Goal: Task Accomplishment & Management: Use online tool/utility

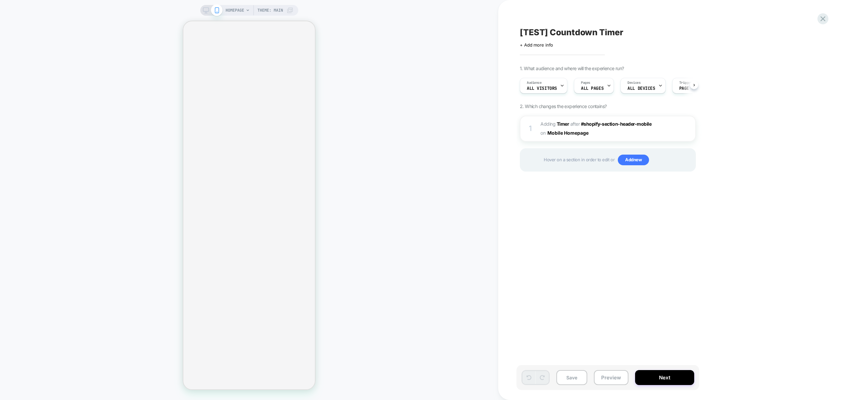
scroll to position [0, 0]
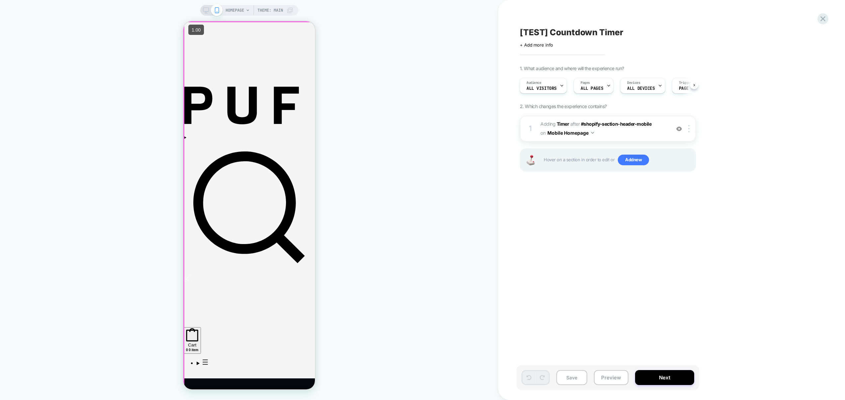
click at [183, 21] on div "Are you 21+ years old? Yes No Please remember this browser for 30 days" at bounding box center [183, 21] width 0 height 0
drag, startPoint x: 221, startPoint y: 199, endPoint x: 258, endPoint y: 208, distance: 38.0
click at [183, 21] on button "Yes" at bounding box center [183, 21] width 0 height 0
click at [678, 131] on img at bounding box center [680, 129] width 6 height 6
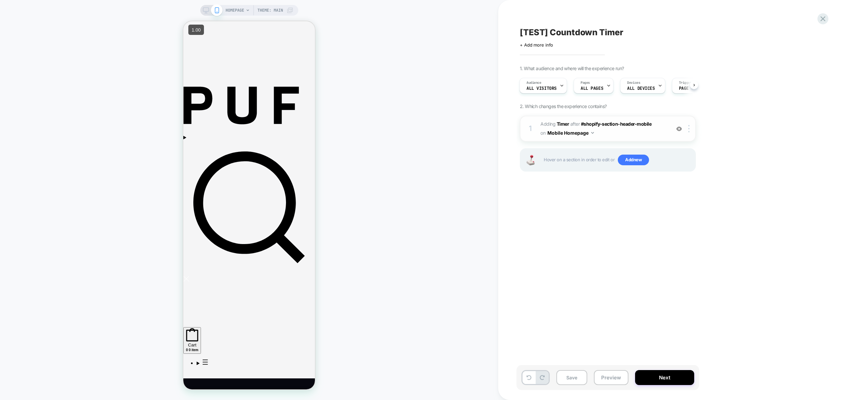
click at [661, 135] on span "#_loomi_addon_1758235184920 Adding Timer AFTER #shopify-section-header-mobile #…" at bounding box center [604, 129] width 127 height 18
click at [638, 135] on span "#_loomi_addon_1758235184920 Adding Timer AFTER #shopify-section-header-mobile #…" at bounding box center [604, 129] width 127 height 18
drag, startPoint x: 669, startPoint y: 128, endPoint x: 664, endPoint y: 122, distance: 8.3
click at [669, 128] on div "1 #_loomi_addon_1758235184920 Adding Timer AFTER #shopify-section-header-mobile…" at bounding box center [608, 129] width 176 height 26
click at [574, 135] on button "Mobile Homepage" at bounding box center [571, 133] width 47 height 10
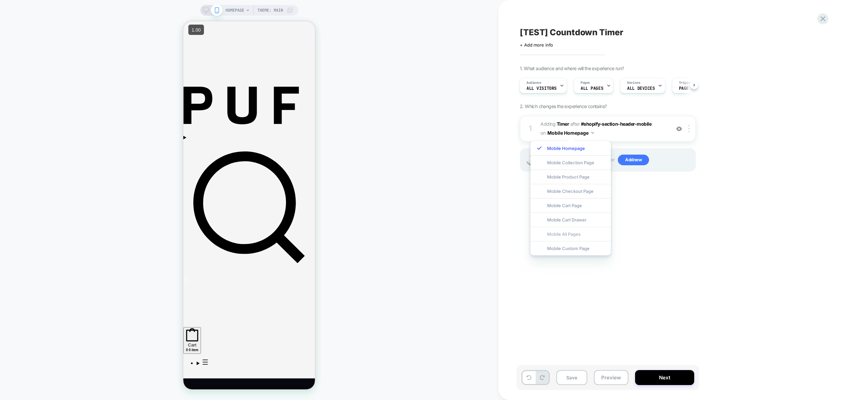
click at [573, 232] on div "Mobile All Pages" at bounding box center [571, 234] width 80 height 14
click at [616, 135] on span "#_loomi_addon_1758235184920 Adding Timer AFTER #shopify-section-header-mobile #…" at bounding box center [604, 129] width 127 height 18
click at [577, 134] on button "Mobile All Pages" at bounding box center [569, 133] width 43 height 10
drag, startPoint x: 575, startPoint y: 150, endPoint x: 600, endPoint y: 145, distance: 25.7
click at [575, 150] on div "Mobile Homepage" at bounding box center [569, 148] width 80 height 14
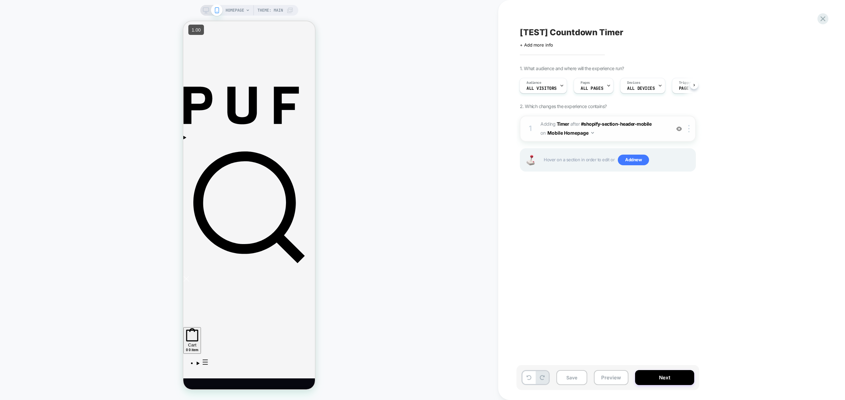
click at [654, 134] on span "#_loomi_addon_1758235184920 Adding Timer AFTER #shopify-section-header-mobile #…" at bounding box center [604, 129] width 127 height 18
click at [660, 130] on span "#_loomi_addon_1758235184920 Adding Timer AFTER #shopify-section-header-mobile #…" at bounding box center [604, 129] width 127 height 18
click at [690, 131] on div at bounding box center [690, 128] width 11 height 7
click at [689, 220] on div "Target All Devices" at bounding box center [689, 219] width 59 height 18
click at [627, 134] on span "#_loomi_addon_1758235184920 Adding Timer AFTER #shopify-section-header-mobile #…" at bounding box center [604, 129] width 127 height 18
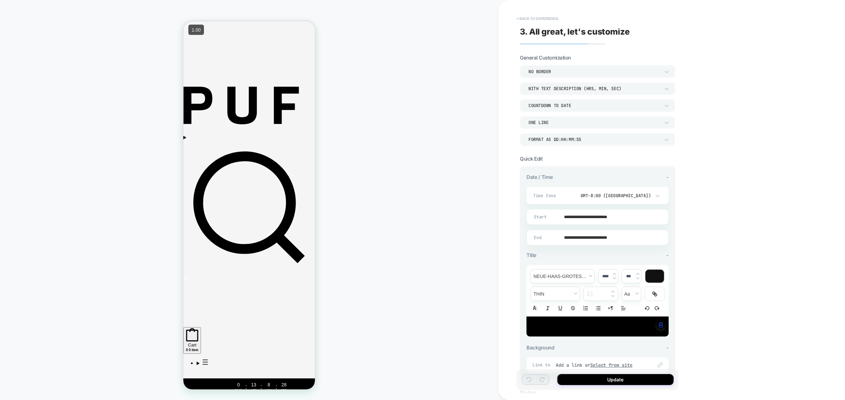
click at [527, 16] on button "< Back to experience" at bounding box center [537, 18] width 49 height 11
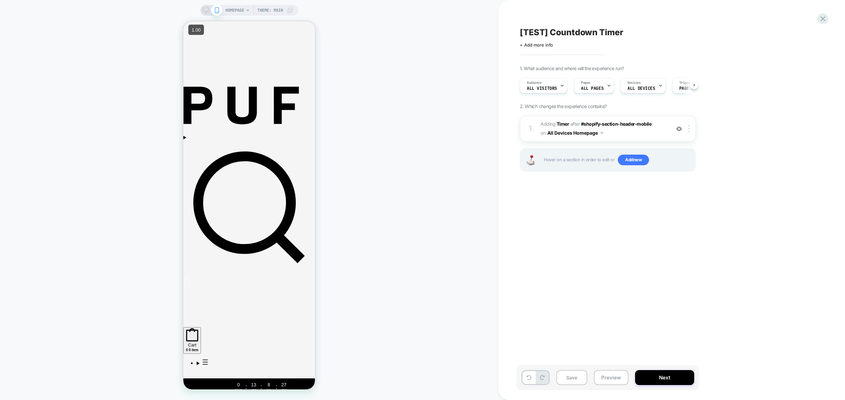
scroll to position [0, 0]
click at [688, 130] on div at bounding box center [690, 128] width 11 height 7
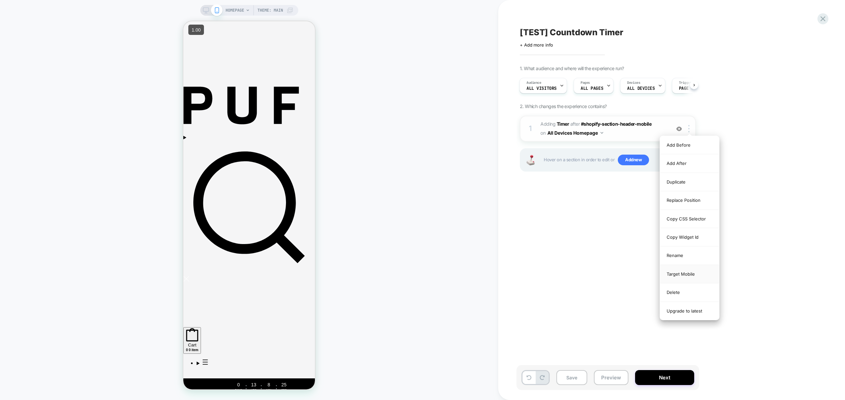
click at [689, 274] on div "Target Mobile" at bounding box center [689, 274] width 59 height 18
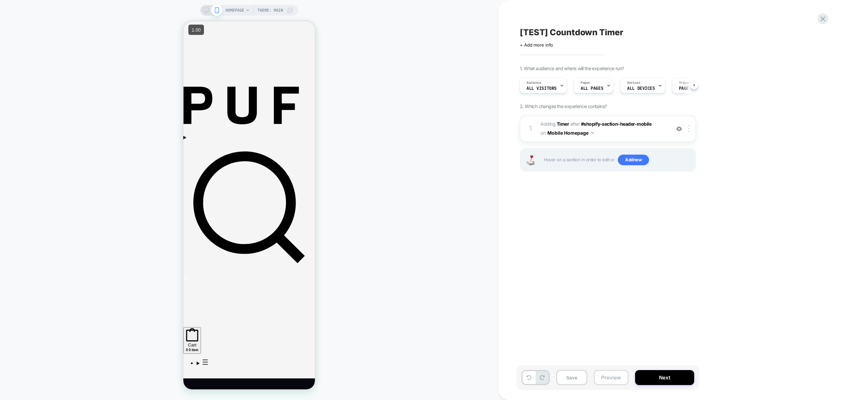
click at [615, 380] on button "Preview" at bounding box center [611, 377] width 35 height 15
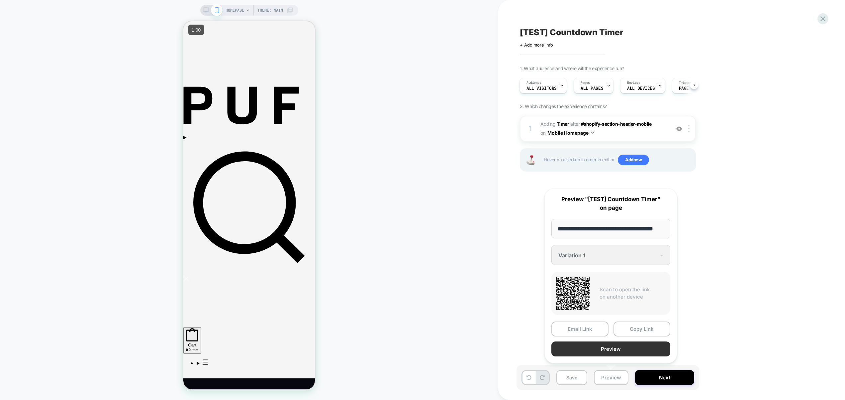
scroll to position [0, 0]
click at [609, 347] on button "Preview" at bounding box center [611, 348] width 119 height 15
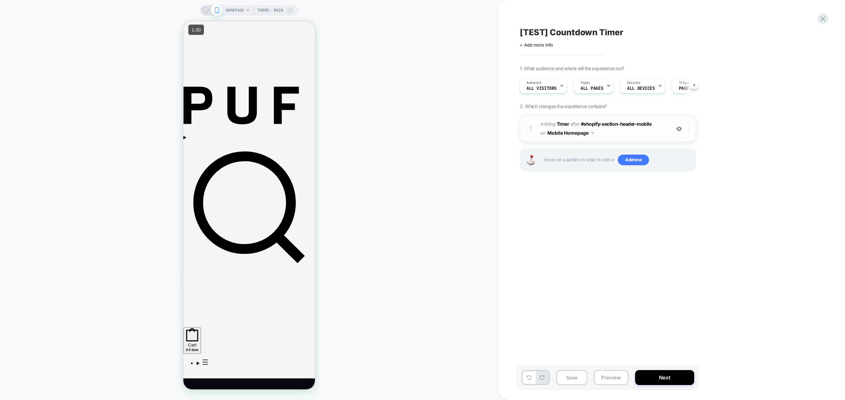
drag, startPoint x: 690, startPoint y: 130, endPoint x: 695, endPoint y: 151, distance: 21.1
click at [690, 130] on div at bounding box center [690, 128] width 11 height 7
click at [689, 219] on div "Target All Devices" at bounding box center [689, 219] width 59 height 18
drag, startPoint x: 609, startPoint y: 376, endPoint x: 609, endPoint y: 370, distance: 6.7
click at [609, 376] on button "Preview" at bounding box center [611, 377] width 35 height 15
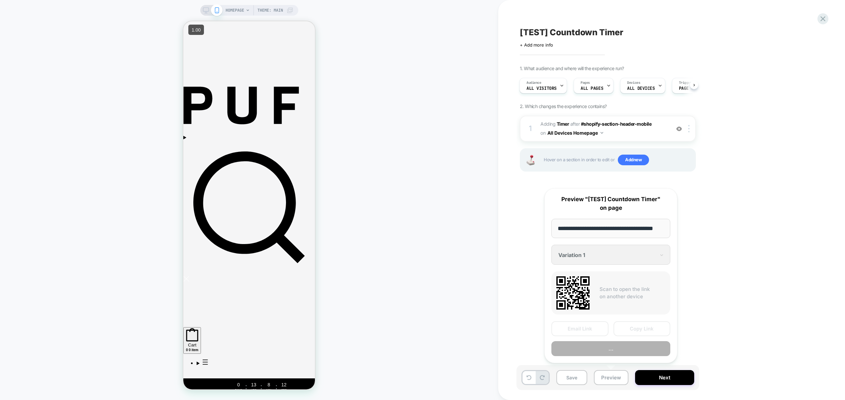
scroll to position [0, 12]
click at [610, 351] on button "Preview" at bounding box center [611, 348] width 119 height 15
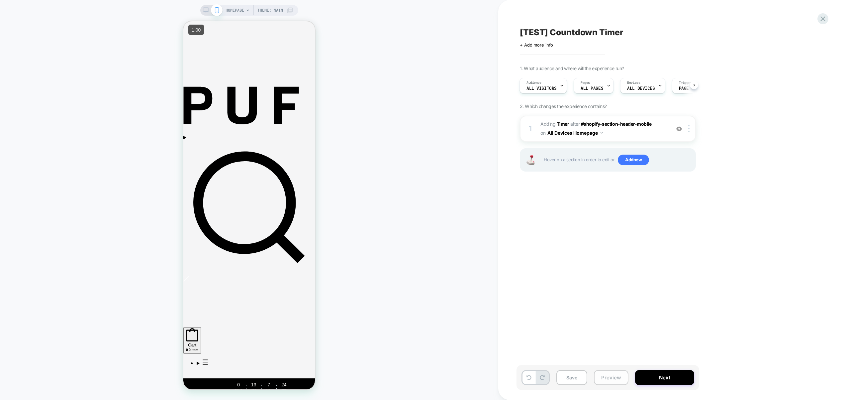
click at [605, 378] on button "Preview" at bounding box center [611, 377] width 35 height 15
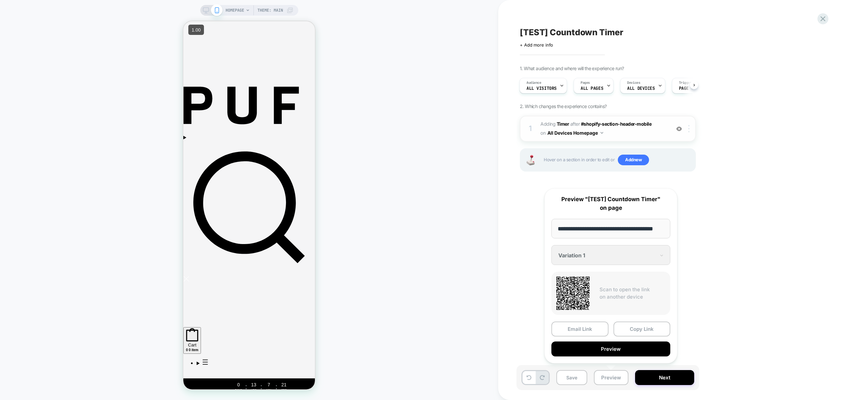
click at [690, 131] on div at bounding box center [690, 128] width 11 height 7
click at [705, 219] on div "Copy CSS Selector" at bounding box center [689, 219] width 59 height 18
click at [784, 212] on div "[TEST] Countdown Timer Click to edit experience details + Add more info 1. What…" at bounding box center [644, 200] width 292 height 400
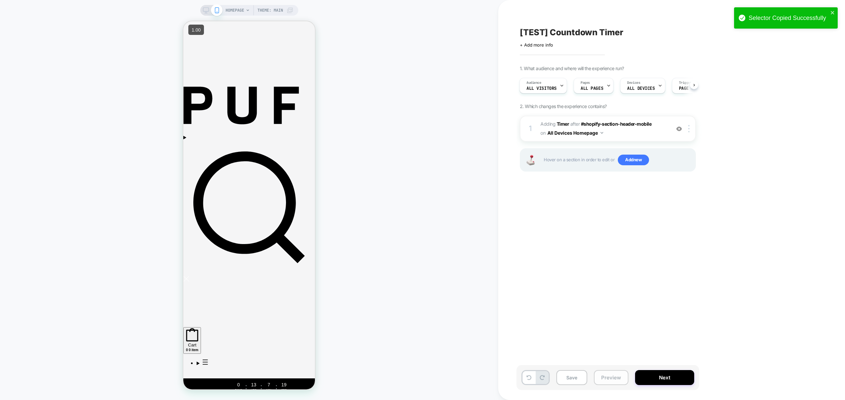
click at [610, 375] on button "Preview" at bounding box center [611, 377] width 35 height 15
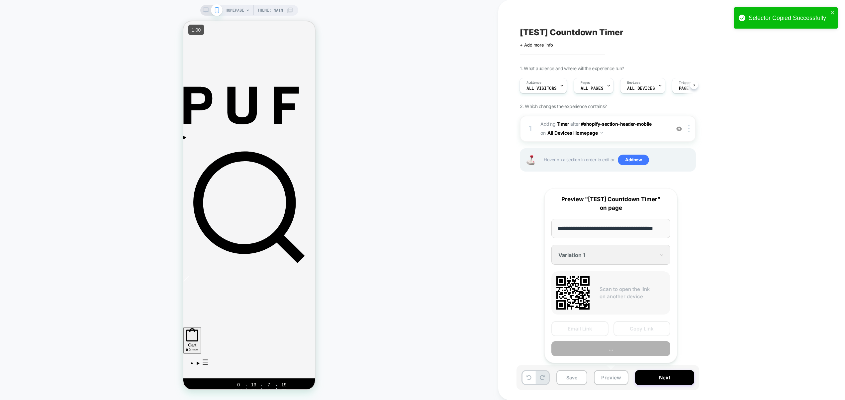
scroll to position [0, 12]
click at [609, 348] on button "Preview" at bounding box center [611, 348] width 119 height 15
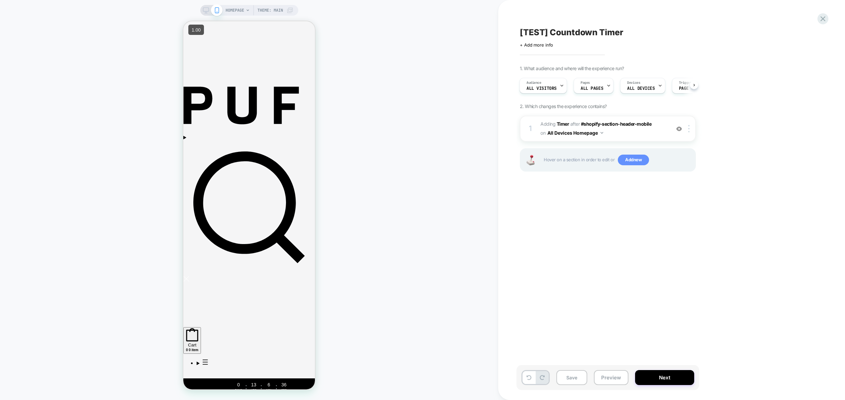
click at [629, 159] on span "Add new" at bounding box center [633, 160] width 31 height 11
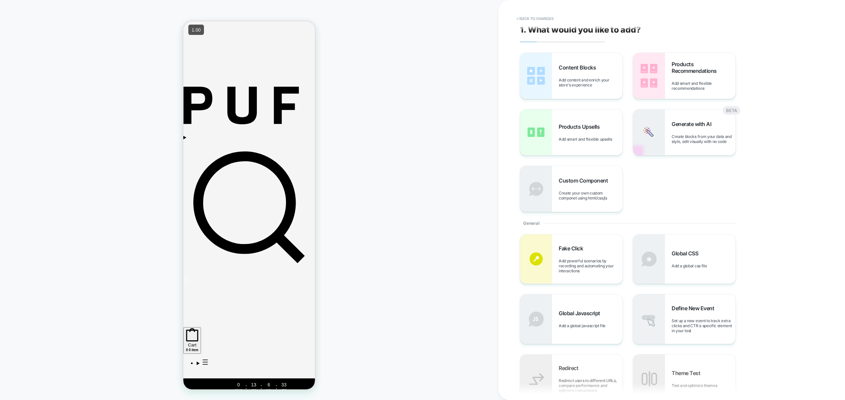
scroll to position [0, 0]
click at [578, 87] on span "Add content and enrich your store's experience" at bounding box center [591, 84] width 64 height 10
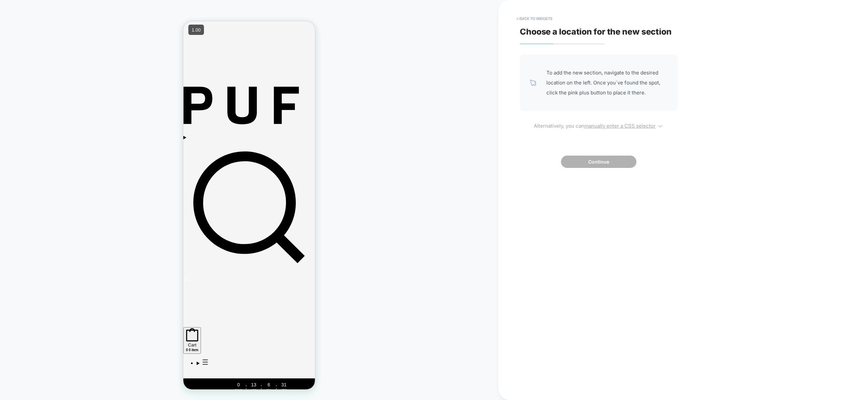
click at [599, 123] on u "manually enter a CSS selector" at bounding box center [619, 126] width 71 height 6
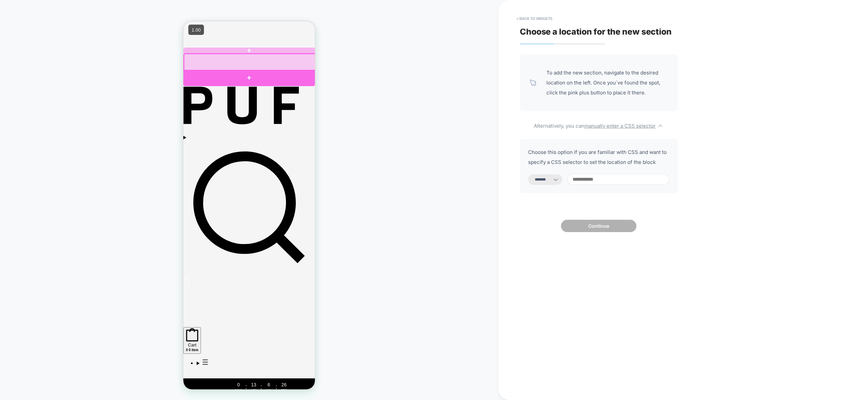
click at [215, 79] on div at bounding box center [249, 78] width 132 height 16
select select "*********"
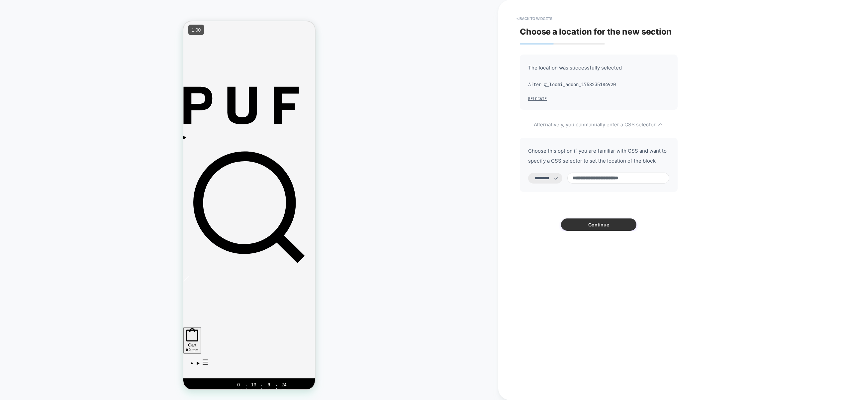
click at [605, 223] on button "Continue" at bounding box center [598, 224] width 75 height 12
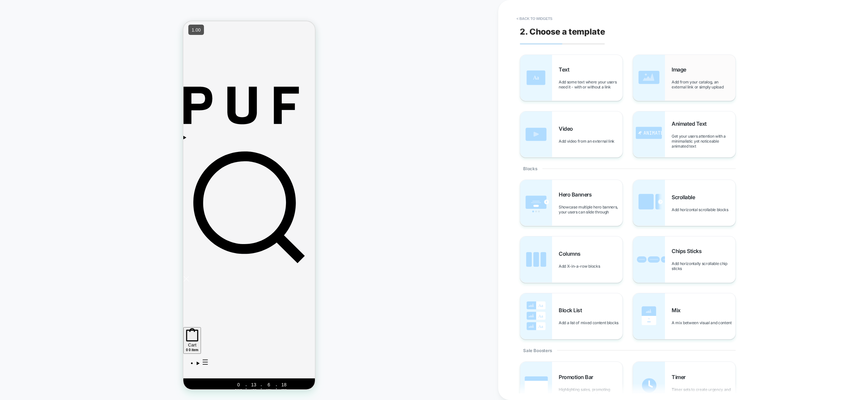
click at [688, 73] on div "Image Add from your catalog, an external link or simply upload" at bounding box center [704, 77] width 64 height 23
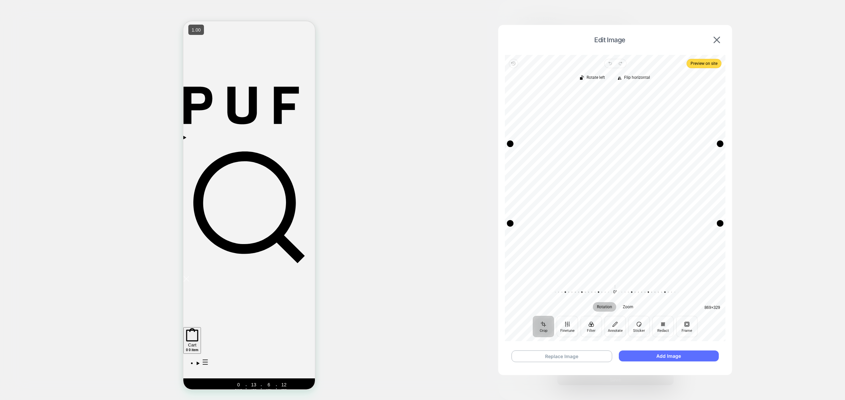
click at [665, 355] on button "Add Image" at bounding box center [669, 355] width 100 height 11
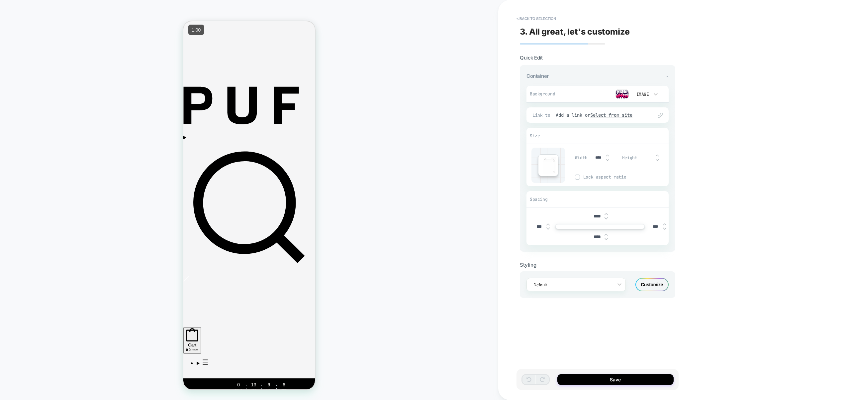
click at [606, 160] on img at bounding box center [607, 160] width 3 height 3
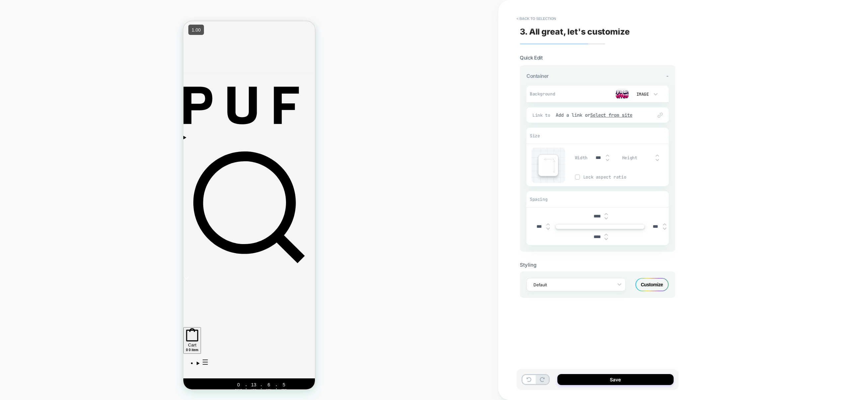
click at [606, 160] on img at bounding box center [607, 160] width 3 height 3
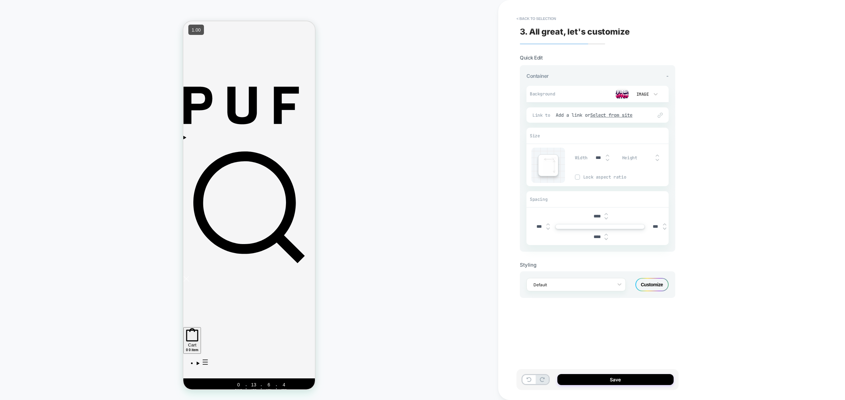
click at [606, 160] on img at bounding box center [607, 160] width 3 height 3
click at [608, 154] on img at bounding box center [607, 155] width 3 height 3
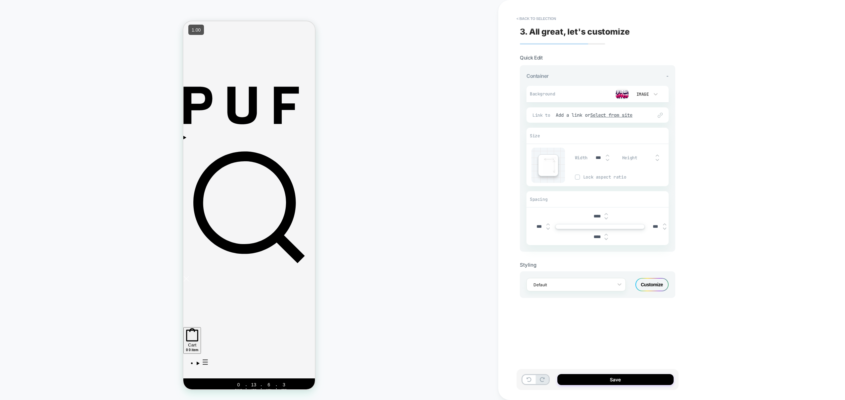
click at [608, 154] on img at bounding box center [607, 155] width 3 height 3
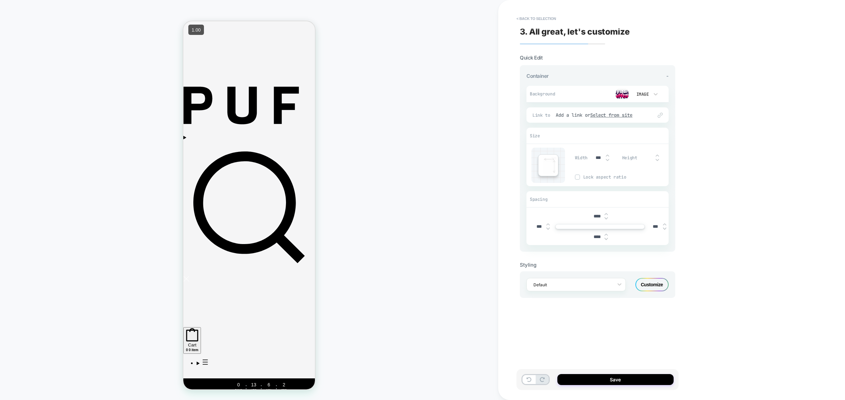
click at [608, 154] on img at bounding box center [607, 155] width 3 height 3
type input "****"
click at [607, 239] on img at bounding box center [606, 239] width 3 height 3
drag, startPoint x: 598, startPoint y: 238, endPoint x: 592, endPoint y: 237, distance: 6.0
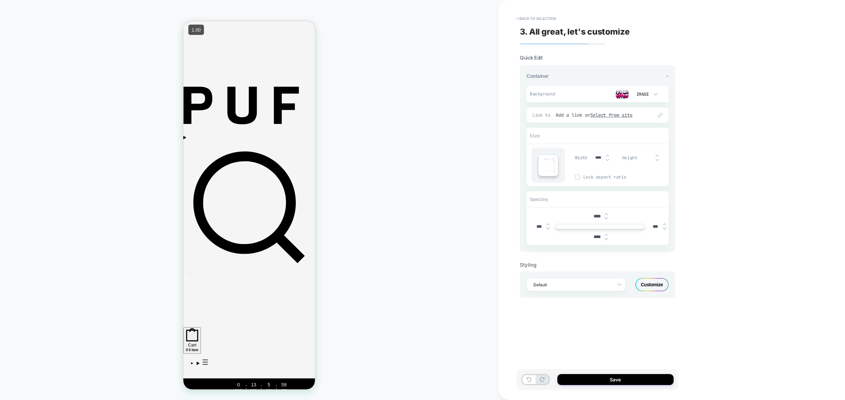
click at [592, 237] on input "****" at bounding box center [597, 237] width 15 height 6
type input "***"
click at [595, 216] on input "****" at bounding box center [597, 216] width 15 height 6
drag, startPoint x: 598, startPoint y: 216, endPoint x: 591, endPoint y: 217, distance: 7.0
click at [591, 217] on input "****" at bounding box center [597, 216] width 15 height 6
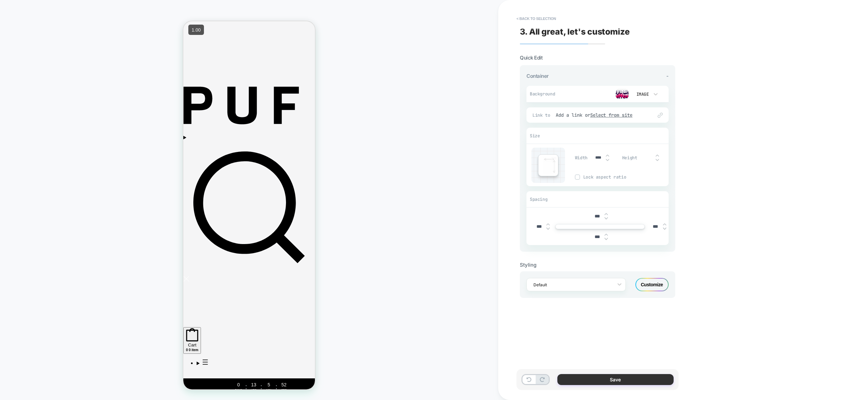
type input "***"
click at [624, 377] on button "Save" at bounding box center [616, 379] width 116 height 11
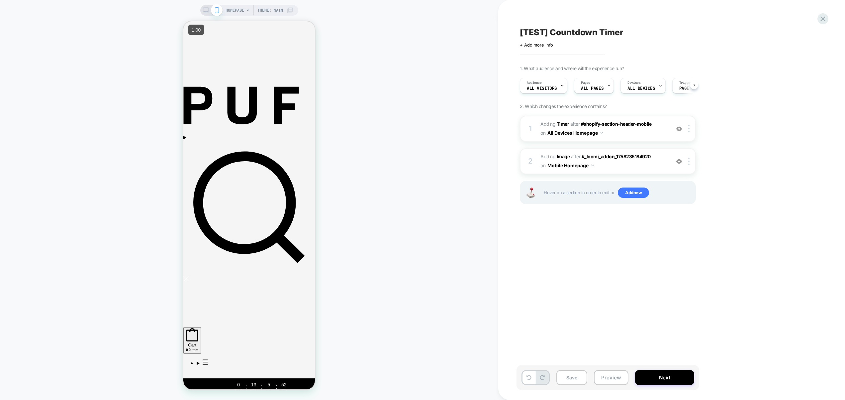
scroll to position [0, 0]
click at [690, 160] on div at bounding box center [690, 161] width 11 height 7
click at [638, 244] on div "[TEST] Countdown Timer Click to edit experience details + Add more info 1. What…" at bounding box center [641, 200] width 249 height 386
click at [688, 160] on div at bounding box center [690, 161] width 11 height 7
click at [690, 162] on div at bounding box center [690, 161] width 11 height 7
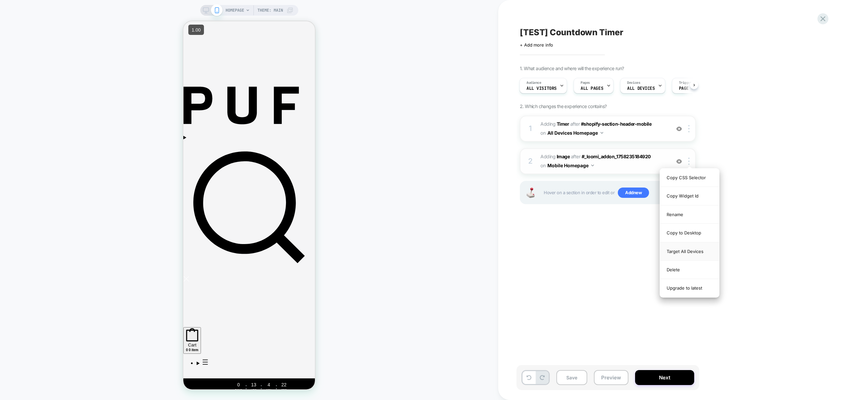
click at [695, 253] on div "Target All Devices" at bounding box center [689, 251] width 59 height 18
click at [688, 161] on div at bounding box center [690, 161] width 11 height 7
click at [691, 232] on div "Replace Position" at bounding box center [689, 233] width 59 height 18
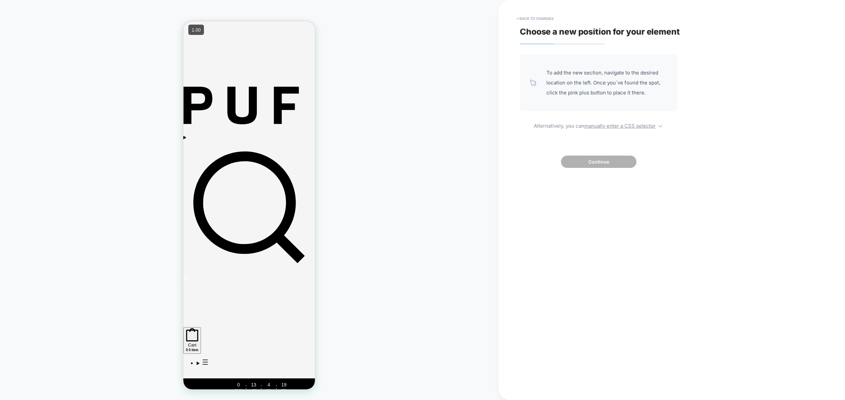
click at [613, 120] on div "To add the new section, navigate to the desired location on the left. Once you`…" at bounding box center [599, 110] width 158 height 113
click at [611, 127] on u "manually enter a CSS selector" at bounding box center [619, 126] width 71 height 6
select select "*******"
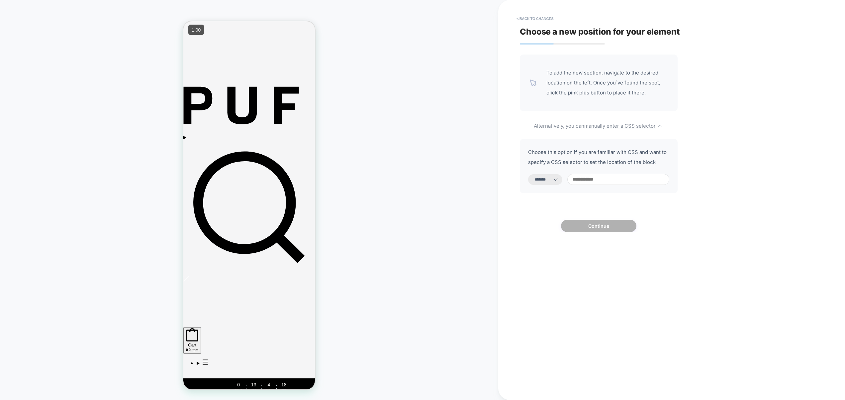
click at [592, 178] on input at bounding box center [619, 179] width 102 height 11
paste input "**********"
type input "**********"
select select "*********"
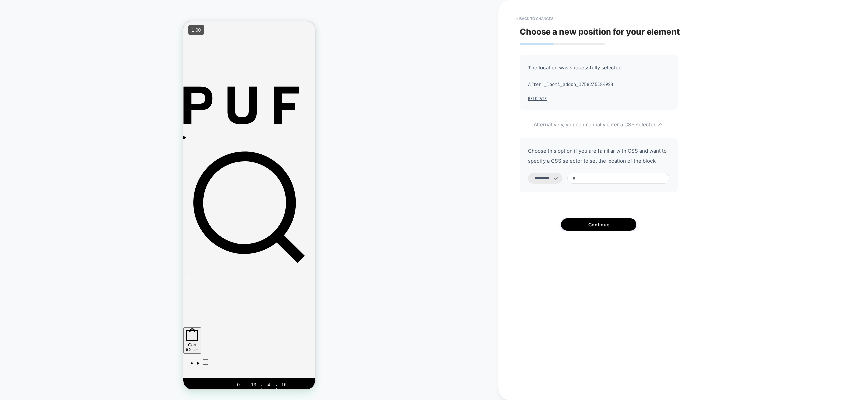
paste input "**********"
drag, startPoint x: 619, startPoint y: 177, endPoint x: 543, endPoint y: 175, distance: 76.1
click at [543, 175] on div "**********" at bounding box center [598, 178] width 141 height 12
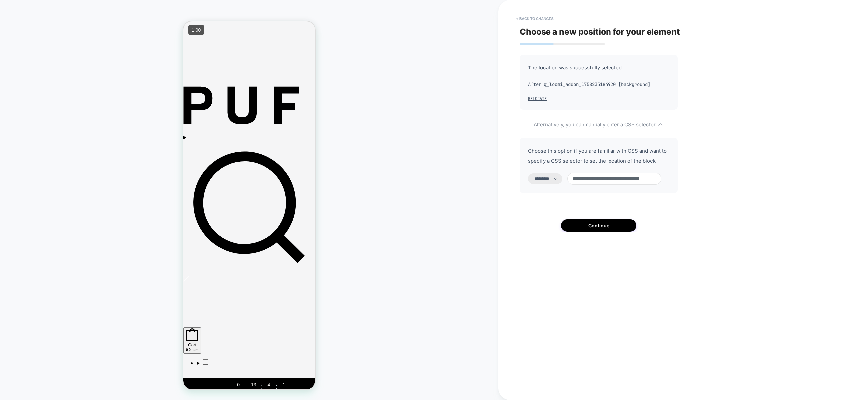
click at [579, 173] on input "**********" at bounding box center [615, 178] width 94 height 12
drag, startPoint x: 584, startPoint y: 180, endPoint x: 679, endPoint y: 181, distance: 95.0
click at [679, 181] on div "**********" at bounding box center [641, 200] width 249 height 386
click at [632, 181] on input "**********" at bounding box center [615, 178] width 94 height 12
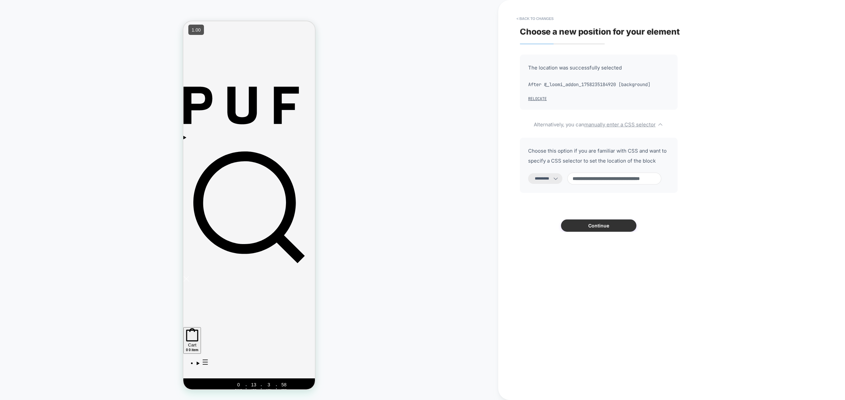
type input "**********"
click at [626, 223] on button "Continue" at bounding box center [598, 225] width 75 height 12
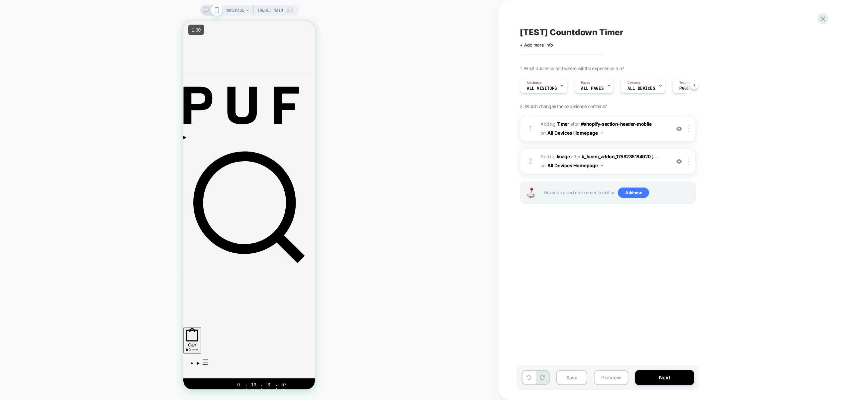
scroll to position [0, 0]
click at [610, 376] on button "Preview" at bounding box center [611, 377] width 35 height 15
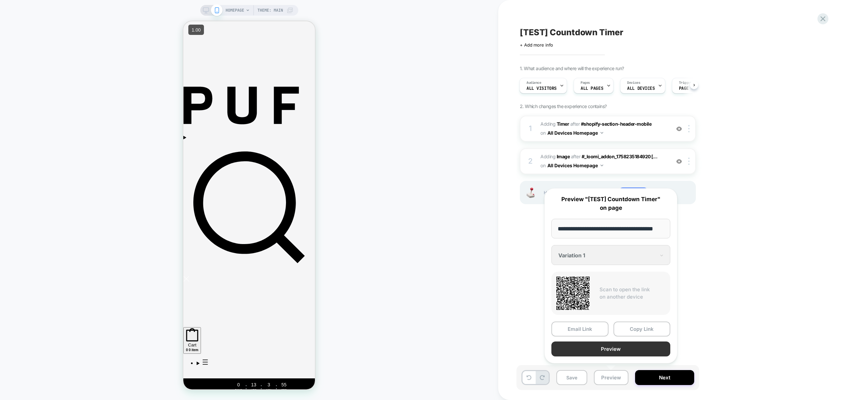
scroll to position [0, 0]
click at [605, 347] on button "Preview" at bounding box center [611, 348] width 119 height 15
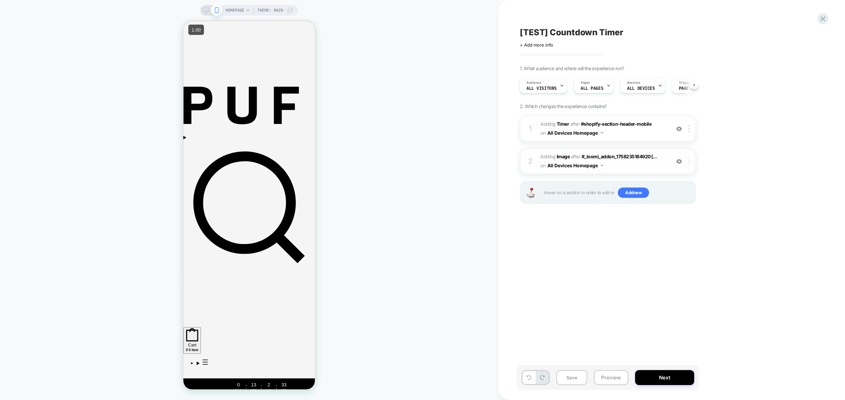
click at [690, 159] on div at bounding box center [690, 161] width 11 height 7
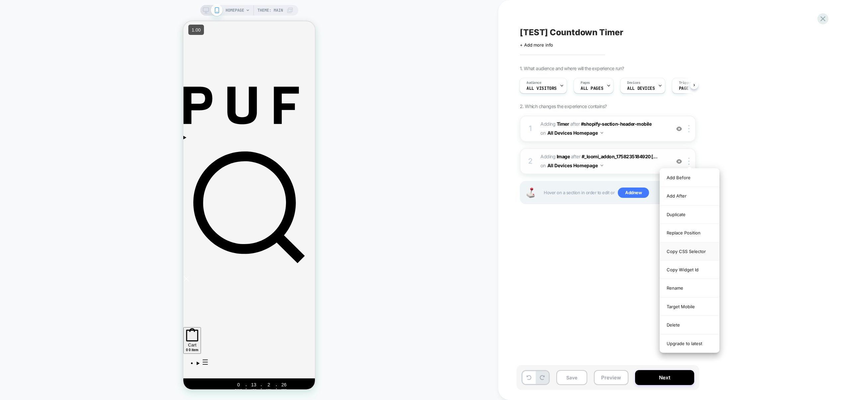
click at [694, 255] on div "Copy CSS Selector" at bounding box center [689, 251] width 59 height 18
click at [555, 245] on div "[TEST] Countdown Timer Click to edit experience details + Add more info 1. What…" at bounding box center [641, 200] width 249 height 386
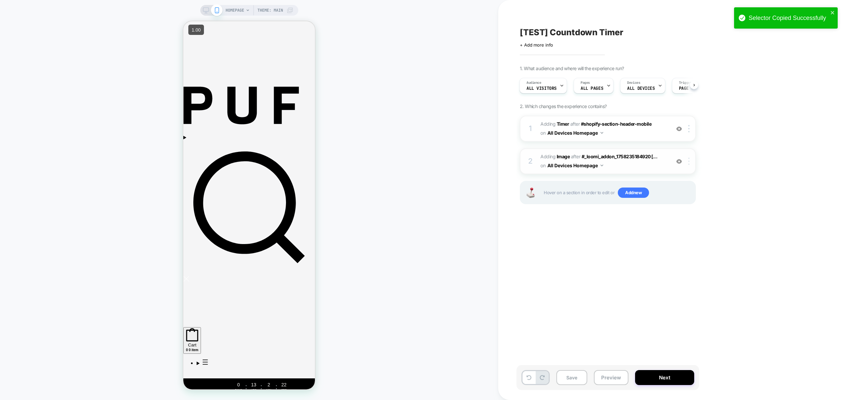
click at [687, 159] on div at bounding box center [690, 161] width 11 height 7
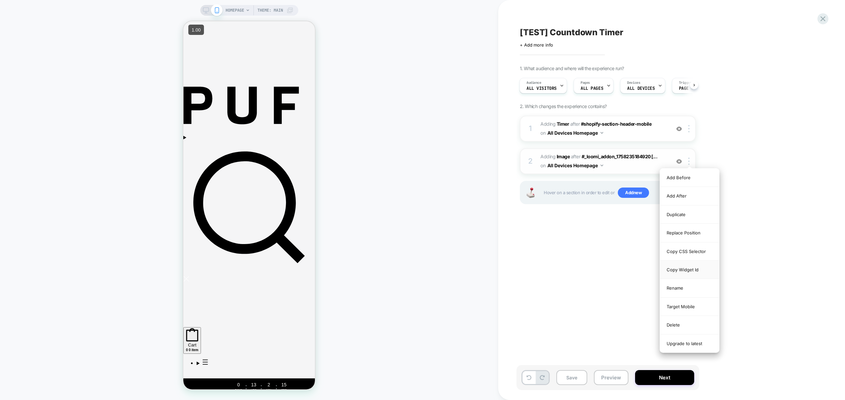
click at [698, 272] on div "Copy Widget Id" at bounding box center [689, 270] width 59 height 18
click at [632, 192] on span "Add new" at bounding box center [633, 192] width 31 height 11
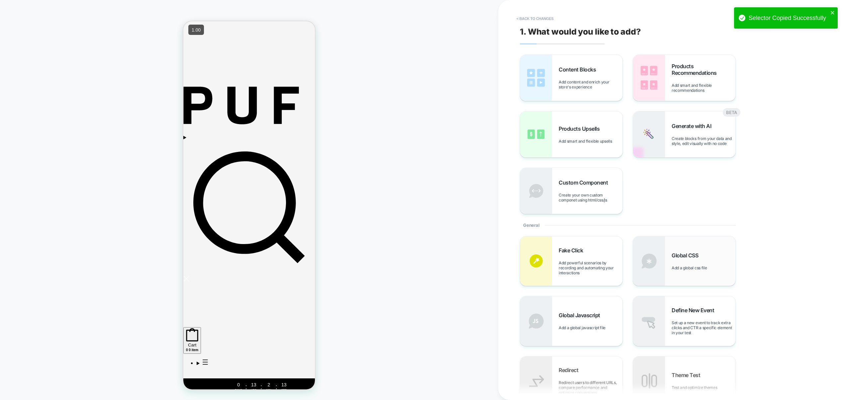
click at [717, 267] on div "Global CSS Add a global css file" at bounding box center [704, 261] width 64 height 18
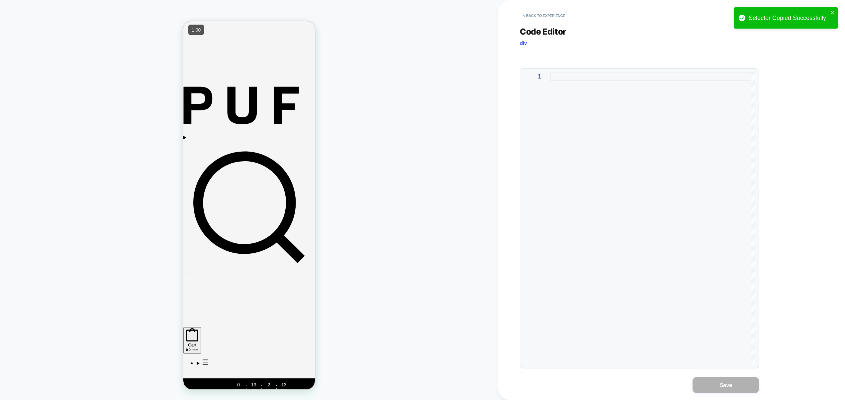
click at [540, 54] on div "CSS" at bounding box center [536, 56] width 31 height 8
click at [617, 186] on div at bounding box center [652, 218] width 205 height 293
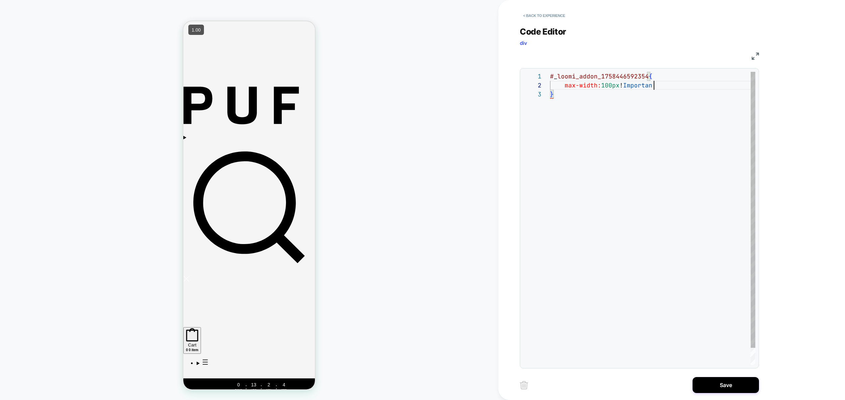
scroll to position [9, 107]
type textarea "**********"
click at [737, 383] on button "Save" at bounding box center [726, 385] width 66 height 16
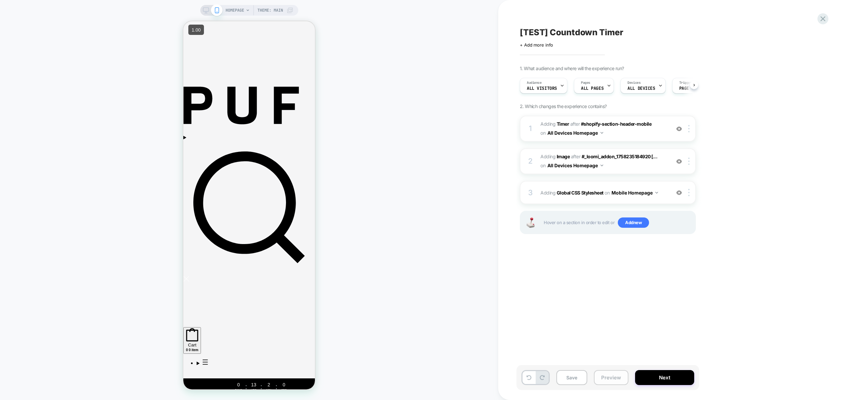
scroll to position [0, 0]
click at [601, 373] on button "Preview" at bounding box center [611, 377] width 35 height 15
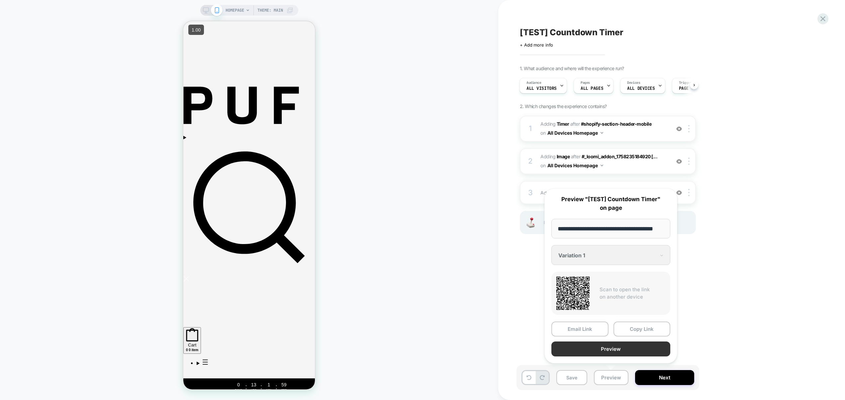
scroll to position [0, 0]
click at [610, 352] on button "Preview" at bounding box center [611, 348] width 119 height 15
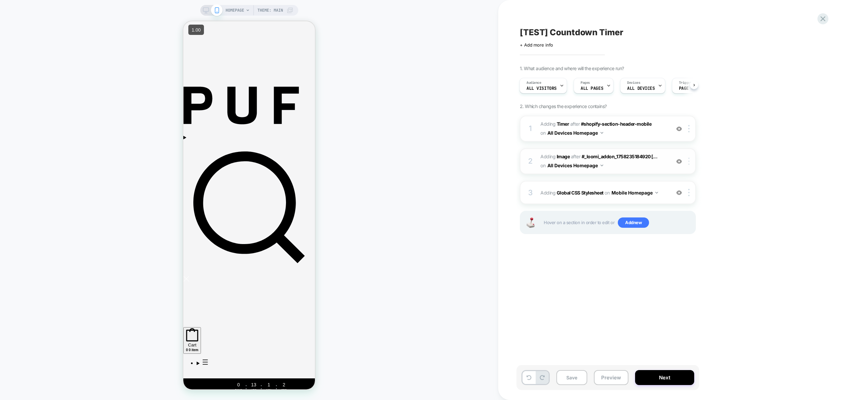
click at [690, 161] on div at bounding box center [690, 161] width 11 height 7
click at [652, 165] on span "#_loomi_addon_1758446592354 Adding Image AFTER #_loomi_addon_1758235184920 [...…" at bounding box center [604, 161] width 127 height 18
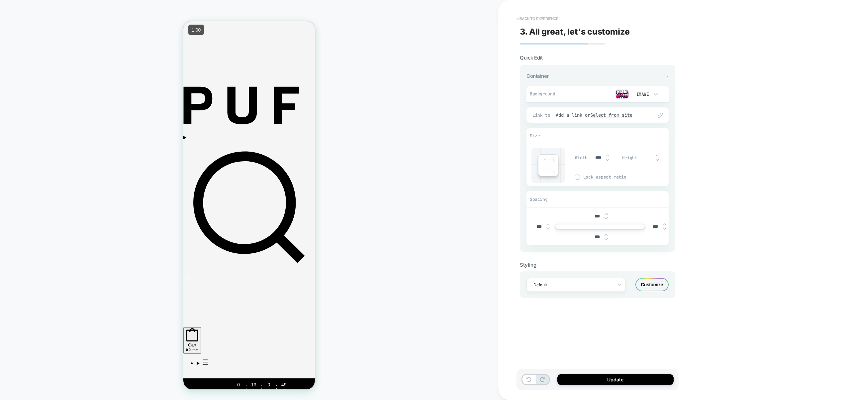
click at [534, 17] on button "< Back to experience" at bounding box center [537, 18] width 49 height 11
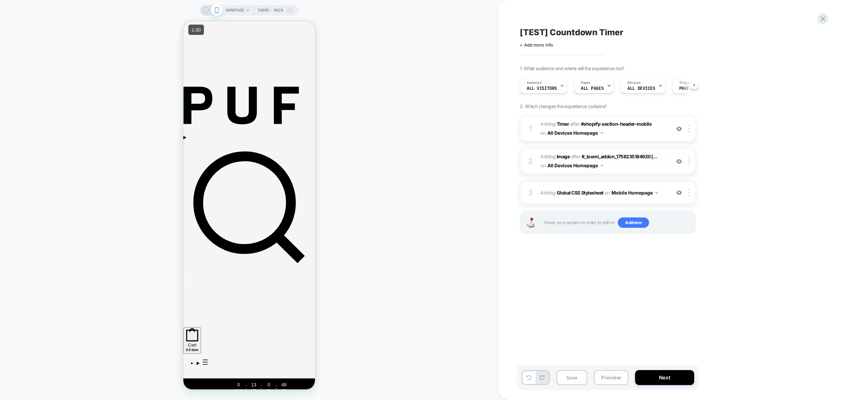
scroll to position [0, 0]
click at [691, 160] on div at bounding box center [690, 161] width 11 height 7
click at [689, 162] on img at bounding box center [689, 161] width 1 height 7
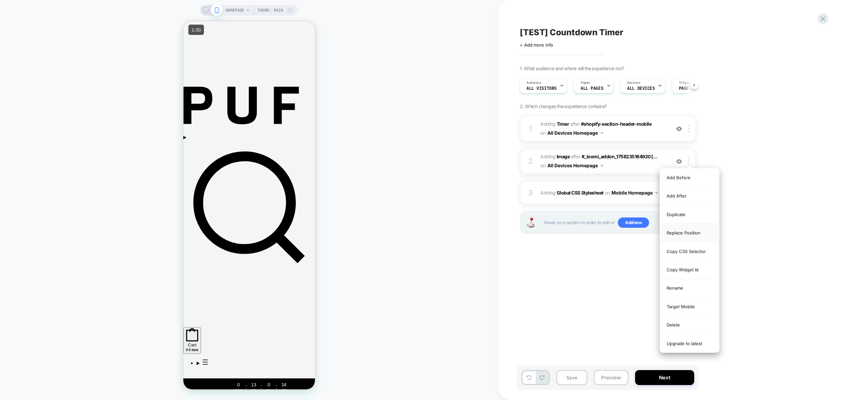
click at [694, 234] on div "Replace Position" at bounding box center [689, 233] width 59 height 18
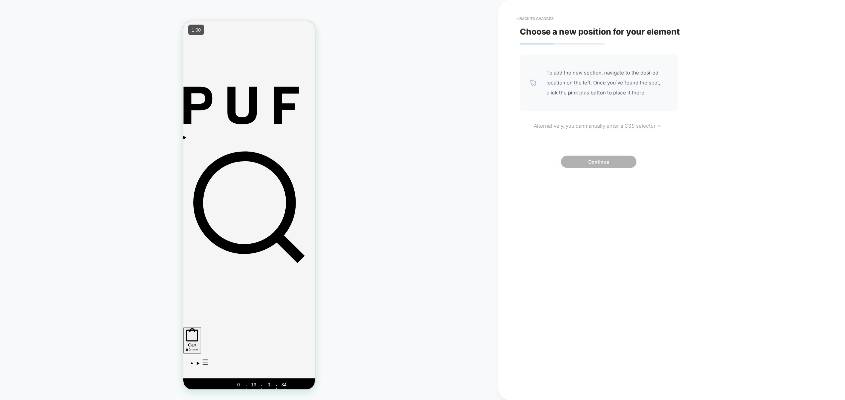
click at [606, 123] on u "manually enter a CSS selector" at bounding box center [619, 126] width 71 height 6
select select "*******"
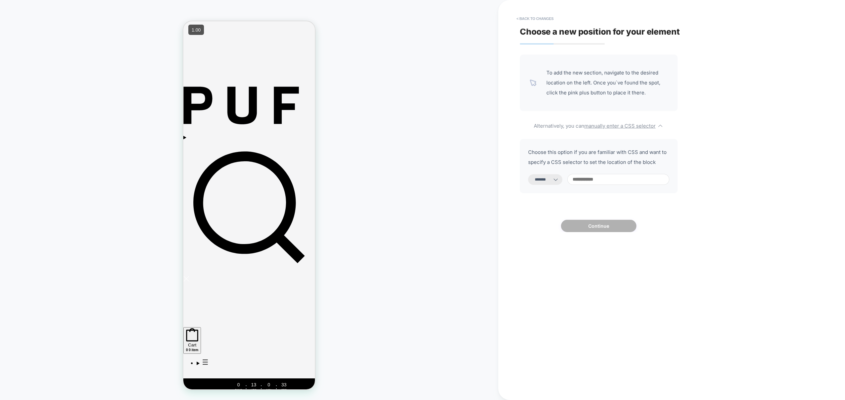
click at [594, 180] on input at bounding box center [619, 179] width 102 height 11
paste input "**********"
type input "**********"
select select "*********"
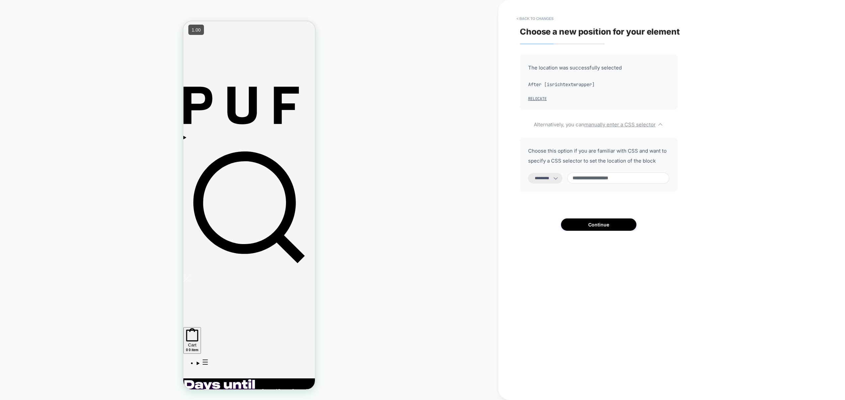
paste input "**********"
type input "**********"
click at [615, 231] on button "Continue" at bounding box center [598, 224] width 75 height 12
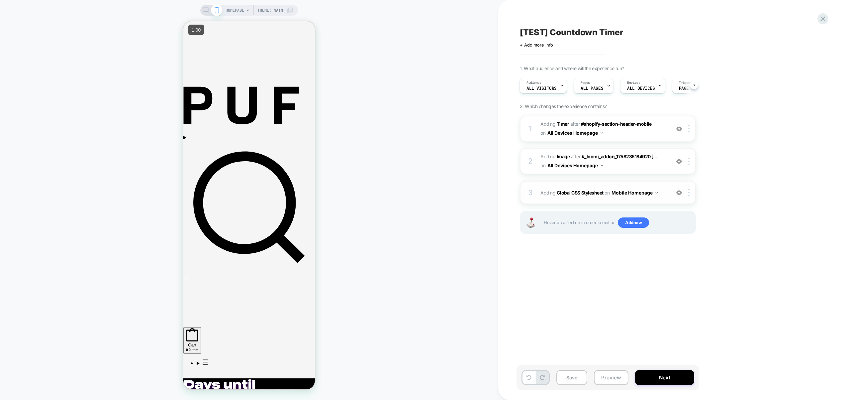
click at [667, 196] on div "3 Adding Global CSS Stylesheet on Mobile Homepage Copy to Desktop Target All De…" at bounding box center [608, 192] width 176 height 23
click at [666, 185] on div "3 Adding Global CSS Stylesheet on Mobile Homepage Copy to Desktop Target All De…" at bounding box center [608, 192] width 176 height 23
click at [692, 195] on div at bounding box center [690, 192] width 11 height 7
click at [688, 225] on div "Target All Devices" at bounding box center [689, 227] width 59 height 18
click at [578, 378] on button "Save" at bounding box center [572, 377] width 31 height 15
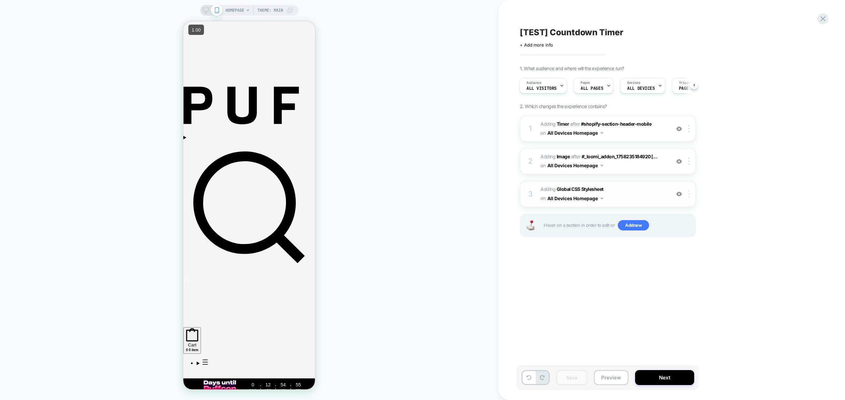
click at [691, 192] on div at bounding box center [690, 193] width 11 height 7
click at [689, 191] on img at bounding box center [689, 193] width 1 height 7
click at [686, 244] on div "Target Mobile" at bounding box center [689, 247] width 59 height 18
click at [690, 163] on div at bounding box center [690, 161] width 11 height 7
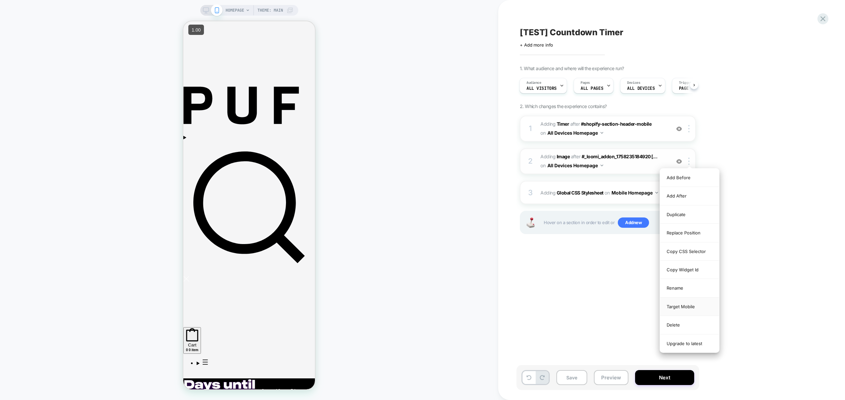
click at [696, 309] on div "Target Mobile" at bounding box center [689, 306] width 59 height 18
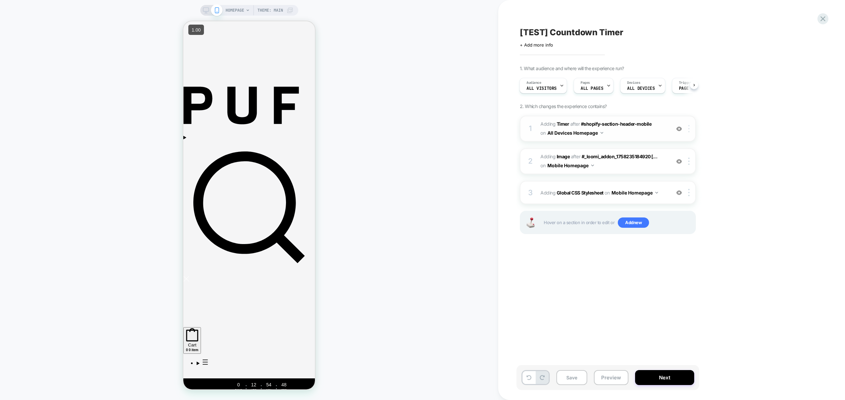
click at [690, 129] on img at bounding box center [689, 128] width 1 height 7
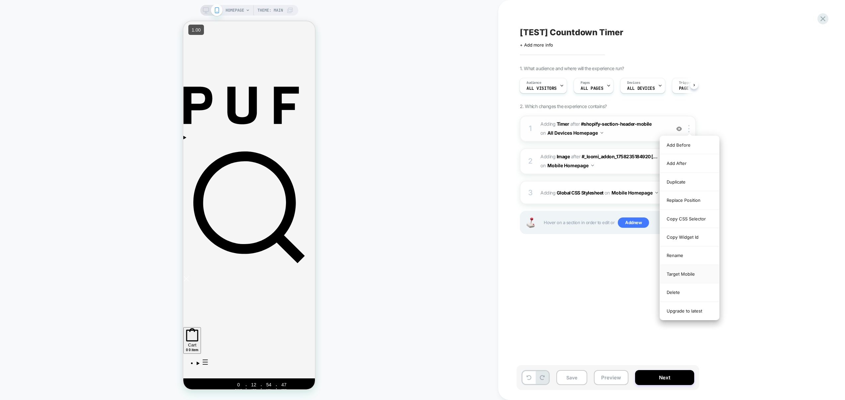
click at [690, 273] on div "Target Mobile" at bounding box center [689, 274] width 59 height 18
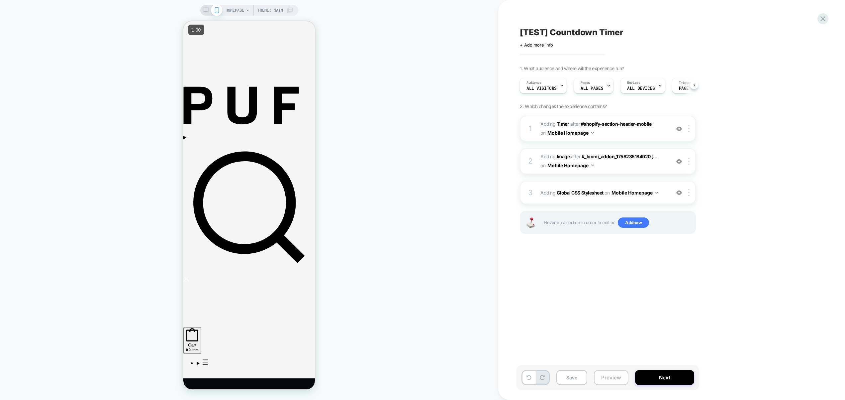
drag, startPoint x: 622, startPoint y: 375, endPoint x: 623, endPoint y: 371, distance: 4.4
click at [622, 375] on button "Preview" at bounding box center [611, 377] width 35 height 15
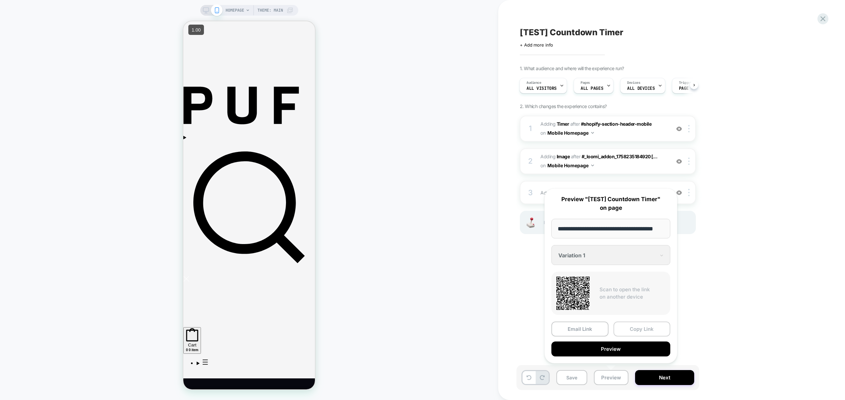
scroll to position [0, 0]
click at [644, 329] on button "Copy Link" at bounding box center [642, 328] width 57 height 15
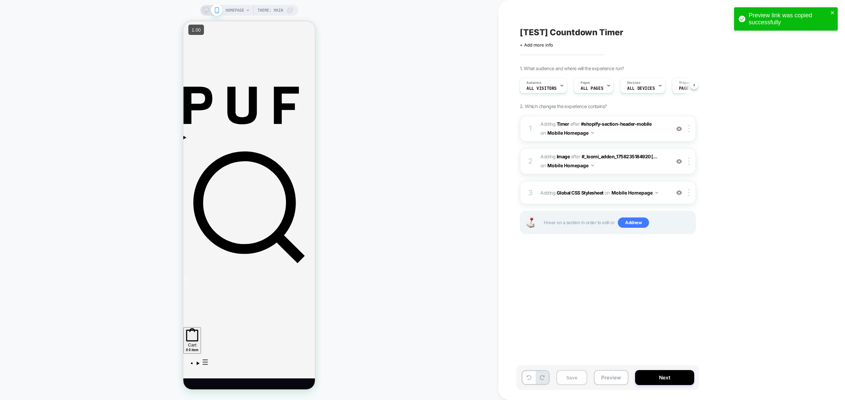
click at [578, 374] on button "Save" at bounding box center [572, 377] width 31 height 15
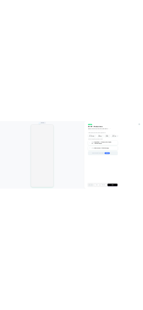
scroll to position [0, 0]
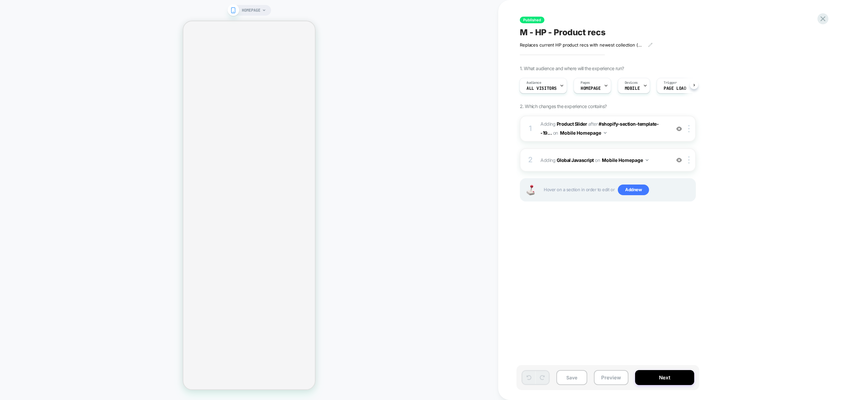
click at [791, 29] on div "Published M - HP - Product recs Replaces current HP product recs with newest co…" at bounding box center [671, 200] width 347 height 400
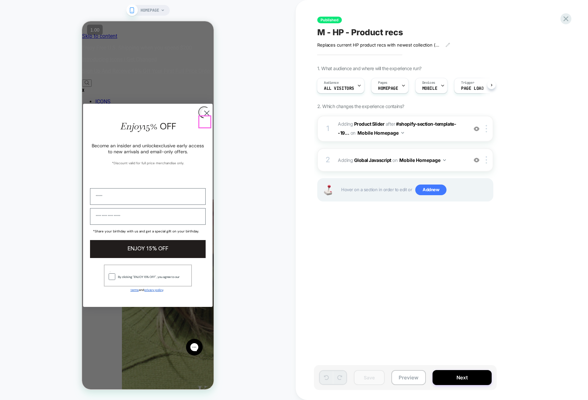
click at [143, 119] on circle "Close dialog" at bounding box center [206, 113] width 11 height 11
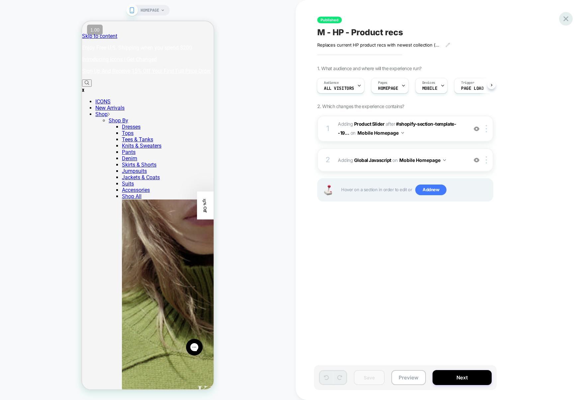
click at [143, 15] on icon at bounding box center [566, 18] width 9 height 9
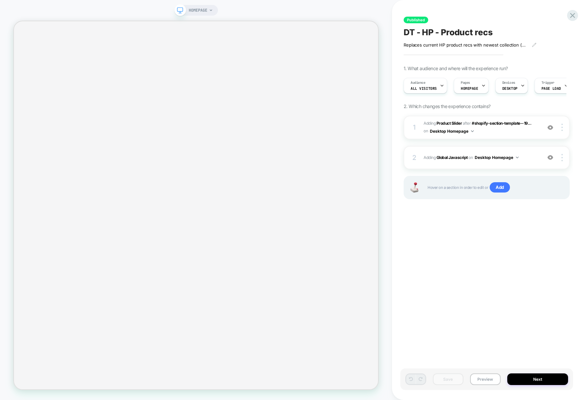
scroll to position [0, 0]
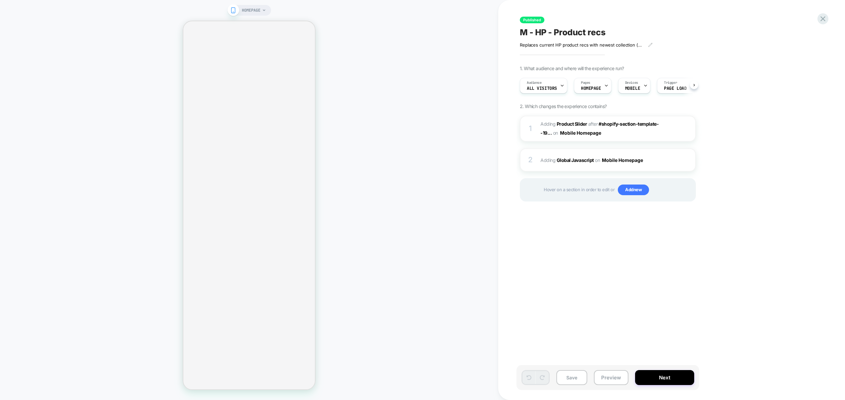
scroll to position [0, 0]
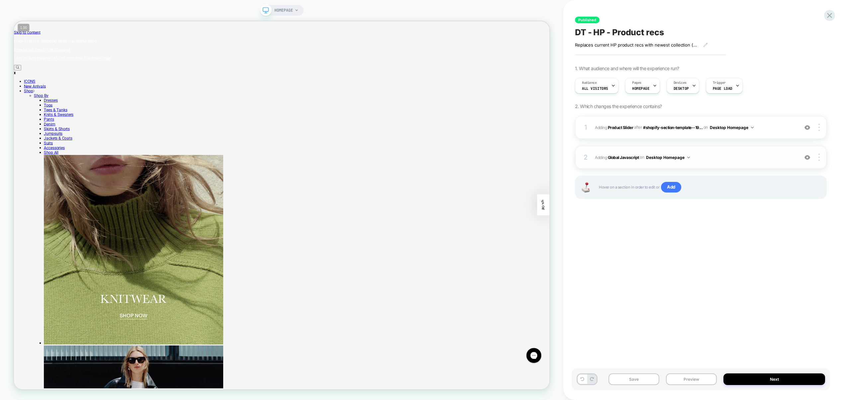
click at [697, 159] on span "Adding Global Javascript on Desktop Homepage" at bounding box center [695, 157] width 200 height 8
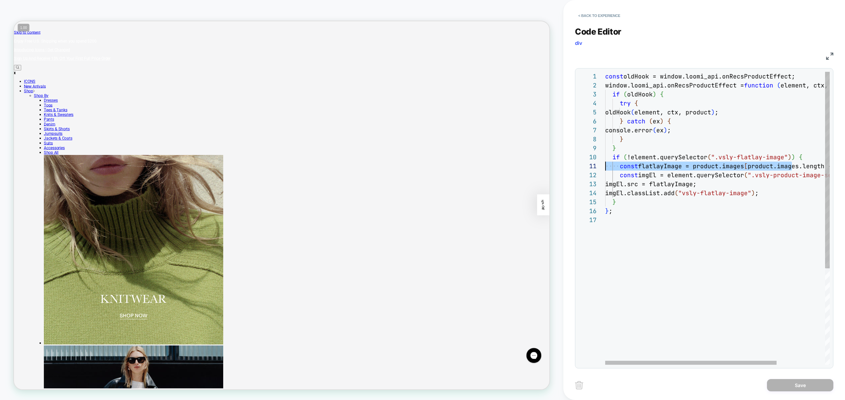
scroll to position [81, 0]
drag, startPoint x: 795, startPoint y: 169, endPoint x: 710, endPoint y: 190, distance: 87.0
click at [605, 160] on div "const oldHook = window.loomi_api.onRecsProductEffect; window.loomi_api.onRecsPr…" at bounding box center [749, 290] width 288 height 436
type textarea "**********"
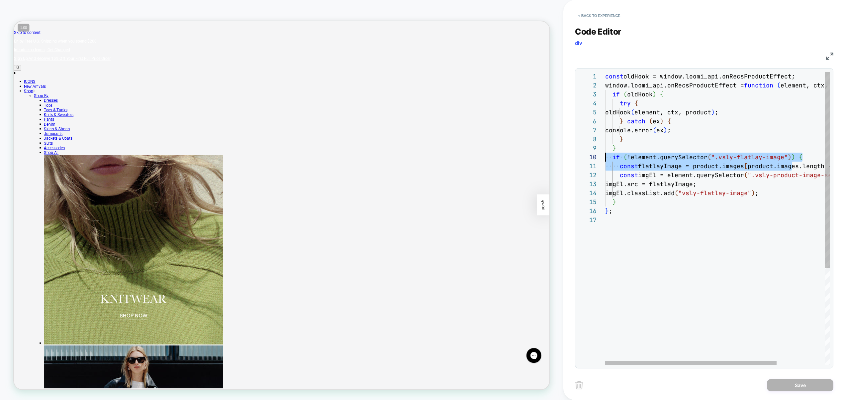
click at [678, 185] on div "const oldHook = window.loomi_api.onRecsProductEffect; window.loomi_api.onRecsPr…" at bounding box center [749, 290] width 288 height 436
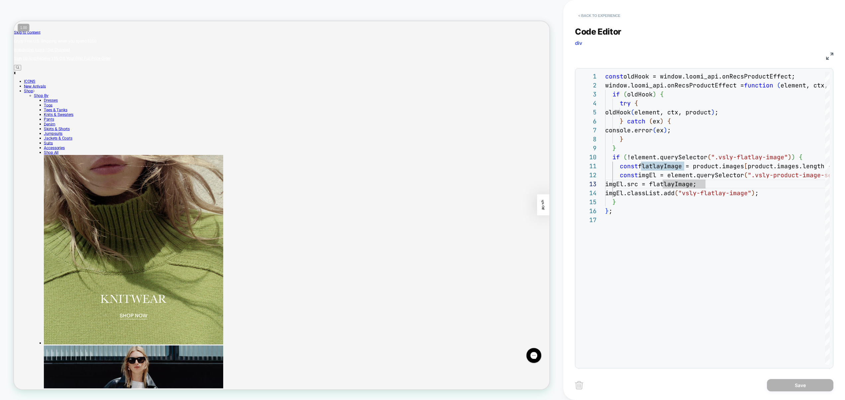
click at [601, 17] on button "< Back to experience" at bounding box center [599, 15] width 49 height 11
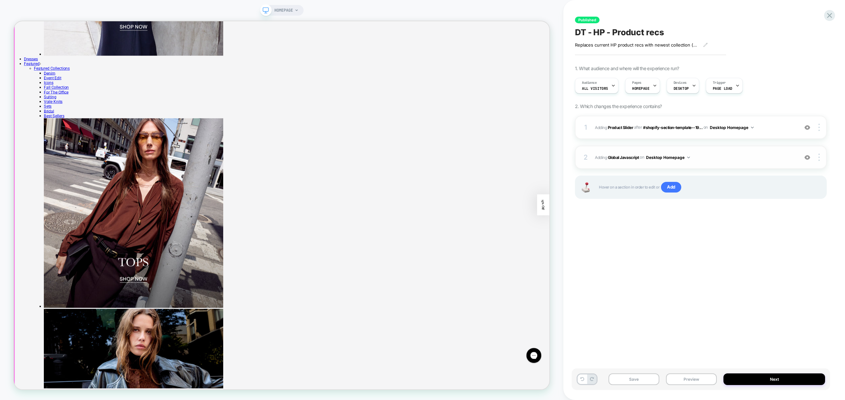
scroll to position [891, 0]
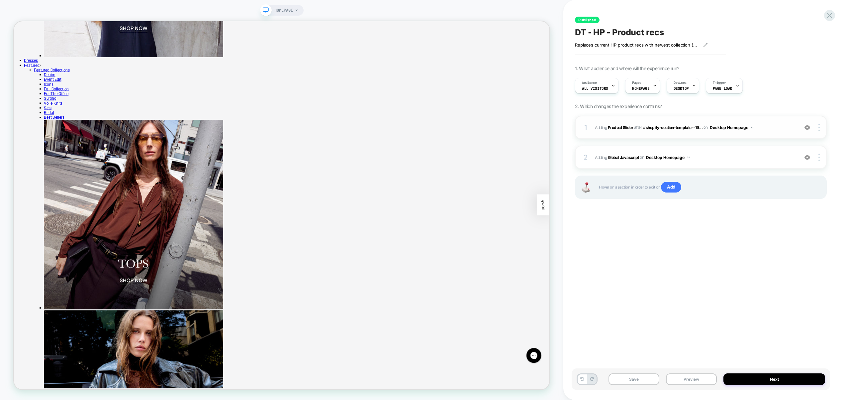
click at [804, 127] on div at bounding box center [807, 127] width 13 height 7
click at [807, 129] on img at bounding box center [808, 128] width 6 height 6
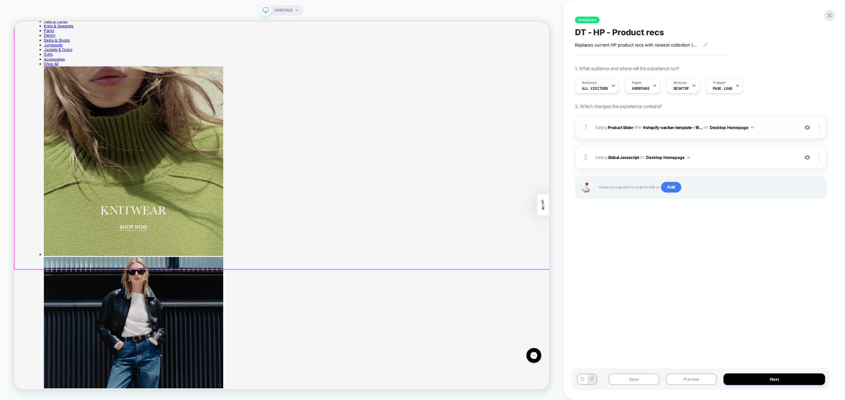
scroll to position [116, 0]
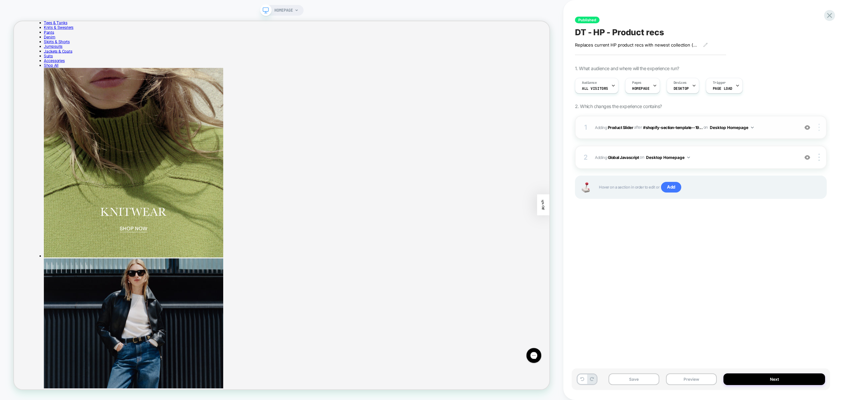
drag, startPoint x: 819, startPoint y: 127, endPoint x: 815, endPoint y: 131, distance: 5.7
click at [819, 127] on img at bounding box center [819, 127] width 1 height 7
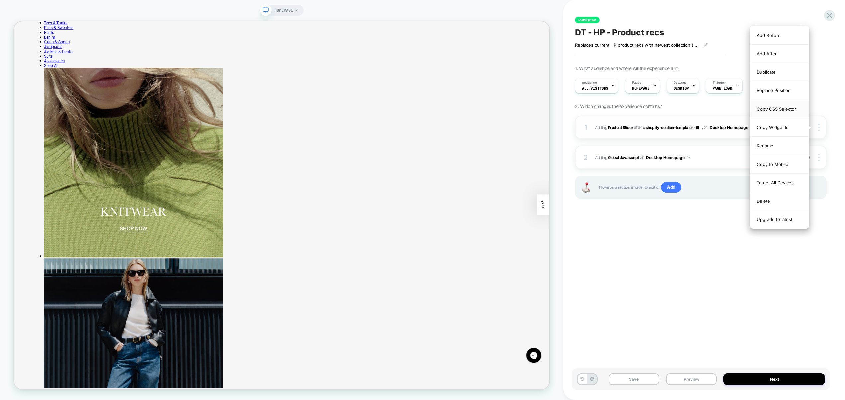
click at [779, 112] on div "Copy CSS Selector" at bounding box center [779, 109] width 59 height 18
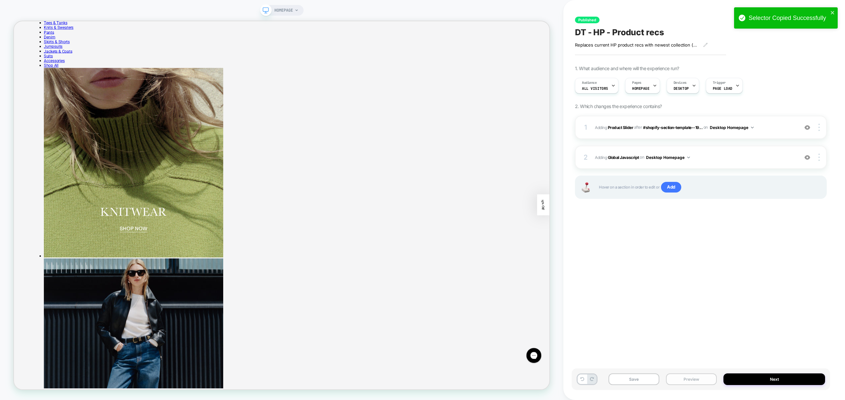
click at [692, 376] on button "Preview" at bounding box center [691, 379] width 51 height 12
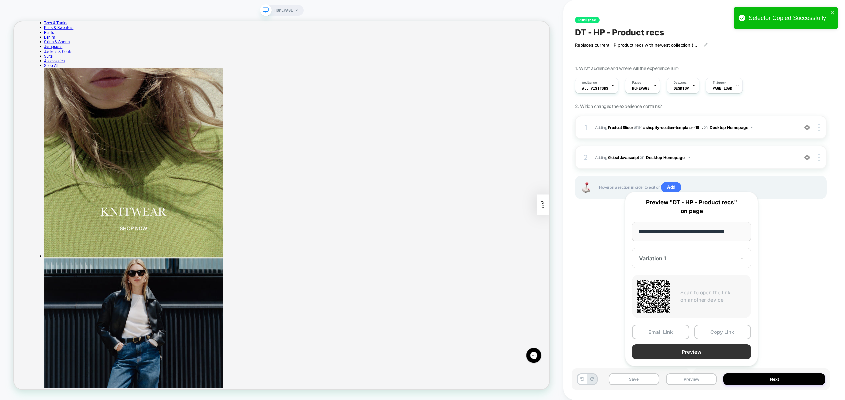
click at [695, 352] on button "Preview" at bounding box center [691, 351] width 119 height 15
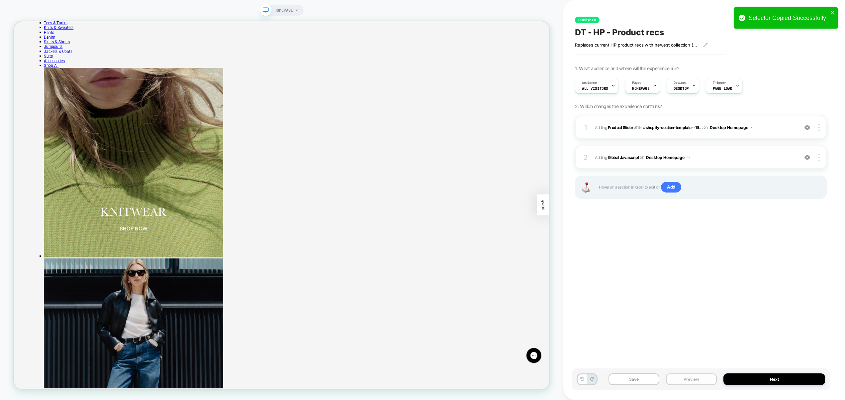
click at [698, 381] on button "Preview" at bounding box center [691, 379] width 51 height 12
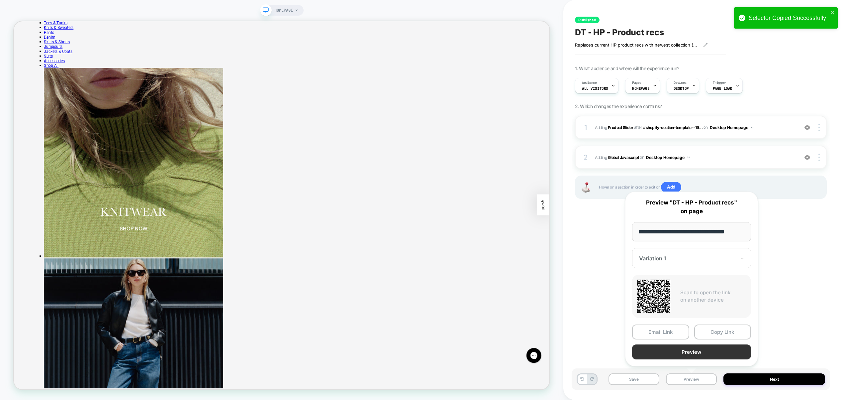
click at [702, 351] on button "Preview" at bounding box center [691, 351] width 119 height 15
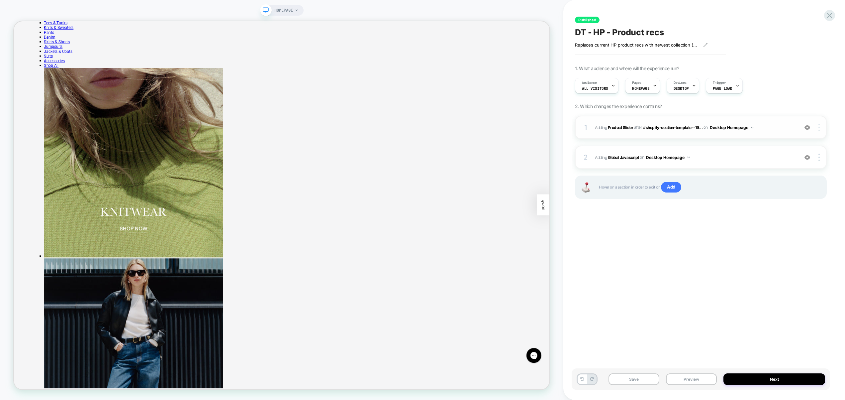
click at [821, 129] on div at bounding box center [820, 127] width 13 height 7
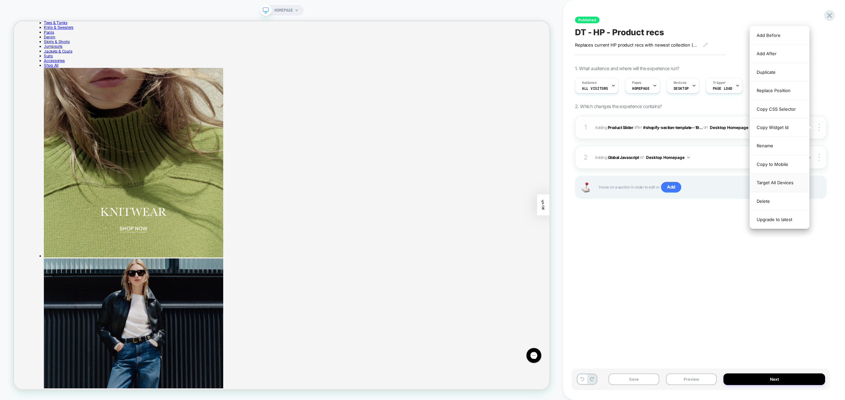
click at [788, 184] on div "Target All Devices" at bounding box center [779, 182] width 59 height 18
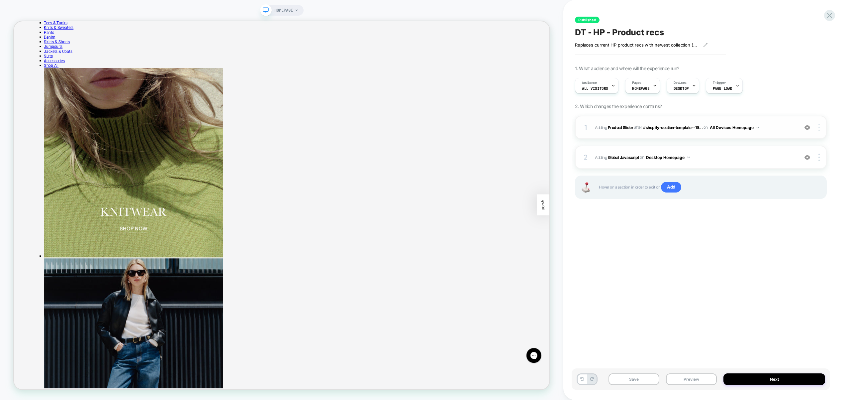
click at [820, 127] on div at bounding box center [820, 127] width 13 height 7
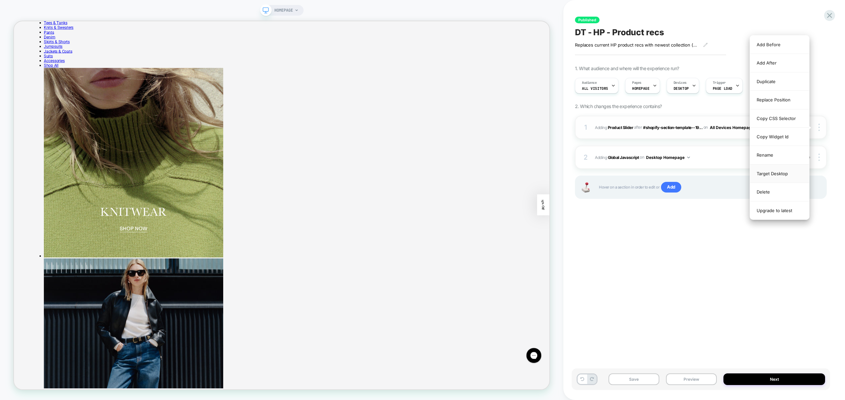
click at [787, 173] on div "Target Desktop" at bounding box center [779, 173] width 59 height 18
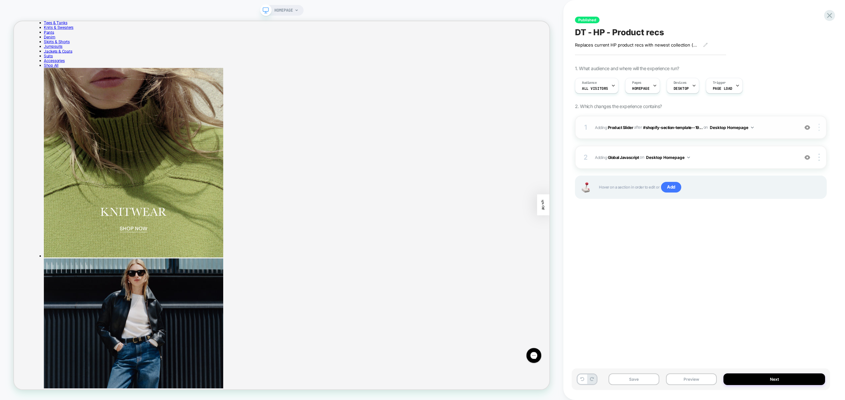
click at [821, 128] on div at bounding box center [820, 127] width 13 height 7
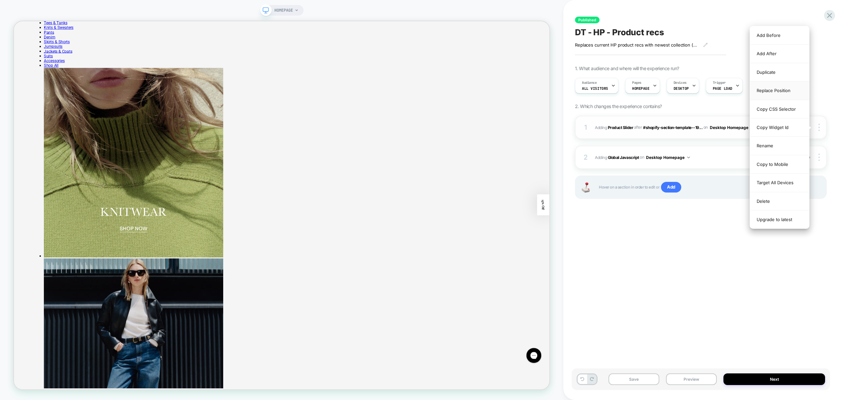
click at [783, 91] on div "Replace Position" at bounding box center [779, 90] width 59 height 18
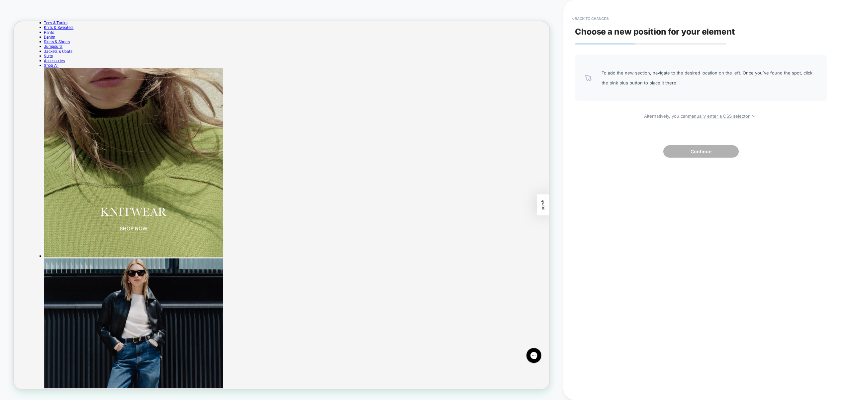
click at [698, 119] on div "To add the new section, navigate to the desired location on the left. Once you`…" at bounding box center [701, 105] width 252 height 103
click at [704, 116] on u "manually enter a CSS selector" at bounding box center [719, 115] width 62 height 5
select select "*******"
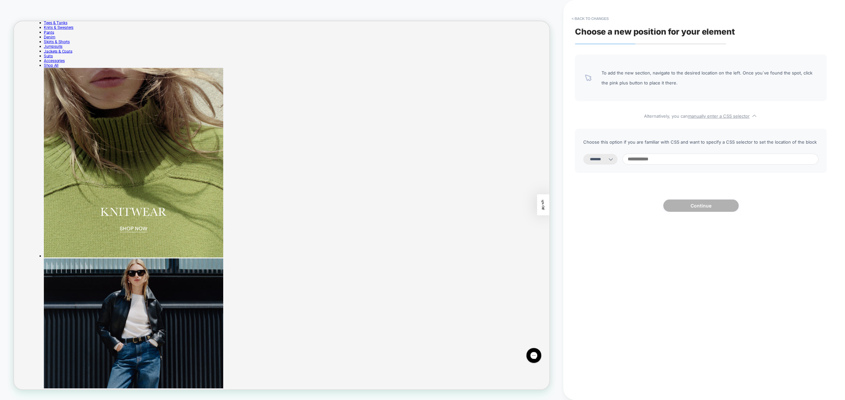
click at [657, 161] on input at bounding box center [721, 159] width 196 height 11
paste input "**********"
type input "**********"
select select "*********"
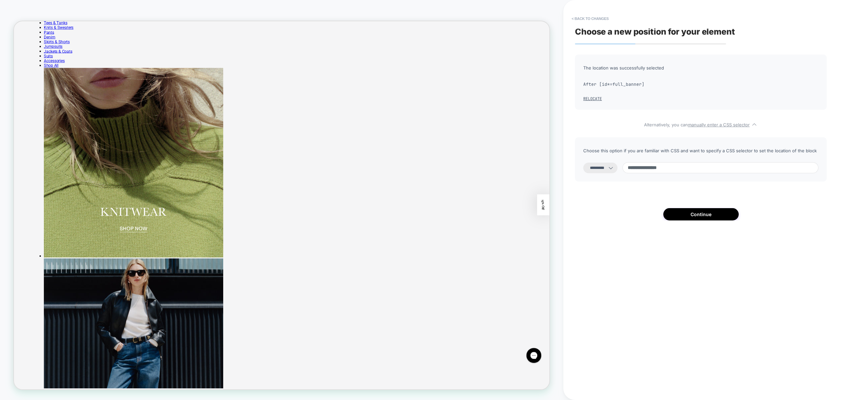
type input "**********"
click at [613, 170] on select "**********" at bounding box center [600, 167] width 34 height 11
click at [691, 214] on button "Continue" at bounding box center [701, 214] width 75 height 12
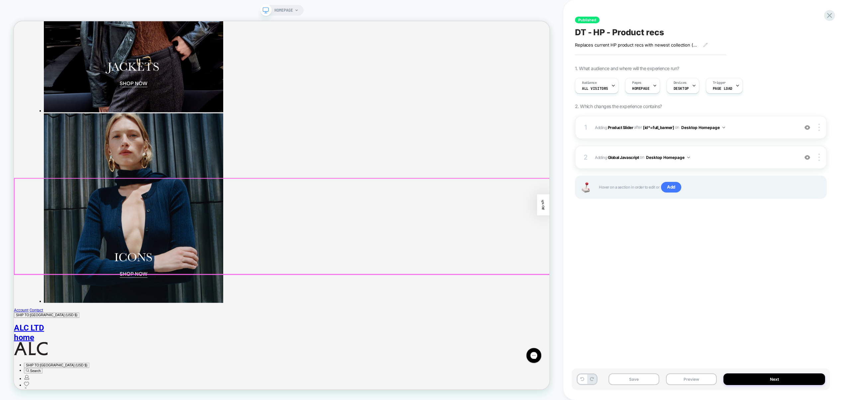
scroll to position [1407, 0]
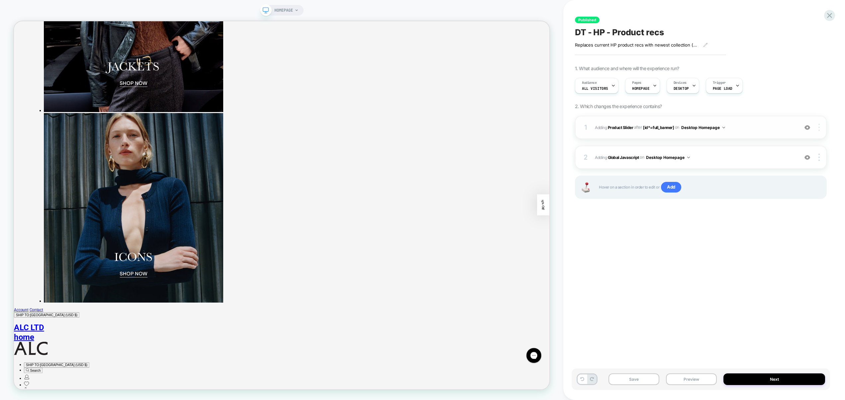
click at [819, 128] on img at bounding box center [819, 127] width 1 height 7
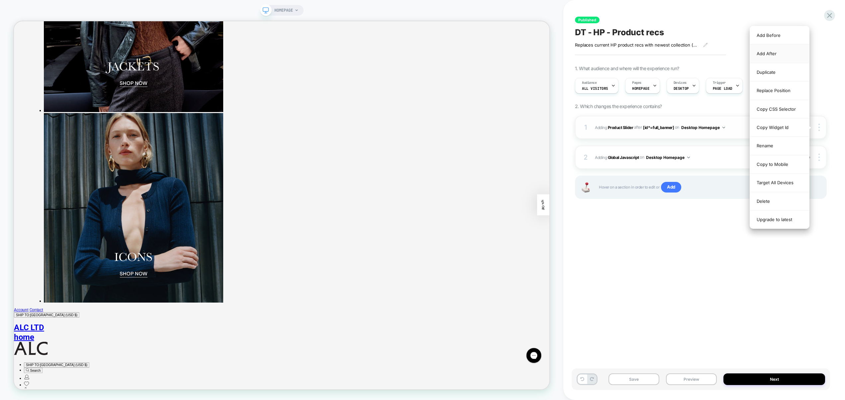
click at [775, 56] on div "Add After" at bounding box center [779, 54] width 59 height 18
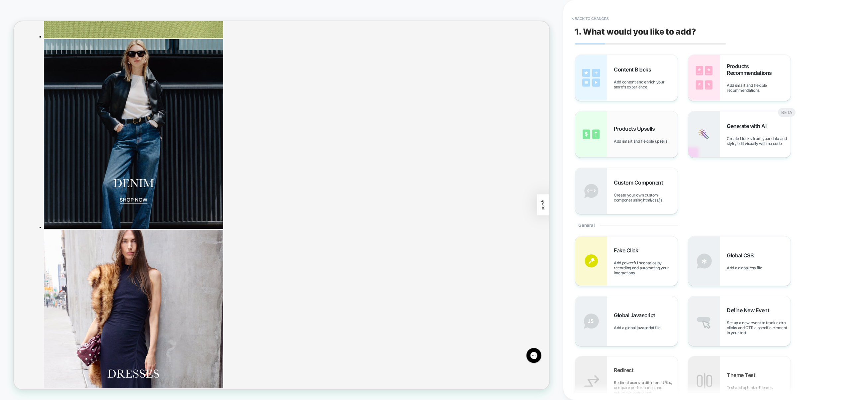
scroll to position [406, 0]
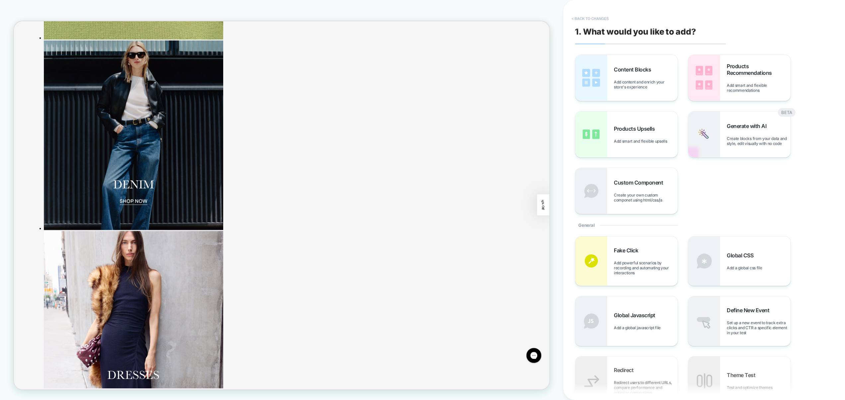
click at [607, 19] on button "< Back to changes" at bounding box center [591, 18] width 44 height 11
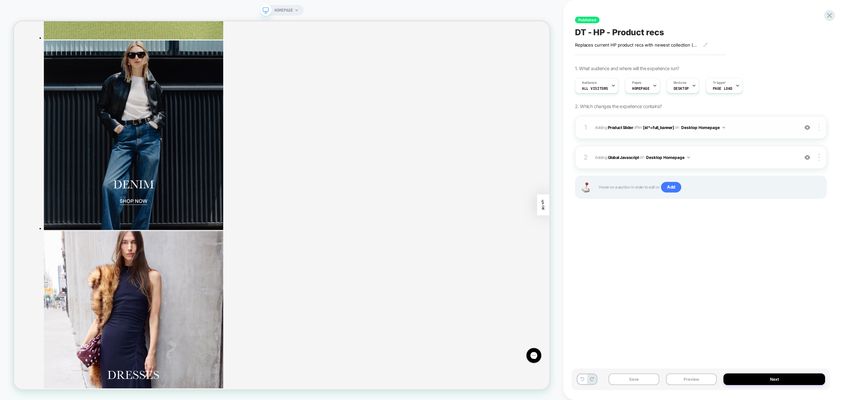
click at [821, 127] on div at bounding box center [820, 127] width 13 height 7
click at [819, 124] on img at bounding box center [819, 127] width 1 height 7
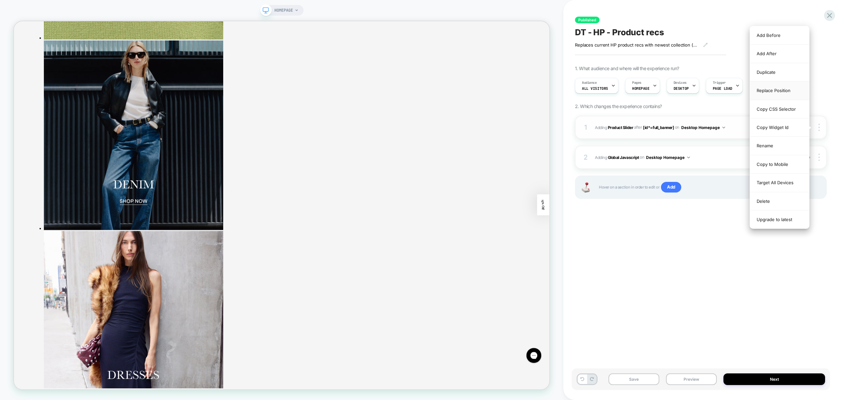
click at [782, 88] on div "Replace Position" at bounding box center [779, 90] width 59 height 18
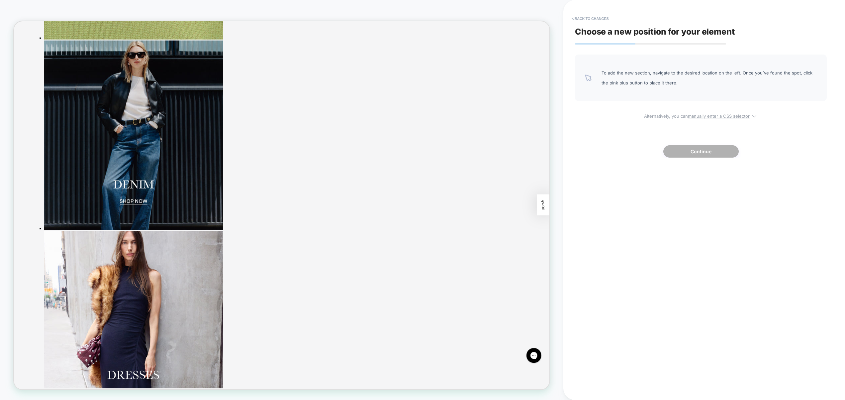
click at [725, 114] on u "manually enter a CSS selector" at bounding box center [719, 115] width 62 height 5
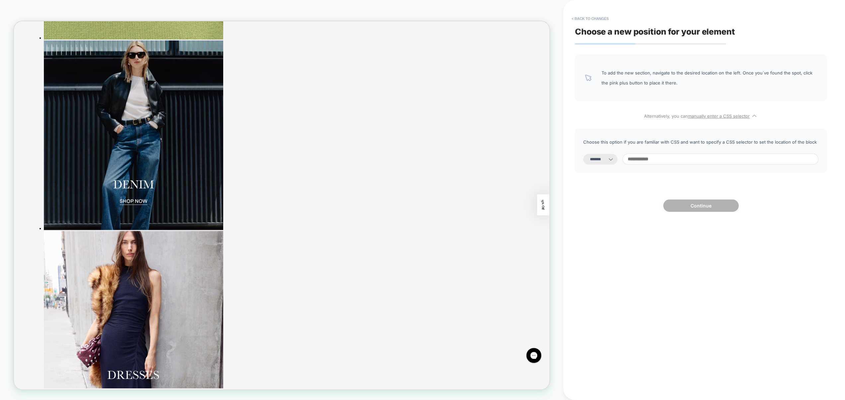
click at [604, 158] on select "**********" at bounding box center [600, 159] width 34 height 11
select select "*********"
click at [583, 154] on select "**********" at bounding box center [600, 159] width 34 height 11
click at [678, 159] on input at bounding box center [721, 159] width 196 height 11
paste input "**********"
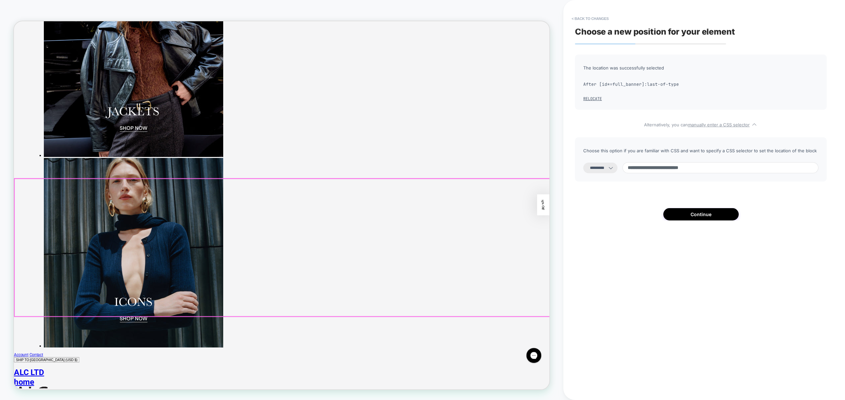
scroll to position [1410, 0]
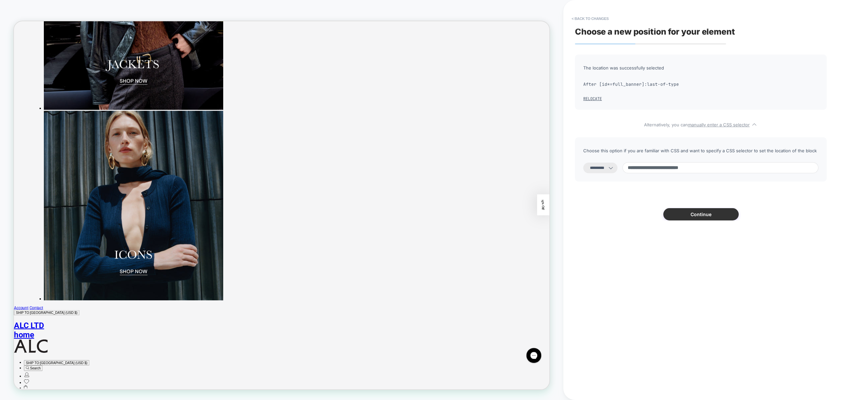
type input "**********"
click at [699, 217] on button "Continue" at bounding box center [701, 214] width 75 height 12
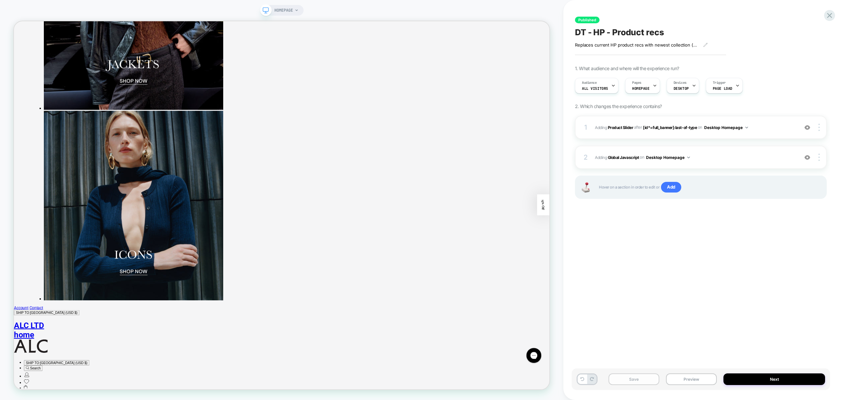
click at [632, 382] on button "Save" at bounding box center [634, 379] width 51 height 12
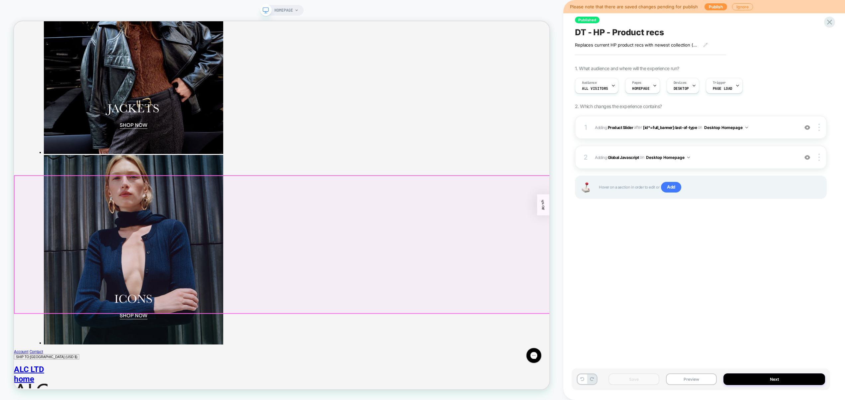
scroll to position [1332, 0]
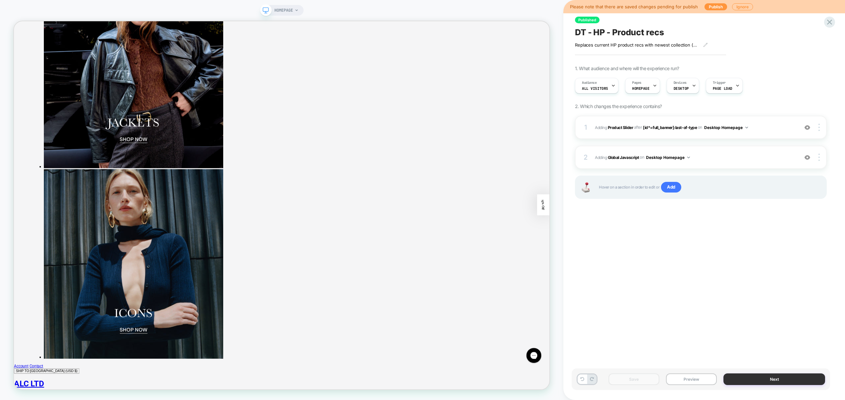
click at [790, 378] on button "Next" at bounding box center [775, 379] width 102 height 12
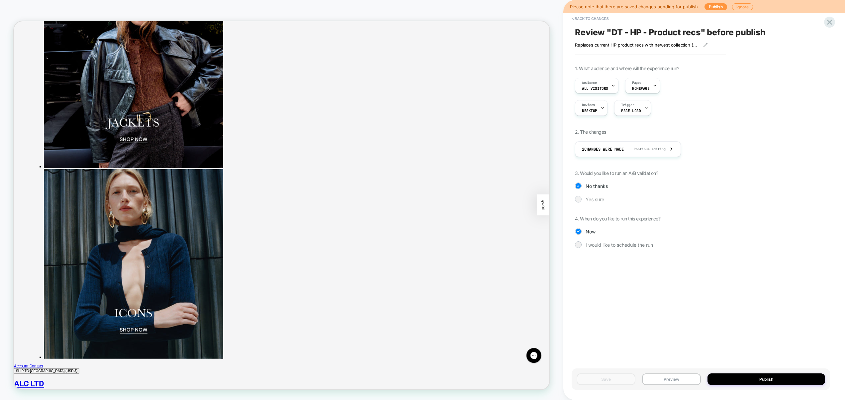
click at [598, 201] on span "Yes sure" at bounding box center [595, 199] width 19 height 6
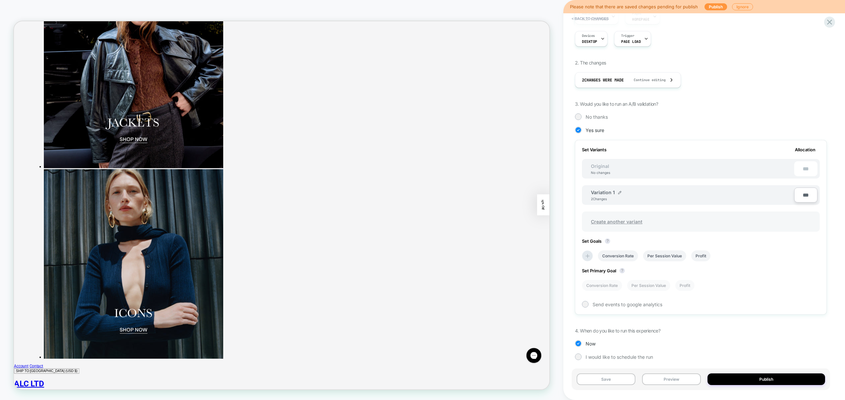
scroll to position [72, 0]
click at [621, 217] on span "Create another variant" at bounding box center [616, 218] width 65 height 16
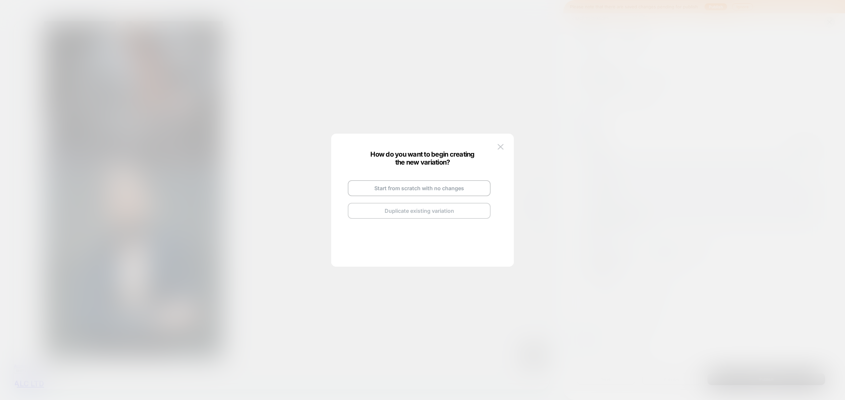
click at [427, 209] on button "Duplicate existing variation" at bounding box center [419, 211] width 143 height 16
drag, startPoint x: 451, startPoint y: 176, endPoint x: 449, endPoint y: 181, distance: 5.6
click at [451, 176] on div "Copy of Variation 1 Go and Edit the New Variation Back to Review Screen" at bounding box center [419, 199] width 156 height 78
click at [449, 181] on img at bounding box center [450, 180] width 3 height 3
click at [420, 181] on input "**********" at bounding box center [411, 179] width 48 height 13
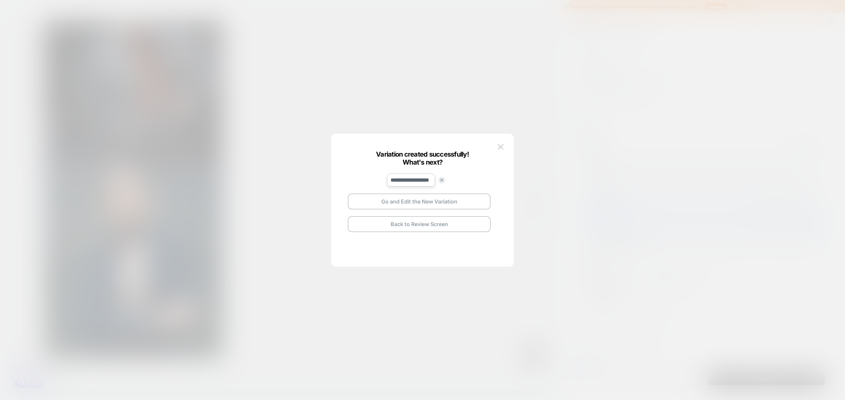
click at [420, 181] on input "**********" at bounding box center [411, 179] width 48 height 13
drag, startPoint x: 422, startPoint y: 179, endPoint x: 360, endPoint y: 180, distance: 62.1
click at [360, 181] on div "**********" at bounding box center [419, 199] width 156 height 78
type input "********"
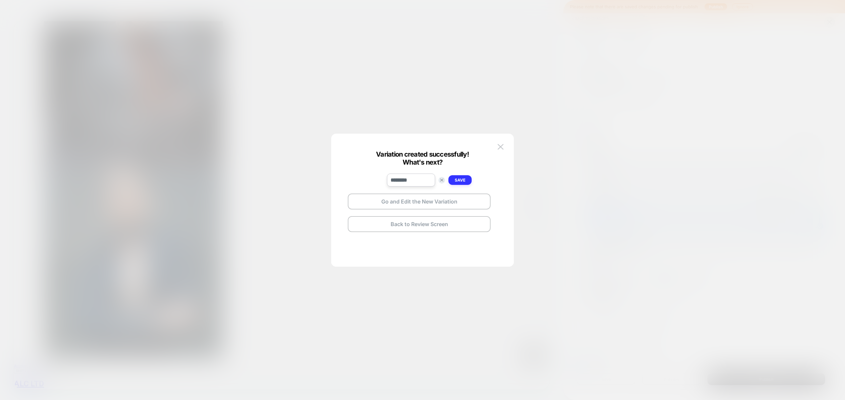
click at [464, 180] on strong "Save" at bounding box center [460, 179] width 11 height 5
click at [443, 204] on button "Go and Edit the New Variation" at bounding box center [419, 201] width 143 height 16
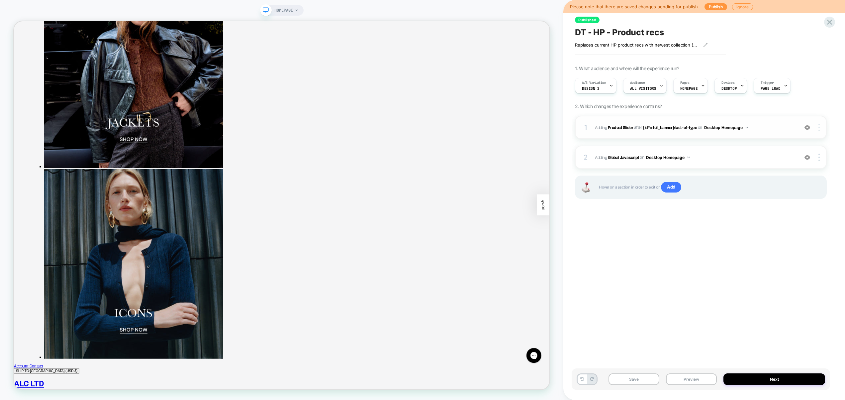
click at [821, 126] on div at bounding box center [820, 127] width 13 height 7
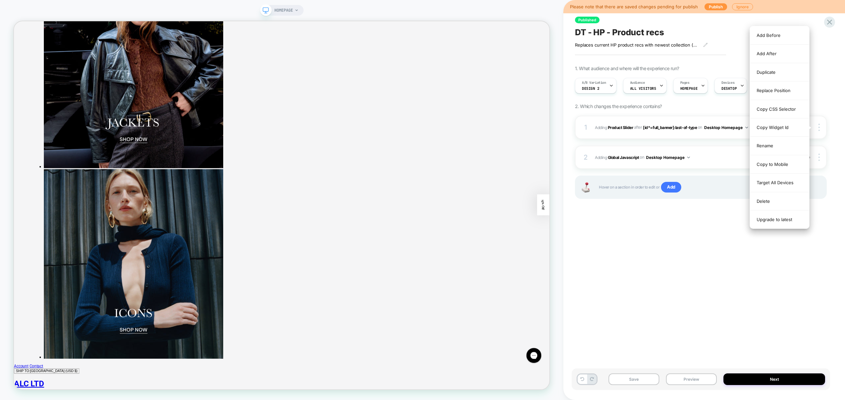
drag, startPoint x: 791, startPoint y: 166, endPoint x: 781, endPoint y: 123, distance: 44.1
click at [781, 123] on div "Add Before Add After Duplicate Replace Position Copy CSS Selector Copy Widget I…" at bounding box center [779, 127] width 59 height 202
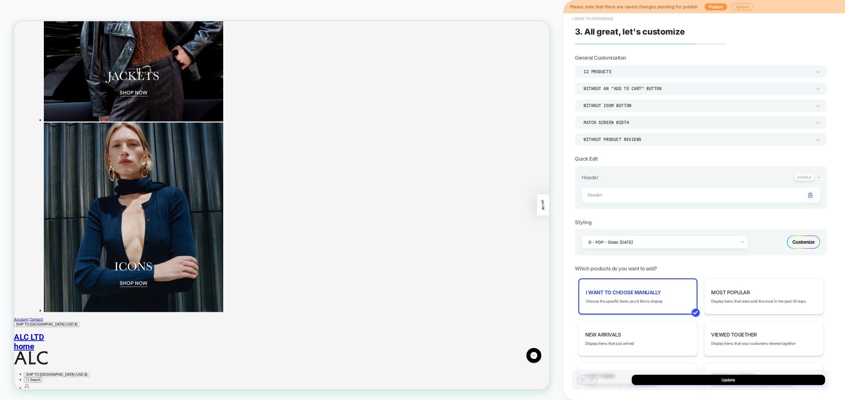
click at [595, 16] on button "< Back to experience" at bounding box center [593, 18] width 49 height 11
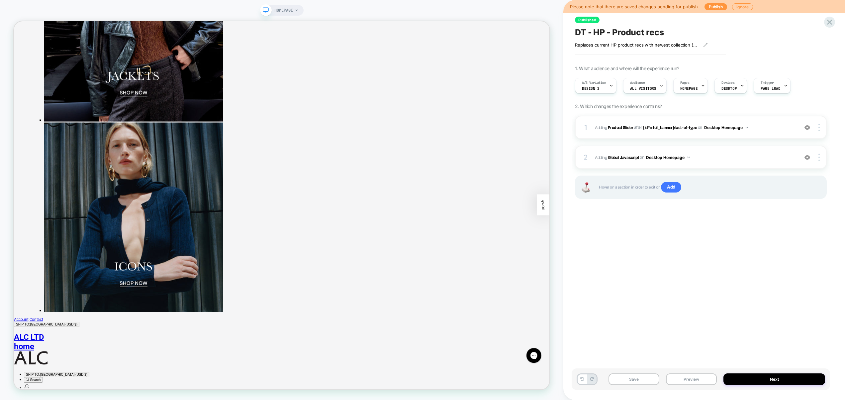
scroll to position [1404, 0]
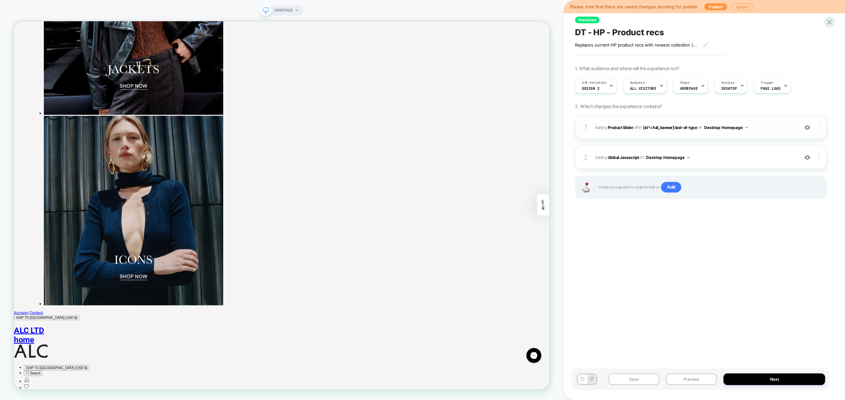
click at [820, 128] on div at bounding box center [820, 127] width 13 height 7
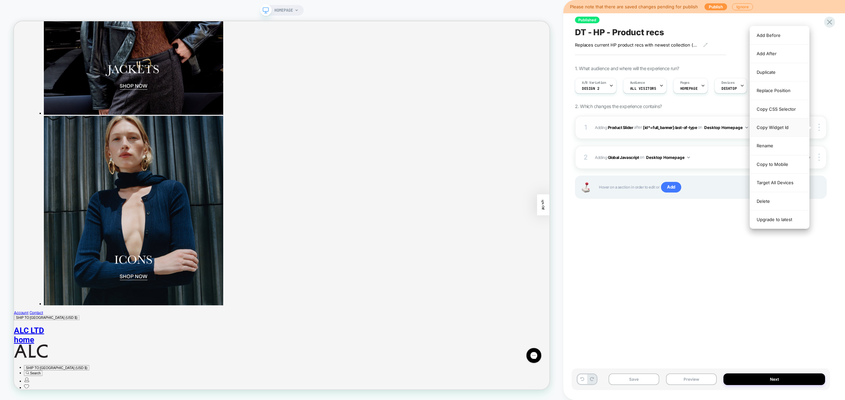
click at [792, 127] on div "Copy Widget Id" at bounding box center [779, 127] width 59 height 18
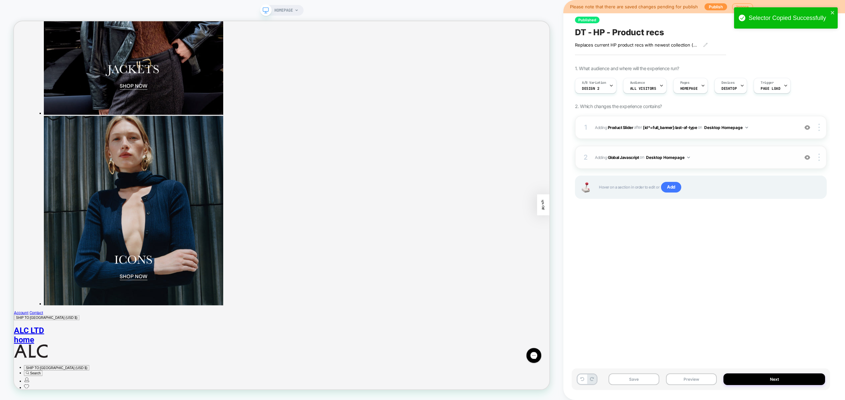
click at [742, 162] on div "2 Adding Global Javascript on Desktop Homepage Add Before Add After Copy to Mob…" at bounding box center [701, 157] width 252 height 23
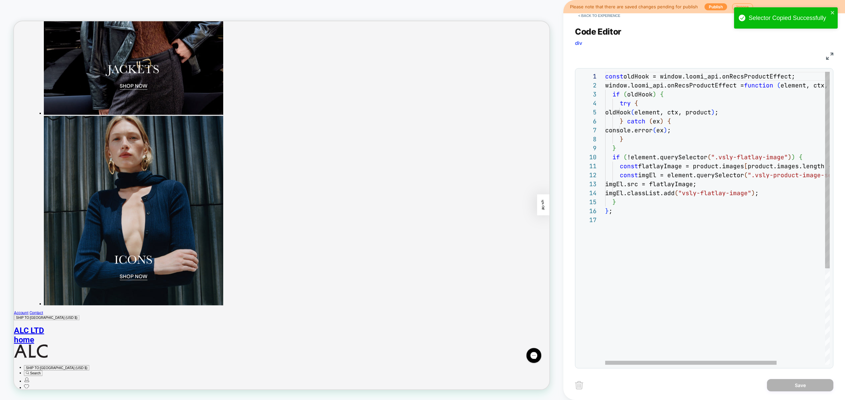
scroll to position [54, 0]
click at [645, 241] on div "const oldHook = window.loomi_api.onRecsProductEffect; window.loomi_api.onRecsPr…" at bounding box center [749, 290] width 288 height 436
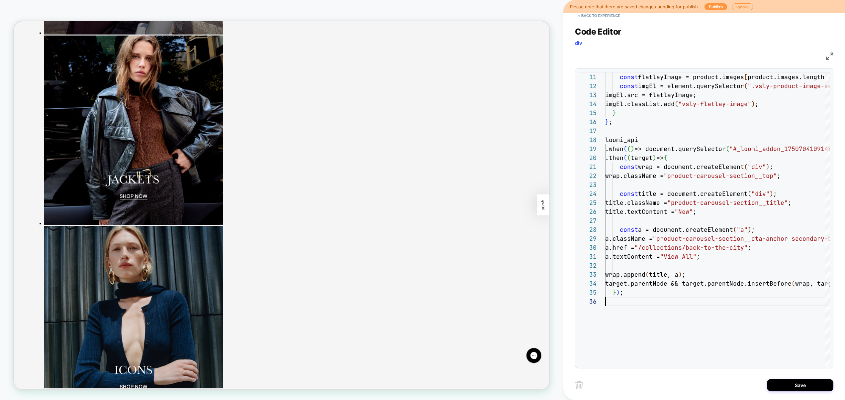
scroll to position [1423, 0]
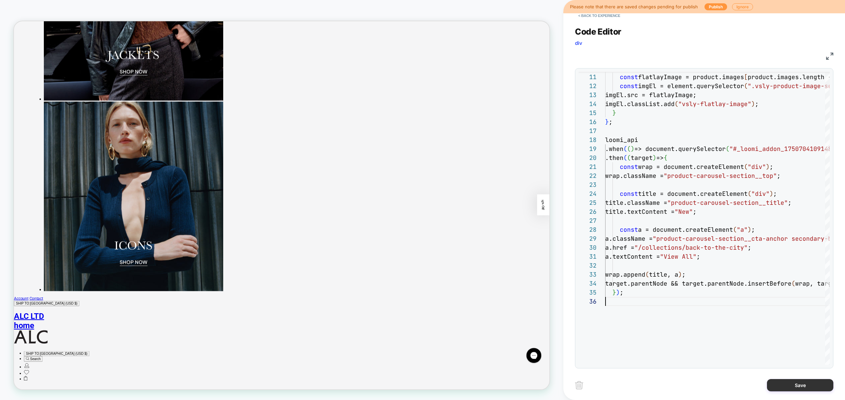
type textarea "**********"
click at [796, 384] on button "Save" at bounding box center [800, 385] width 66 height 12
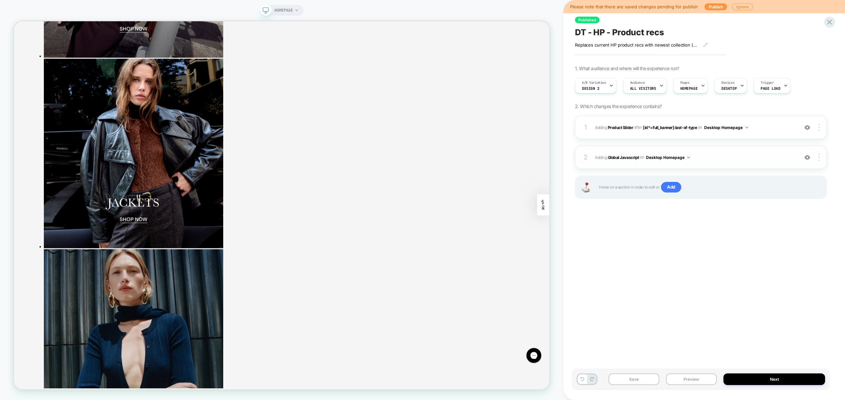
click at [736, 155] on span "Adding Global Javascript on Desktop Homepage" at bounding box center [695, 157] width 200 height 8
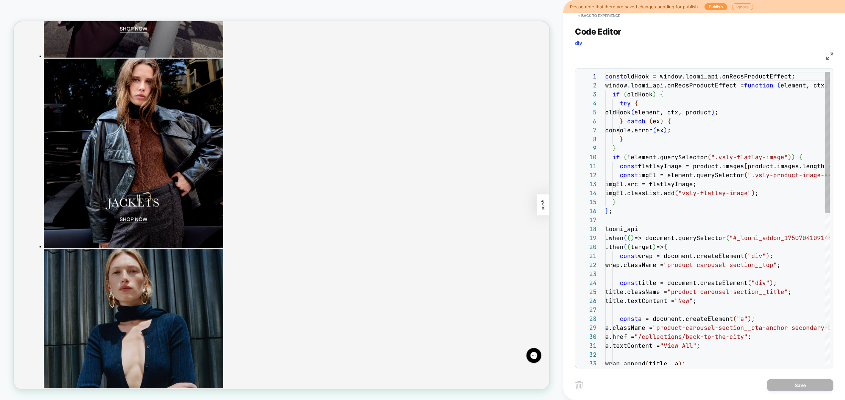
scroll to position [90, 0]
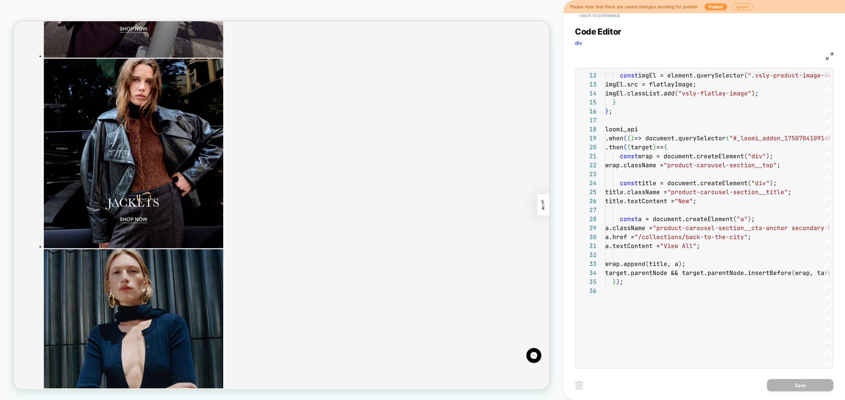
click at [593, 18] on button "< Back to experience" at bounding box center [599, 15] width 49 height 11
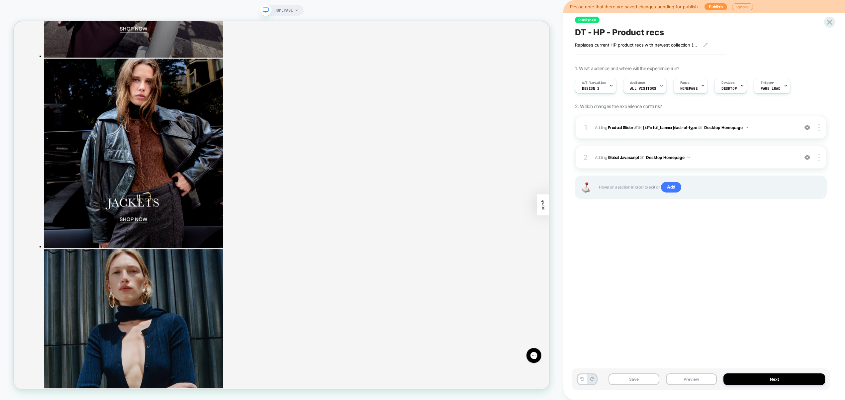
click at [694, 379] on button "Preview" at bounding box center [691, 379] width 51 height 12
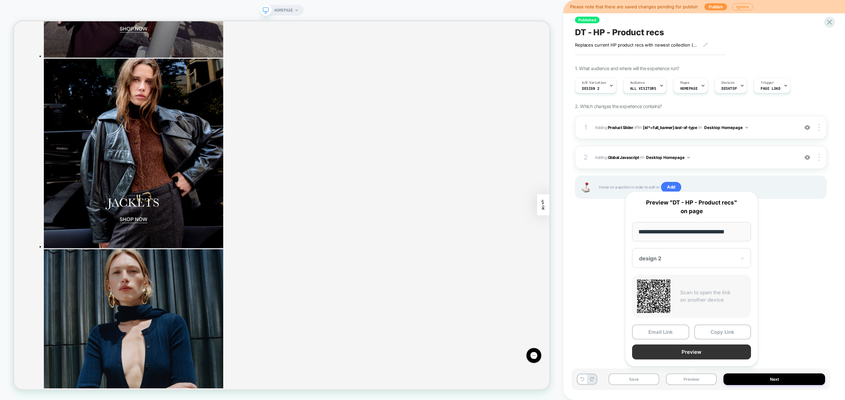
click at [690, 354] on button "Preview" at bounding box center [691, 351] width 119 height 15
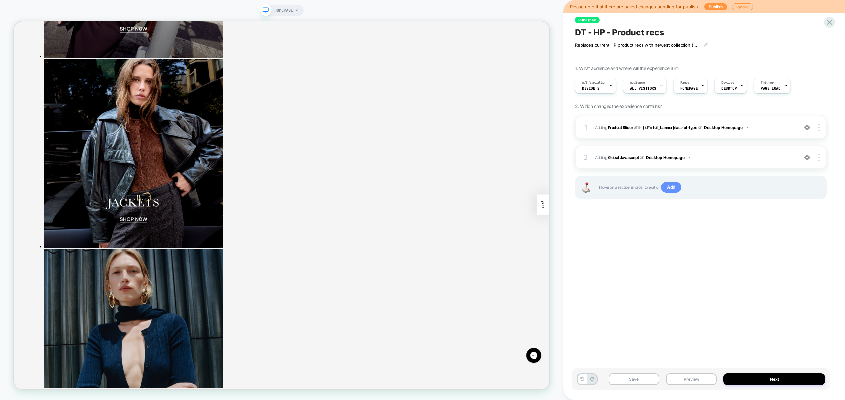
click at [673, 188] on span "Add" at bounding box center [671, 187] width 20 height 11
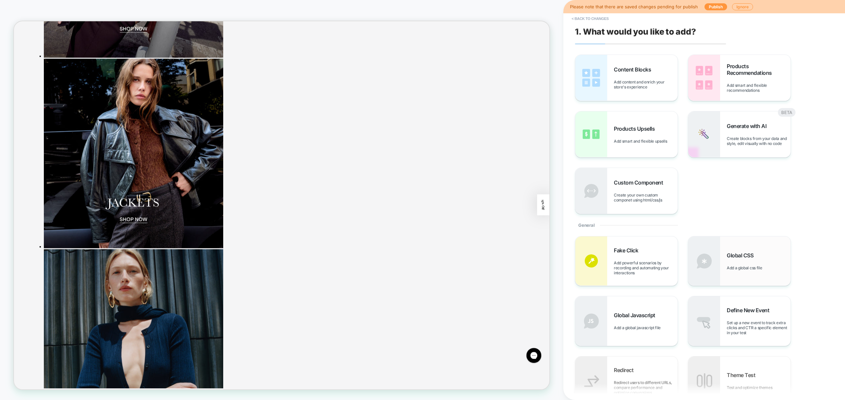
click at [756, 262] on div "Global CSS Add a global css file" at bounding box center [759, 261] width 64 height 18
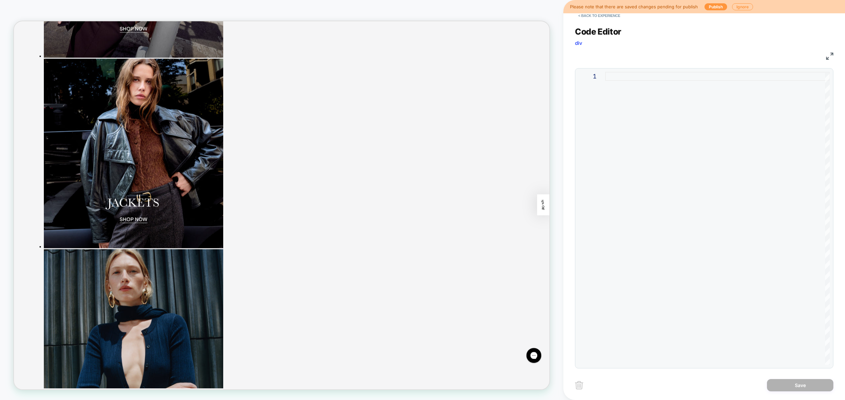
click at [728, 216] on div at bounding box center [717, 218] width 225 height 293
type textarea "**********"
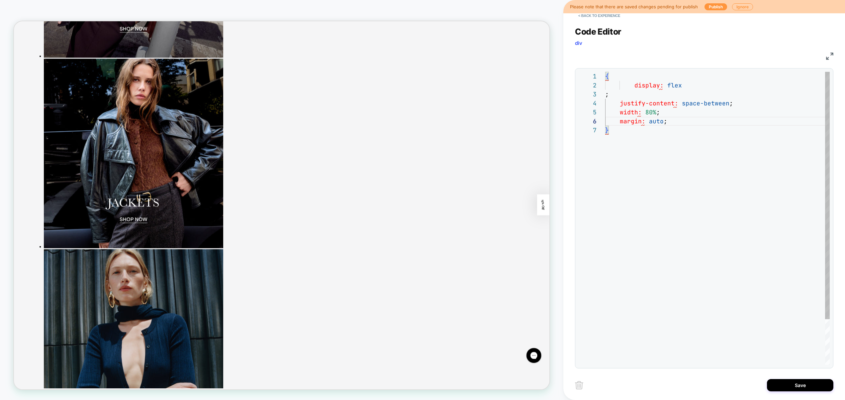
scroll to position [18, 0]
click at [607, 96] on div "{ display: flex ; justify-content: space-between ; width: 80% ; margin: auto ; }" at bounding box center [717, 245] width 225 height 347
click at [606, 77] on div "{ display: flex ; justify-content: space-between ; width: 80% ; margin: auto ; }" at bounding box center [717, 241] width 225 height 338
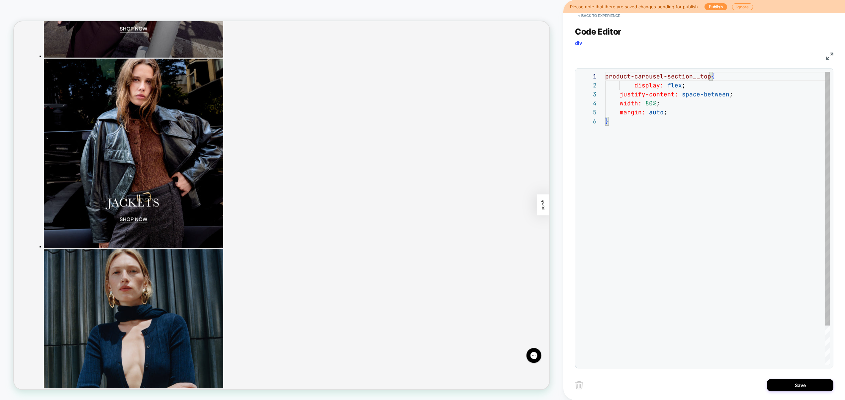
click at [606, 77] on div "product-carousel-section__top { display: flex ; justify-content: space-between …" at bounding box center [717, 241] width 225 height 338
click at [617, 135] on div ".product-carousel-section__top { display: flex ; justify-content: space-between…" at bounding box center [717, 241] width 225 height 338
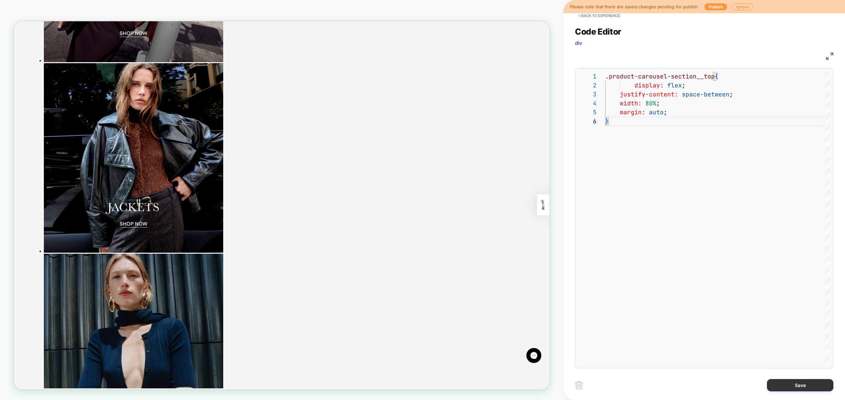
type textarea "**********"
click at [809, 381] on button "Save" at bounding box center [800, 385] width 66 height 12
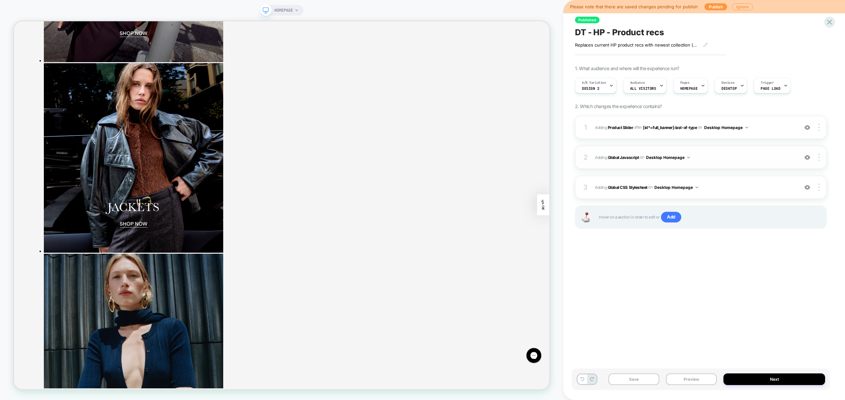
drag, startPoint x: 732, startPoint y: 183, endPoint x: 725, endPoint y: 158, distance: 26.6
click at [725, 158] on div "1 #_loomi_addon_1750704109148 Adding Product Slider AFTER [id*=full_banner]:las…" at bounding box center [701, 181] width 252 height 130
click at [725, 158] on span "Adding Global Javascript on Desktop Homepage" at bounding box center [695, 157] width 200 height 8
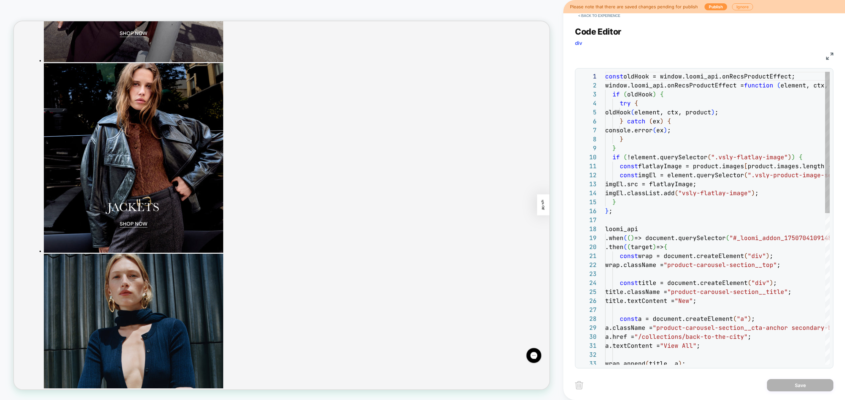
scroll to position [90, 0]
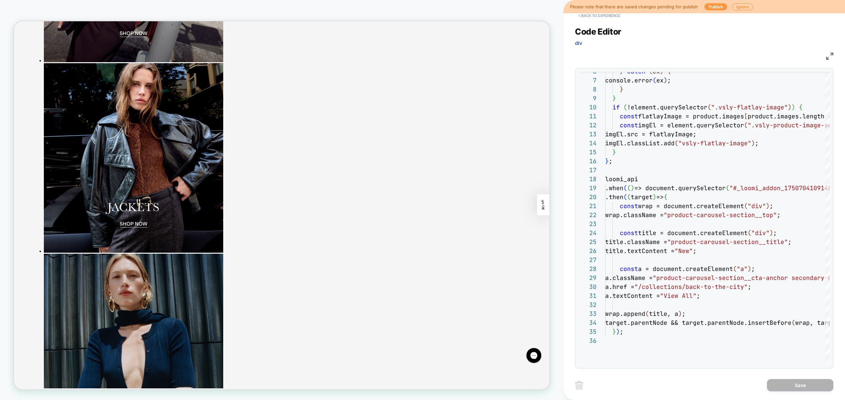
click at [604, 17] on button "< Back to experience" at bounding box center [599, 15] width 49 height 11
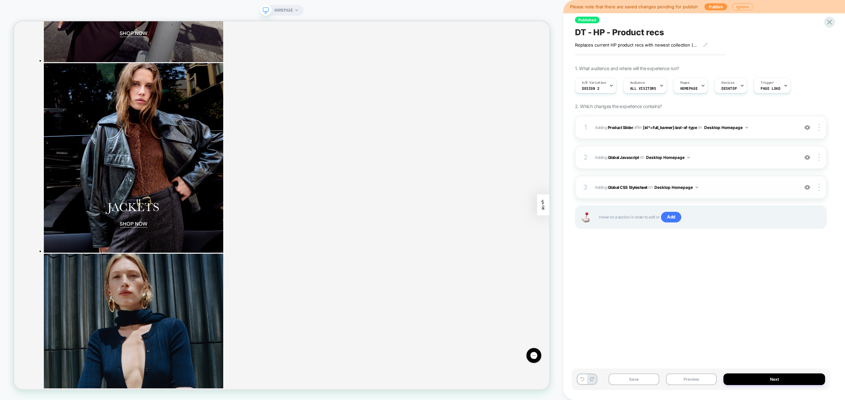
click at [723, 186] on span "Adding Global CSS Stylesheet on Desktop Homepage" at bounding box center [695, 187] width 200 height 8
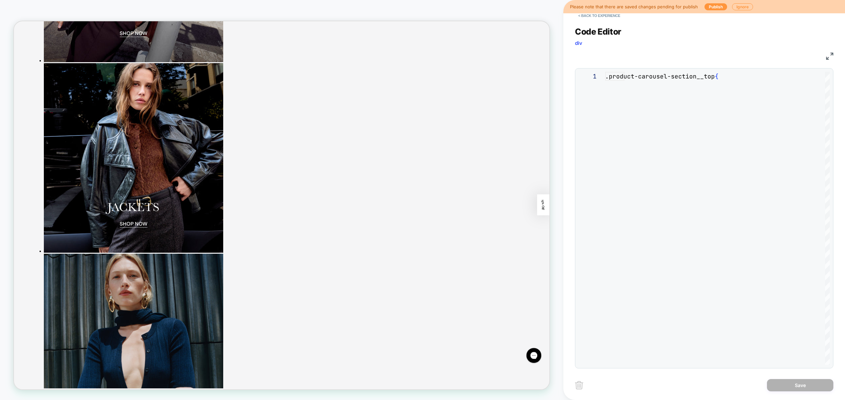
scroll to position [54, 0]
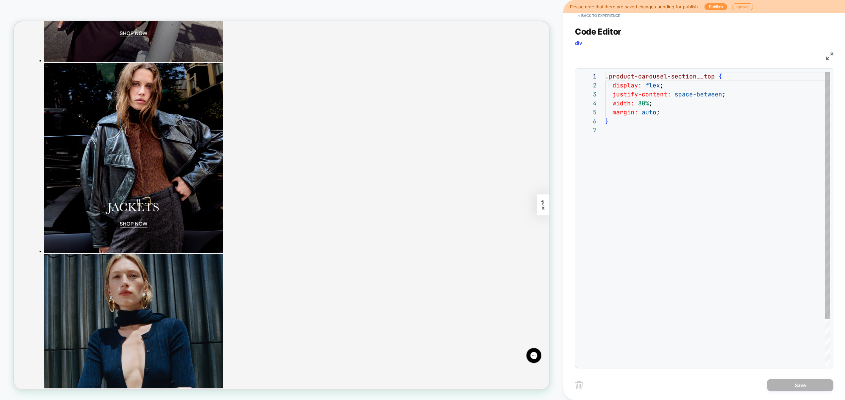
click at [699, 179] on div ".product-carousel-section__top { display: flex ; justify-content: space-between…" at bounding box center [717, 245] width 225 height 347
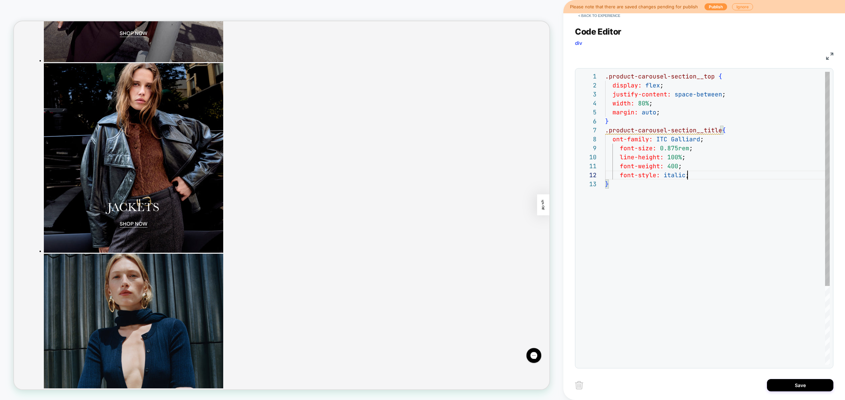
scroll to position [9, 82]
click at [614, 141] on div ".product-carousel-section__top { display: flex ; justify-content: space-between…" at bounding box center [717, 272] width 225 height 400
drag, startPoint x: 658, startPoint y: 147, endPoint x: 678, endPoint y: 150, distance: 20.2
click at [678, 150] on div ".product-carousel-section__top { display: flex ; justify-content: space-between…" at bounding box center [717, 272] width 225 height 400
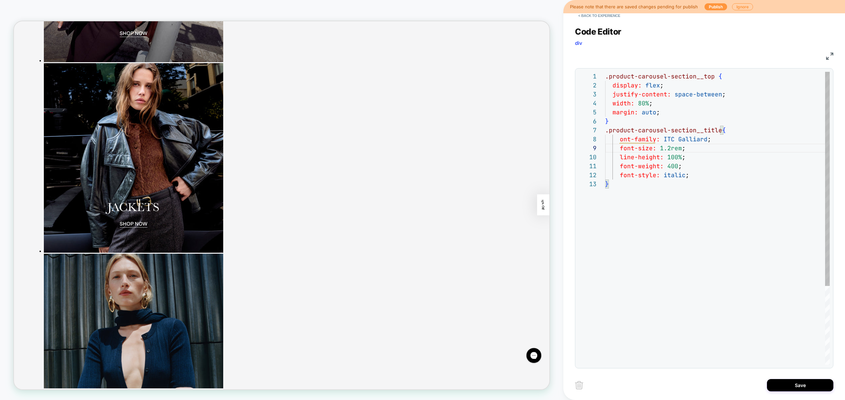
scroll to position [18, 4]
click at [689, 215] on div ".product-carousel-section__top { display: flex ; justify-content: space-between…" at bounding box center [717, 272] width 225 height 400
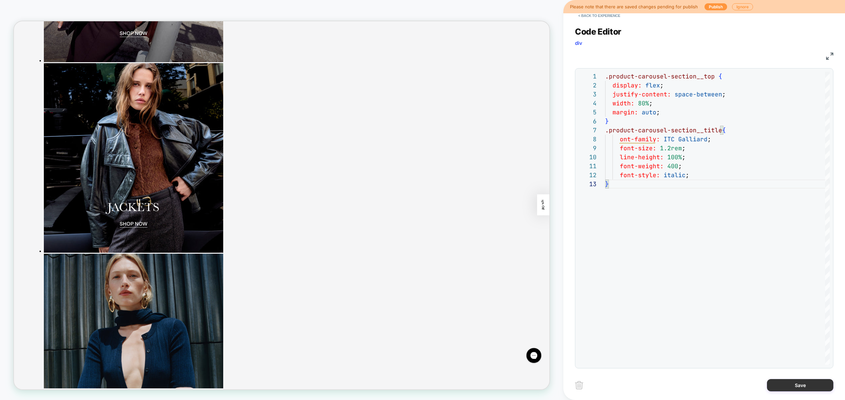
type textarea "**********"
click at [797, 382] on button "Save" at bounding box center [800, 385] width 66 height 12
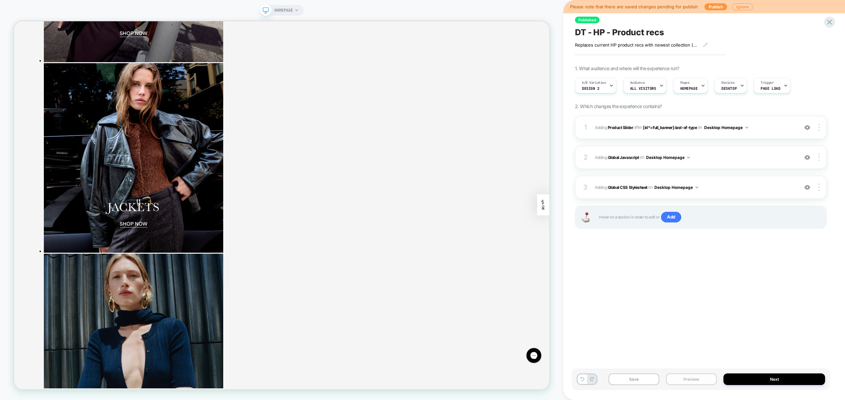
click at [683, 376] on button "Preview" at bounding box center [691, 379] width 51 height 12
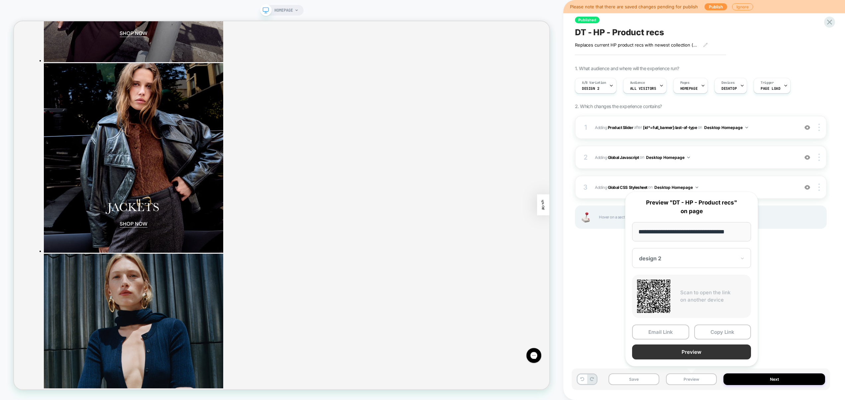
click at [685, 349] on button "Preview" at bounding box center [691, 351] width 119 height 15
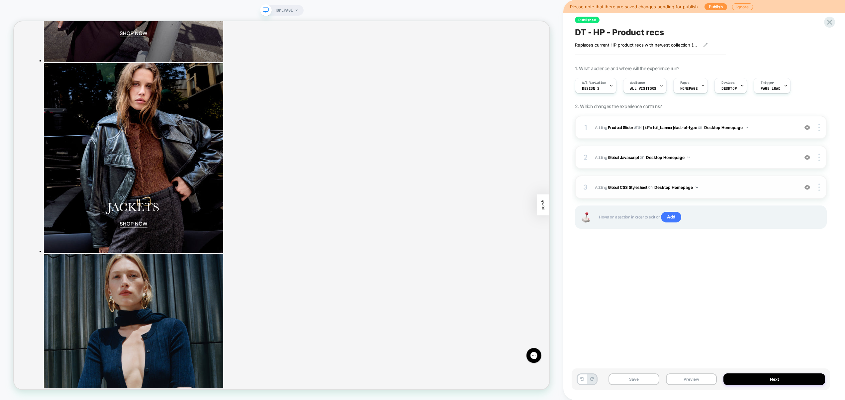
click at [738, 188] on span "Adding Global CSS Stylesheet on Desktop Homepage" at bounding box center [695, 187] width 200 height 8
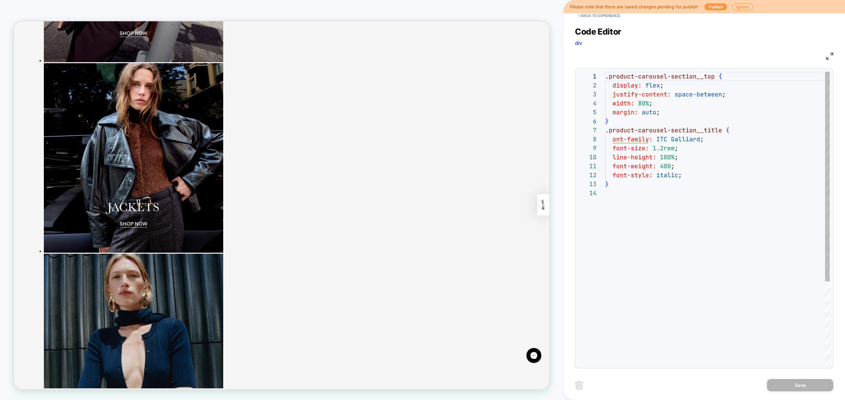
scroll to position [90, 0]
click at [594, 15] on button "< Back to experience" at bounding box center [599, 15] width 49 height 11
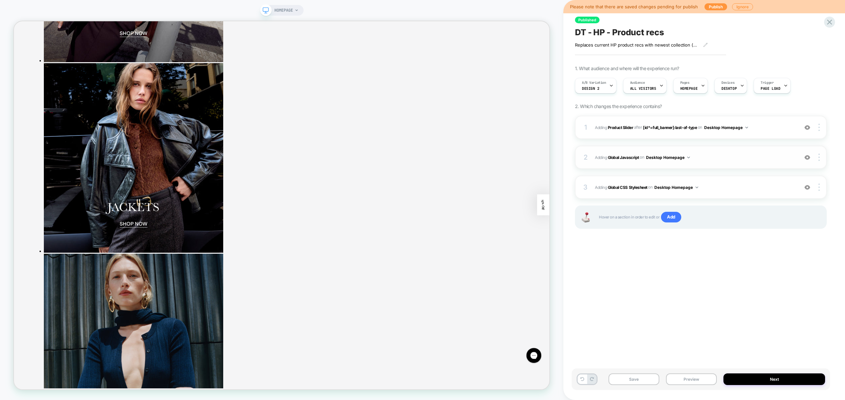
click at [745, 168] on div "2 Adding Global Javascript on Desktop Homepage Add Before Add After Copy to Mob…" at bounding box center [701, 157] width 252 height 23
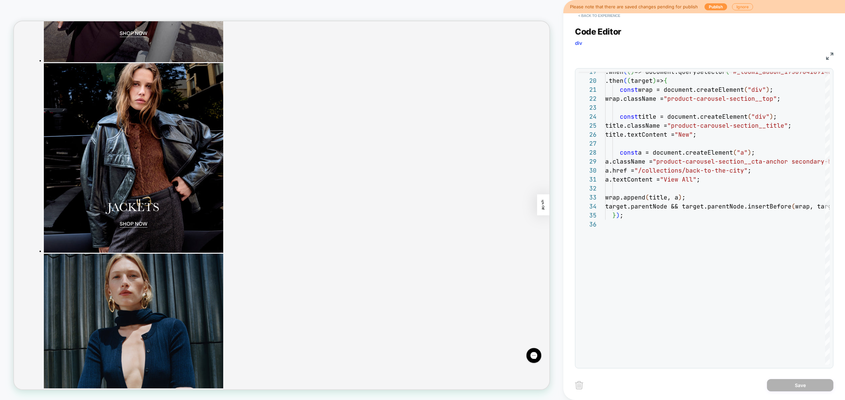
click at [595, 20] on button "< Back to experience" at bounding box center [599, 15] width 49 height 11
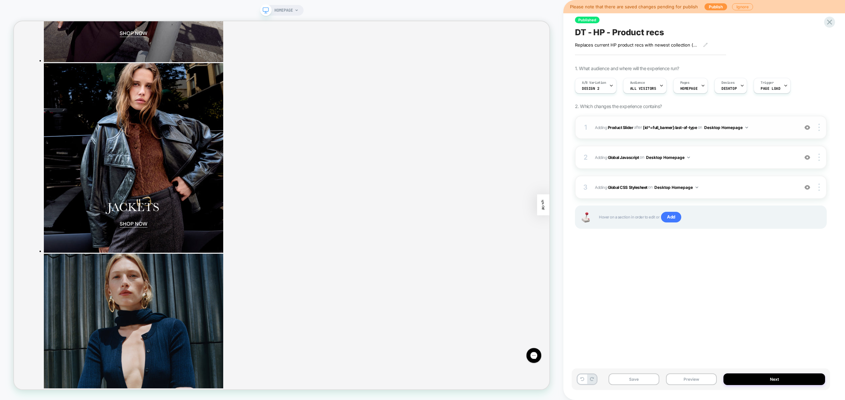
click at [759, 131] on span "#_loomi_addon_1750704109148 Adding Product Slider AFTER [id*=full_banner]:last-…" at bounding box center [695, 127] width 200 height 8
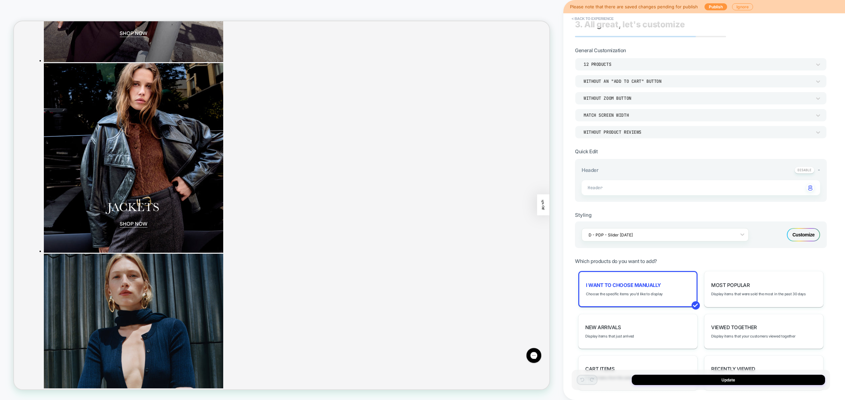
scroll to position [9, 0]
click at [666, 289] on div "I want to choose manually Choose the specific items you'd like to display" at bounding box center [638, 287] width 119 height 36
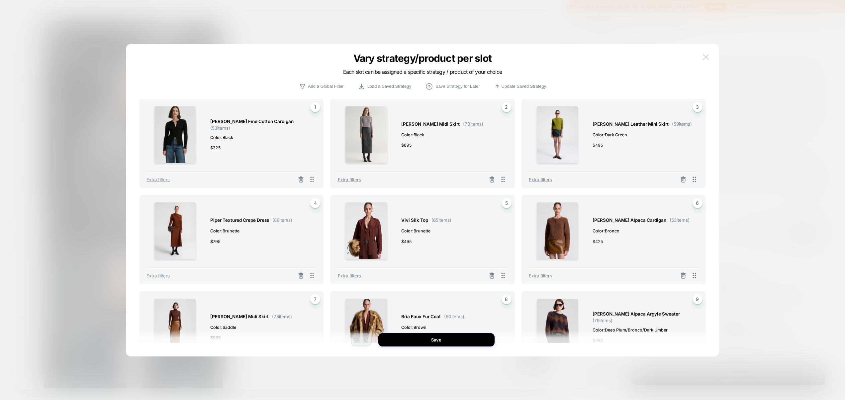
click at [708, 56] on img at bounding box center [706, 57] width 6 height 6
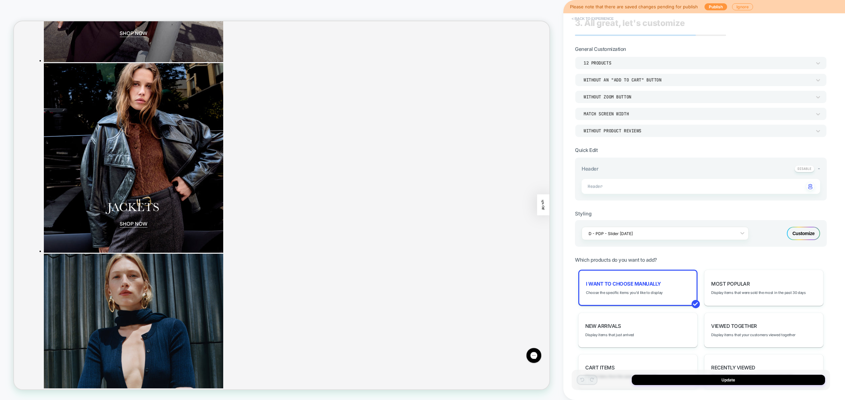
click at [604, 19] on button "< Back to experience" at bounding box center [593, 18] width 49 height 11
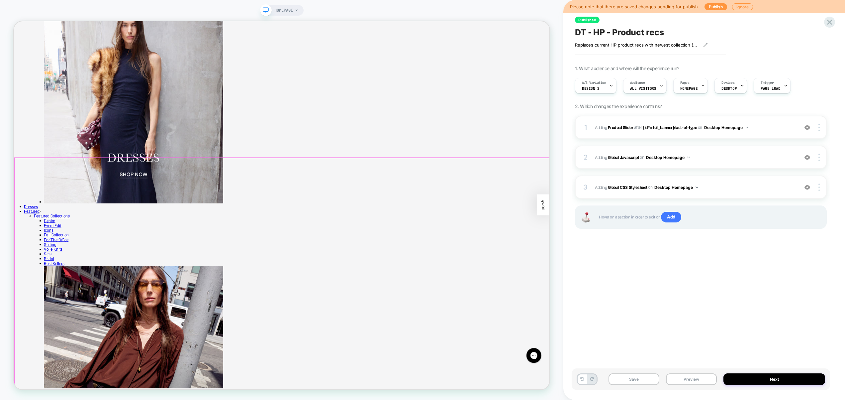
scroll to position [1220, 0]
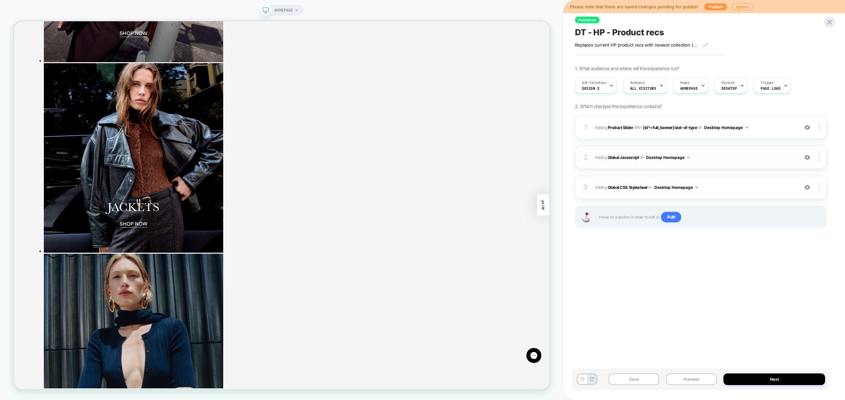
click at [719, 159] on span "Adding Global Javascript on Desktop Homepage" at bounding box center [695, 157] width 200 height 8
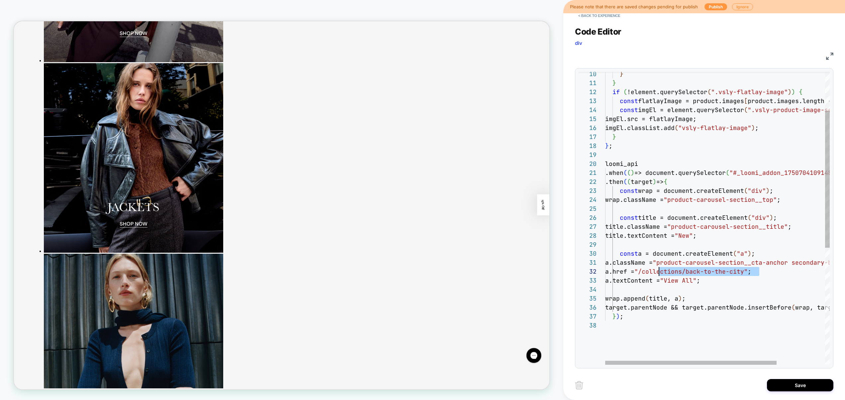
scroll to position [9, 50]
drag, startPoint x: 761, startPoint y: 272, endPoint x: 656, endPoint y: 271, distance: 105.0
click at [656, 271] on div "} } if ( !element.querySelector ( ".vsly-flatlay-image" ) ) { const flatlayImag…" at bounding box center [749, 301] width 288 height 625
click at [760, 271] on div "} } if ( !element.querySelector ( ".vsly-flatlay-image" ) ) { const flatlayImag…" at bounding box center [749, 301] width 288 height 625
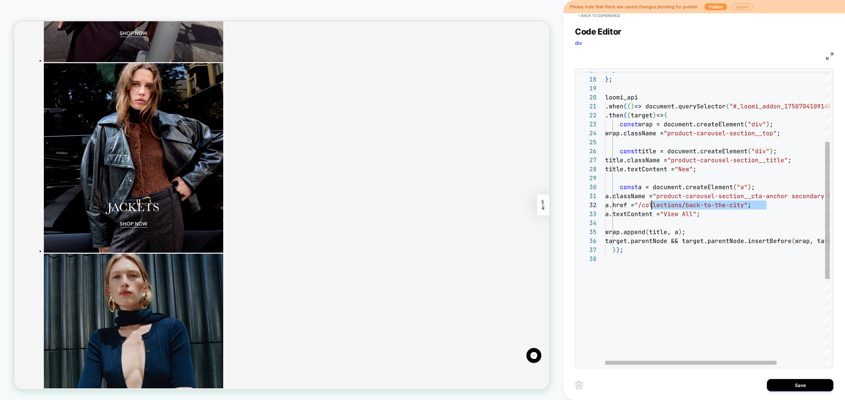
drag, startPoint x: 768, startPoint y: 206, endPoint x: 652, endPoint y: 199, distance: 116.2
click at [652, 203] on div "} } ; loomi_api .when ( ( ) => document.querySelector ( "#_loomi_addon_17507041…" at bounding box center [749, 234] width 288 height 625
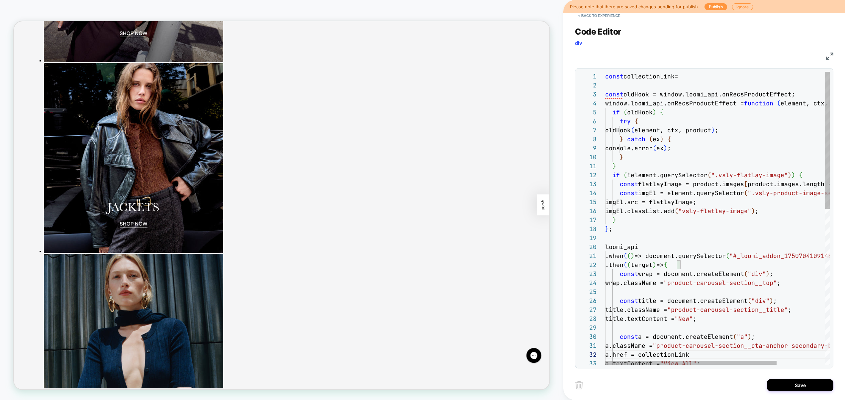
scroll to position [0, 82]
click at [691, 79] on div "} } ; loomi_api .when ( ( ) => document.querySelector ( "#_loomi_addon_17507041…" at bounding box center [749, 384] width 288 height 625
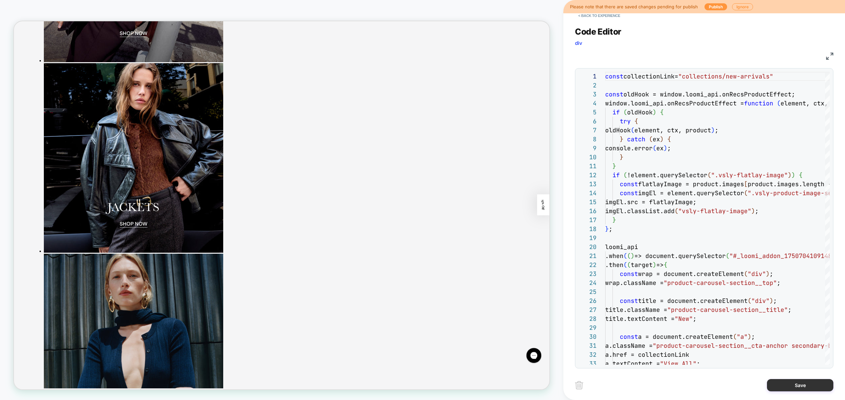
type textarea "**********"
click at [806, 384] on button "Save" at bounding box center [800, 385] width 66 height 12
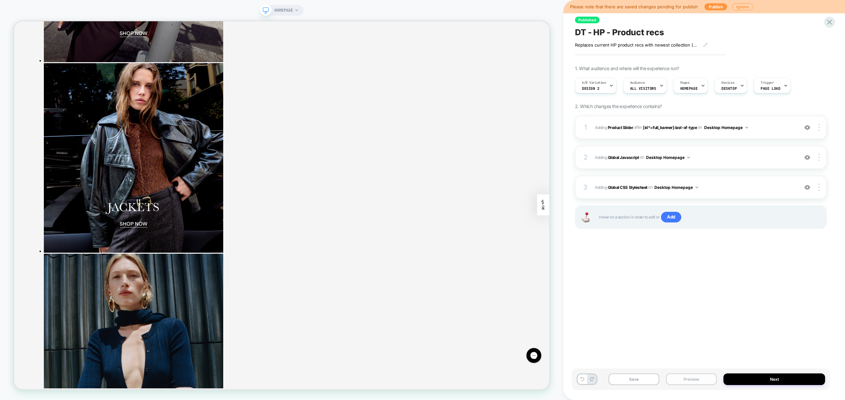
click at [701, 380] on button "Preview" at bounding box center [691, 379] width 51 height 12
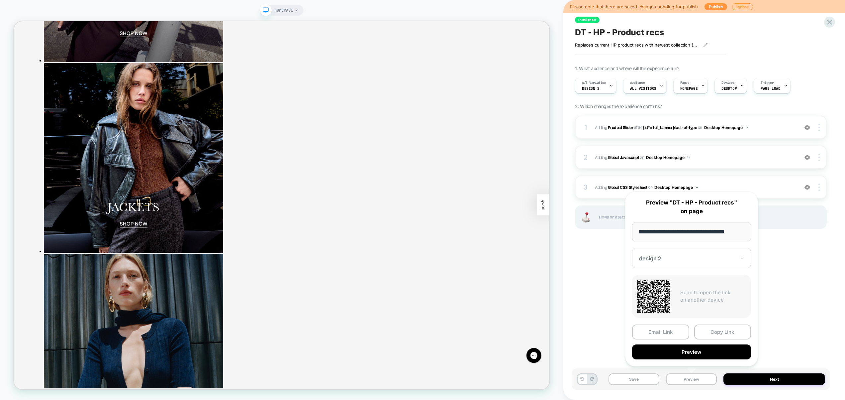
click at [785, 313] on div "Published DT - HP - Product recs Replaces current HP product recs with newest c…" at bounding box center [701, 200] width 259 height 386
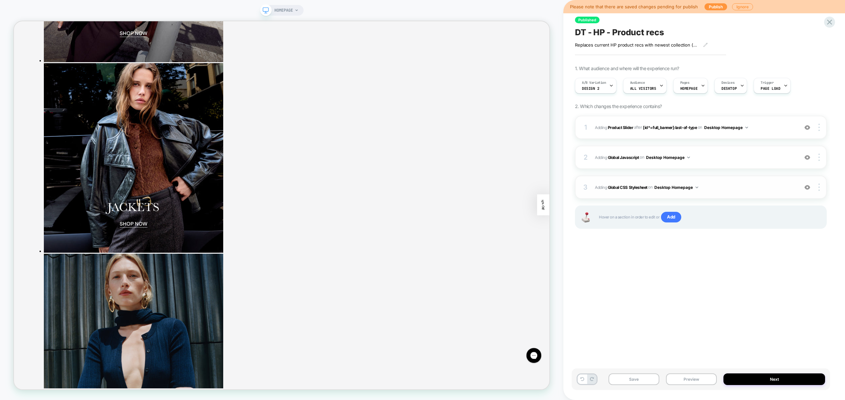
click at [718, 187] on span "Adding Global CSS Stylesheet on Desktop Homepage" at bounding box center [695, 187] width 200 height 8
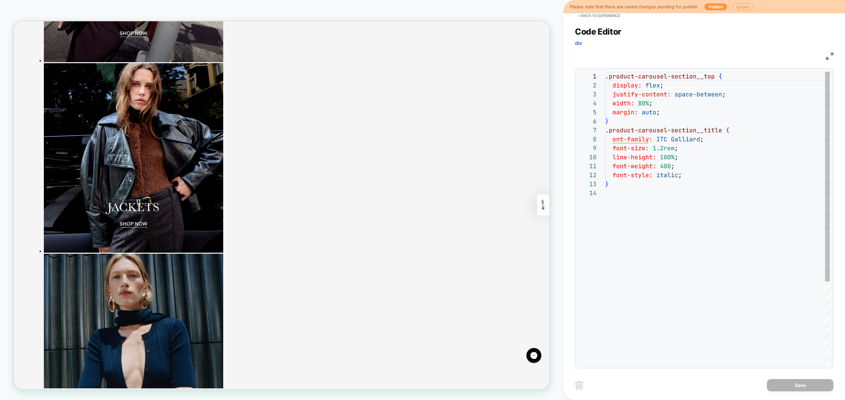
scroll to position [90, 0]
click at [608, 19] on button "< Back to experience" at bounding box center [599, 15] width 49 height 11
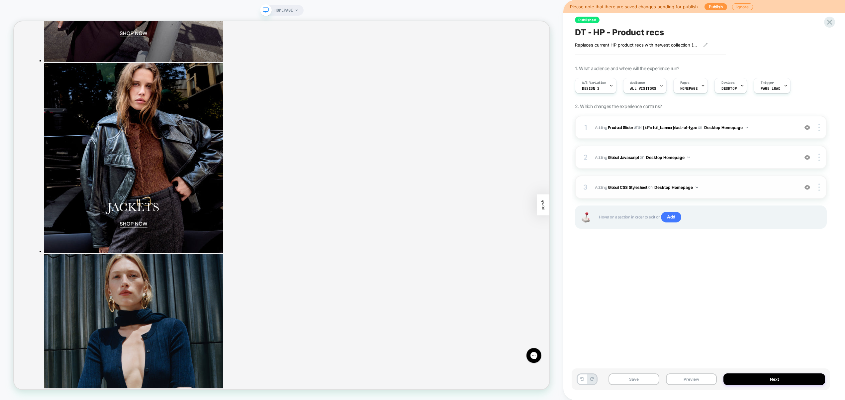
click at [715, 190] on span "Adding Global CSS Stylesheet on Desktop Homepage" at bounding box center [695, 187] width 200 height 8
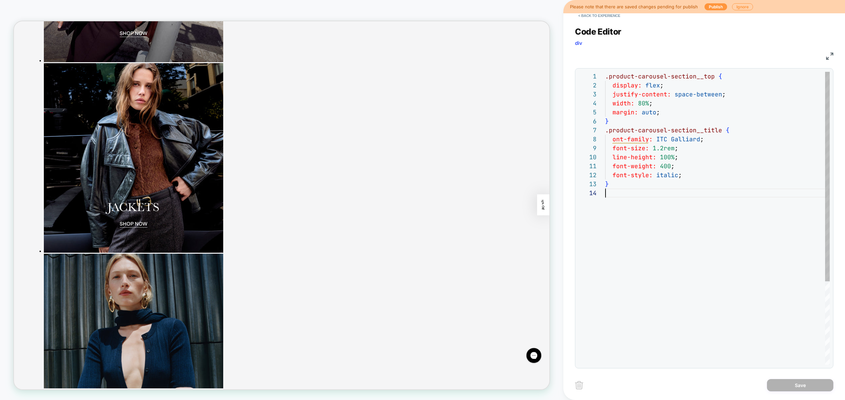
scroll to position [27, 0]
click at [667, 222] on div ".product-carousel-section__top { display: flex ; justify-content: space-between…" at bounding box center [717, 276] width 225 height 409
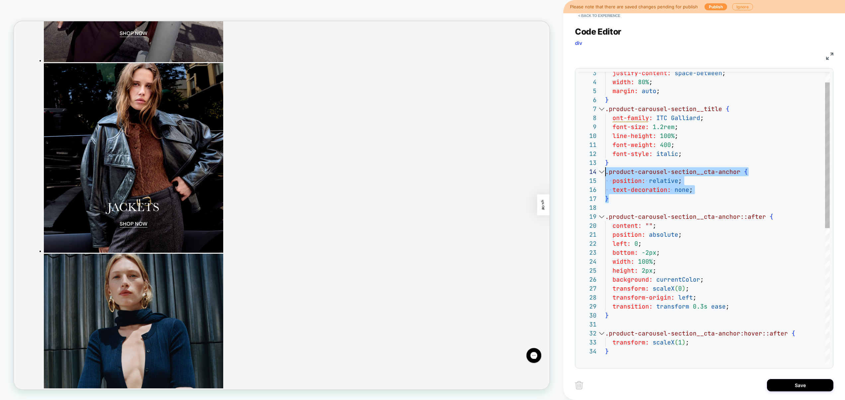
drag, startPoint x: 608, startPoint y: 197, endPoint x: 601, endPoint y: 170, distance: 28.0
click at [605, 174] on div "justify-content: space-between ; width: 80% ; margin: auto ; } .product-carouse…" at bounding box center [717, 345] width 225 height 589
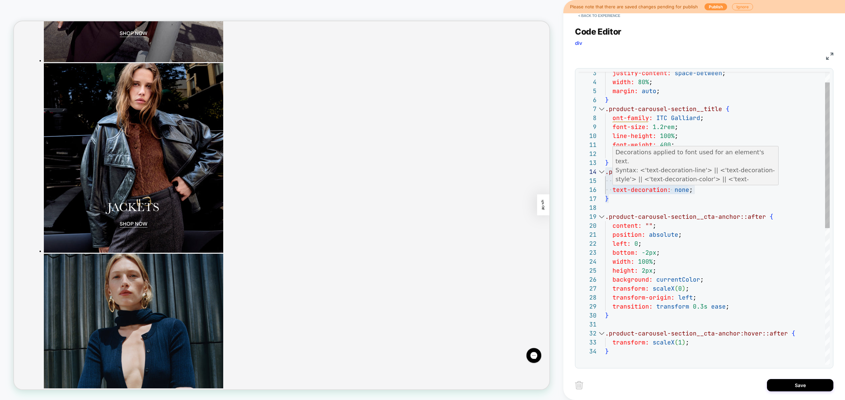
scroll to position [45, 86]
click at [694, 191] on div "justify-content: space-between ; width: 80% ; margin: auto ; } .product-carouse…" at bounding box center [717, 345] width 225 height 589
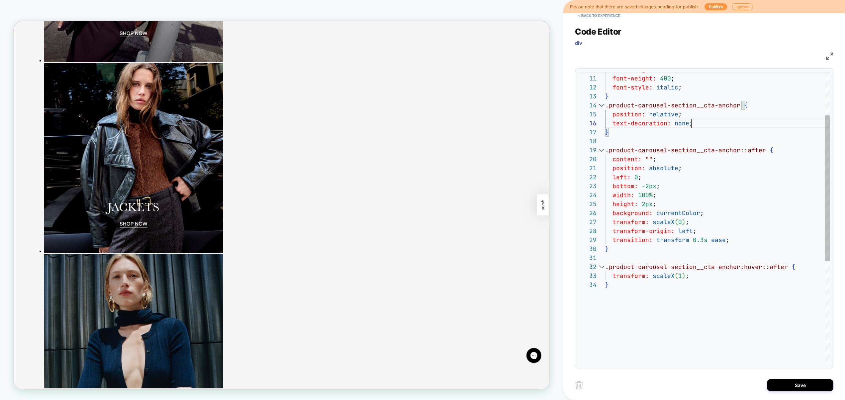
scroll to position [72, 97]
click at [701, 243] on div "line-height: 100% ; font-weight: 400 ; font-style: italic ; } .product-carousel…" at bounding box center [717, 278] width 225 height 589
click at [645, 206] on div "line-height: 100% ; font-weight: 400 ; font-style: italic ; } .product-carousel…" at bounding box center [717, 278] width 225 height 589
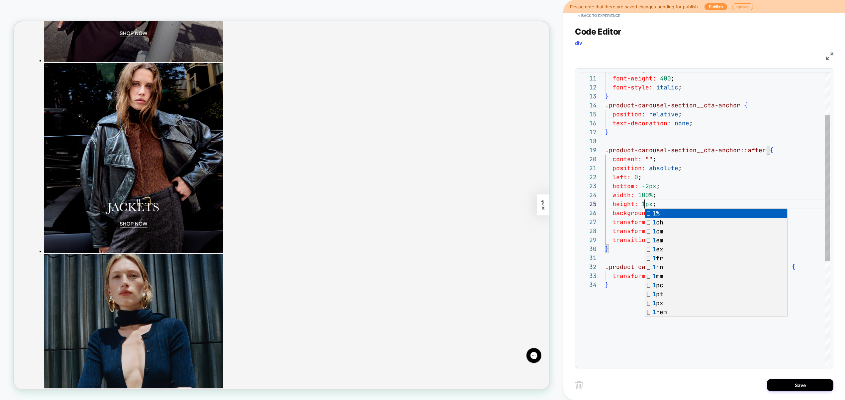
scroll to position [27, 50]
click at [733, 191] on div "line-height: 100% ; font-weight: 400 ; font-style: italic ; } .product-carousel…" at bounding box center [717, 278] width 225 height 589
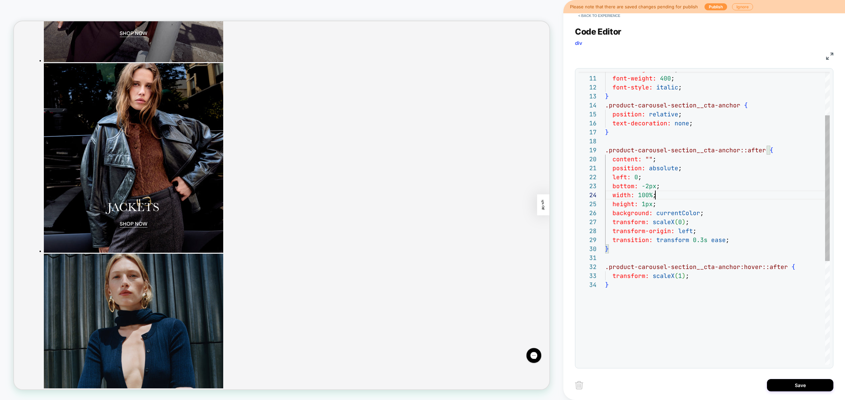
click at [646, 208] on div "line-height: 100% ; font-weight: 400 ; font-style: italic ; } .product-carousel…" at bounding box center [717, 278] width 225 height 589
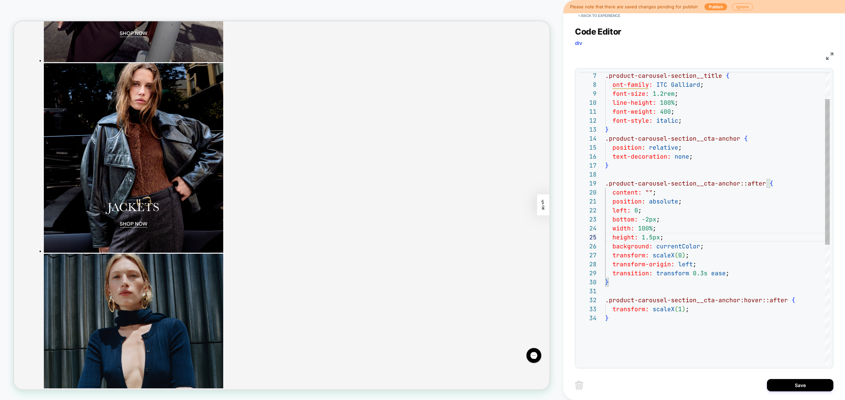
scroll to position [45, 97]
click at [723, 247] on div "line-height: 100% ; font-weight: 400 ; font-style: italic ; } .product-carousel…" at bounding box center [717, 311] width 225 height 589
click at [669, 235] on div "line-height: 100% ; font-weight: 400 ; font-style: italic ; } .product-carousel…" at bounding box center [717, 311] width 225 height 589
click at [646, 223] on div "line-height: 100% ; font-weight: 400 ; font-style: italic ; } .product-carousel…" at bounding box center [717, 311] width 225 height 589
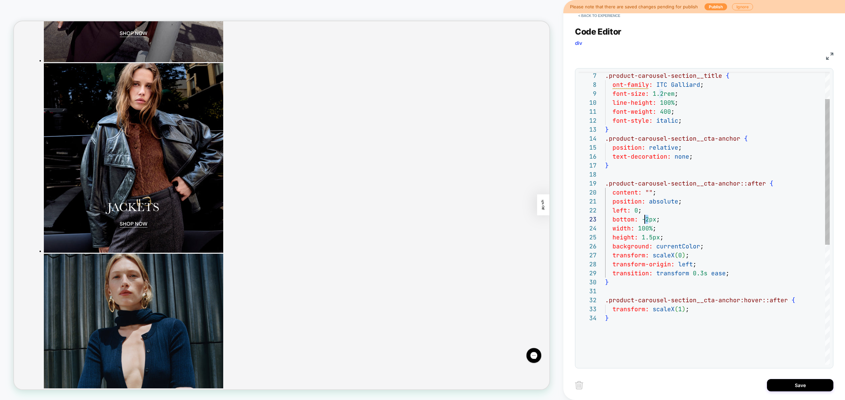
scroll to position [18, 40]
drag, startPoint x: 652, startPoint y: 240, endPoint x: 641, endPoint y: 239, distance: 11.0
click at [641, 239] on div "line-height: 100% ; font-weight: 400 ; font-style: italic ; } .product-carousel…" at bounding box center [717, 311] width 225 height 589
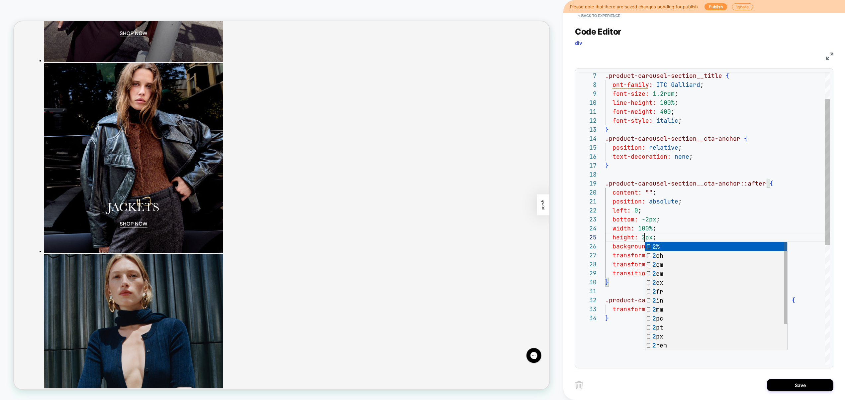
scroll to position [27, 50]
click at [673, 232] on div "line-height: 100% ; font-weight: 400 ; font-style: italic ; } .product-carousel…" at bounding box center [717, 311] width 225 height 589
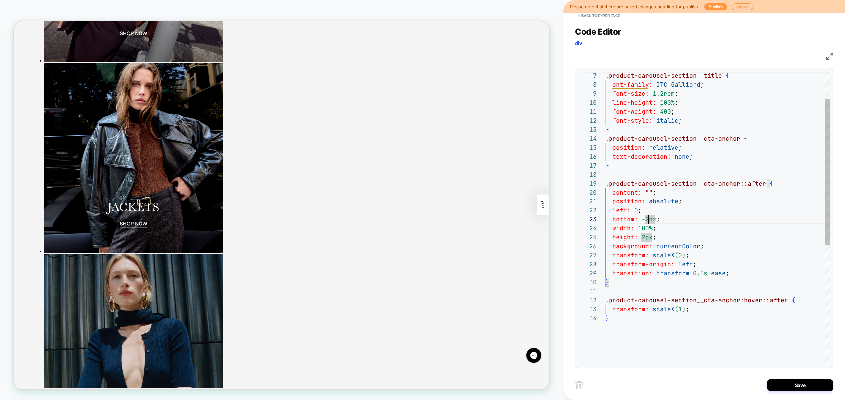
click at [647, 220] on div "line-height: 100% ; font-weight: 400 ; font-style: italic ; } .product-carousel…" at bounding box center [717, 311] width 225 height 589
drag, startPoint x: 648, startPoint y: 221, endPoint x: 652, endPoint y: 222, distance: 4.7
click at [652, 222] on div "line-height: 100% ; font-weight: 400 ; font-style: italic ; } .product-carousel…" at bounding box center [717, 311] width 225 height 589
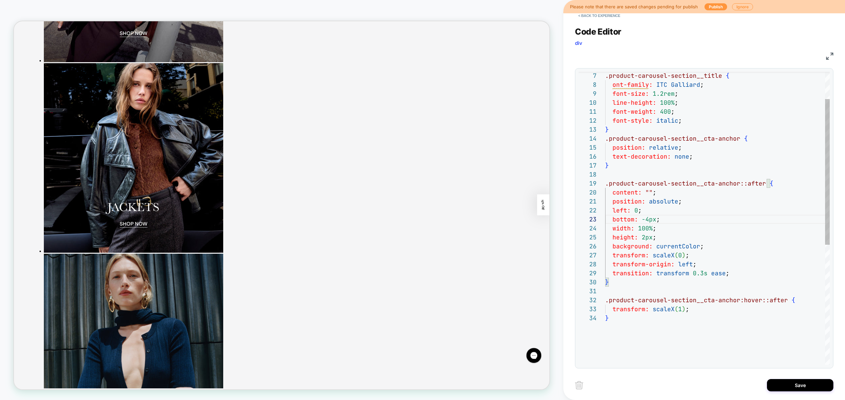
click at [693, 221] on div "line-height: 100% ; font-weight: 400 ; font-style: italic ; } .product-carousel…" at bounding box center [717, 311] width 225 height 589
click at [646, 221] on div "line-height: 100% ; font-weight: 400 ; font-style: italic ; } .product-carousel…" at bounding box center [717, 311] width 225 height 589
click at [687, 222] on div "line-height: 100% ; font-weight: 400 ; font-style: italic ; } .product-carousel…" at bounding box center [717, 311] width 225 height 589
click at [725, 245] on div "line-height: 100% ; font-weight: 400 ; font-style: italic ; } .product-carousel…" at bounding box center [717, 311] width 225 height 589
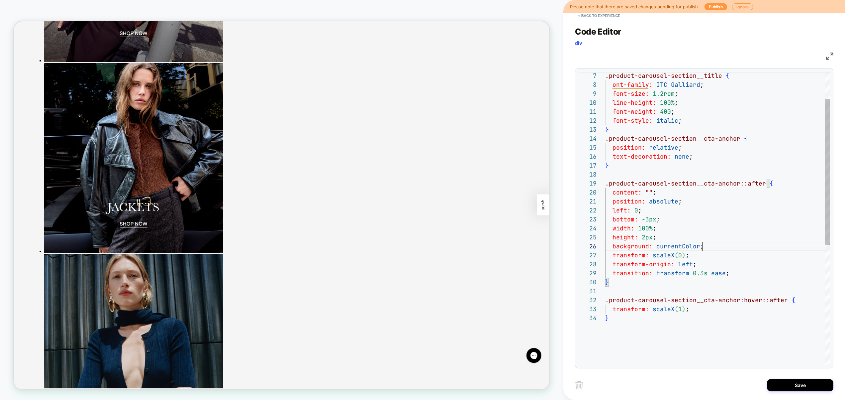
scroll to position [45, 90]
click at [694, 244] on div "line-height: 100% ; font-weight: 400 ; font-style: italic ; } .product-carousel…" at bounding box center [717, 311] width 225 height 589
click at [726, 210] on div "line-height: 100% ; font-weight: 400 ; font-style: italic ; } .product-carousel…" at bounding box center [717, 311] width 225 height 589
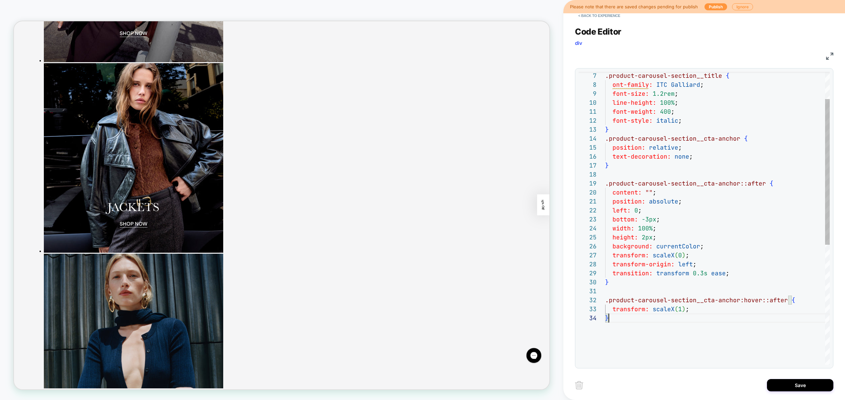
click at [647, 325] on div "line-height: 100% ; font-weight: 400 ; font-style: italic ; } .product-carousel…" at bounding box center [717, 311] width 225 height 589
type textarea "**********"
click at [792, 388] on button "Save" at bounding box center [800, 385] width 66 height 12
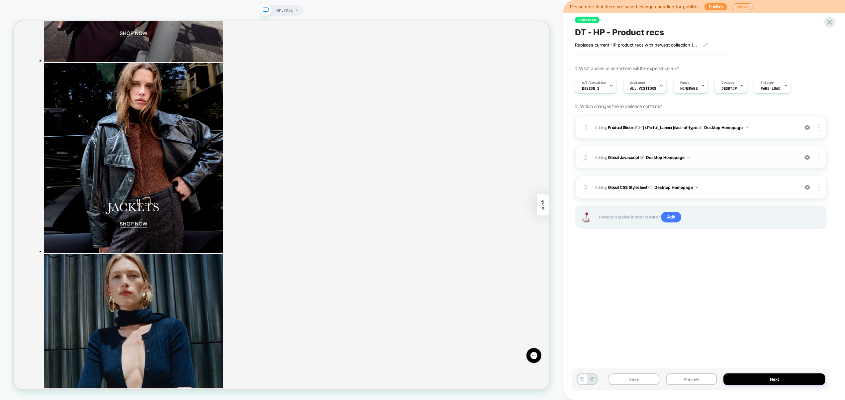
click at [820, 159] on div at bounding box center [820, 157] width 13 height 7
drag, startPoint x: 762, startPoint y: 279, endPoint x: 769, endPoint y: 262, distance: 18.6
click at [762, 279] on div "Published DT - HP - Product recs Replaces current HP product recs with newest c…" at bounding box center [701, 200] width 259 height 386
click at [817, 127] on div at bounding box center [820, 127] width 13 height 7
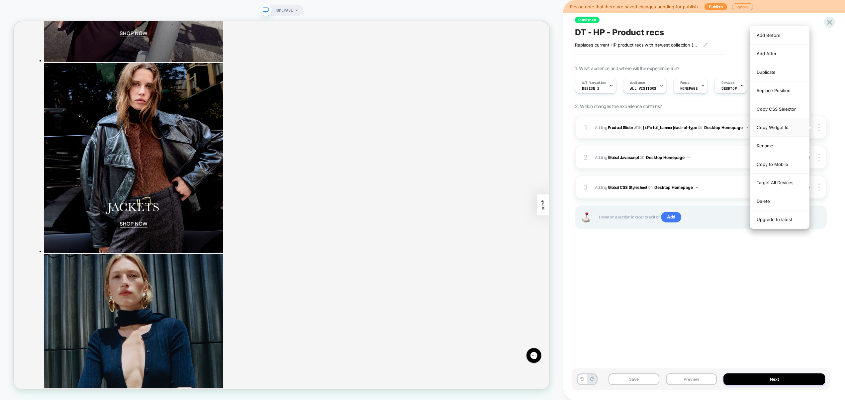
click at [791, 125] on div "Copy Widget Id" at bounding box center [779, 127] width 59 height 18
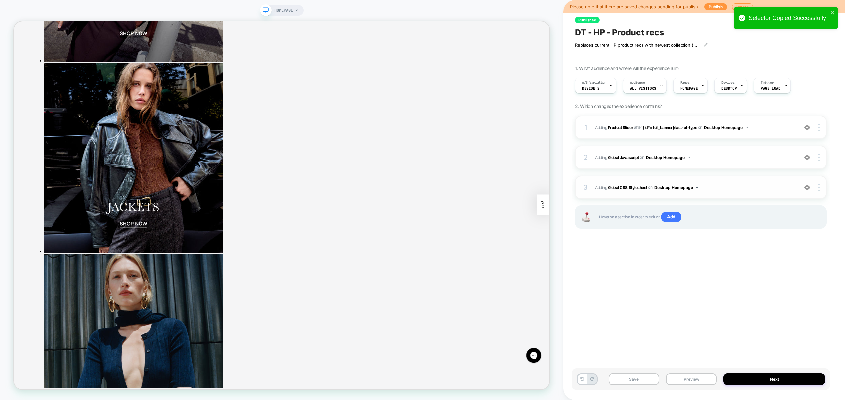
click at [714, 189] on span "Adding Global CSS Stylesheet on Desktop Homepage" at bounding box center [695, 187] width 200 height 8
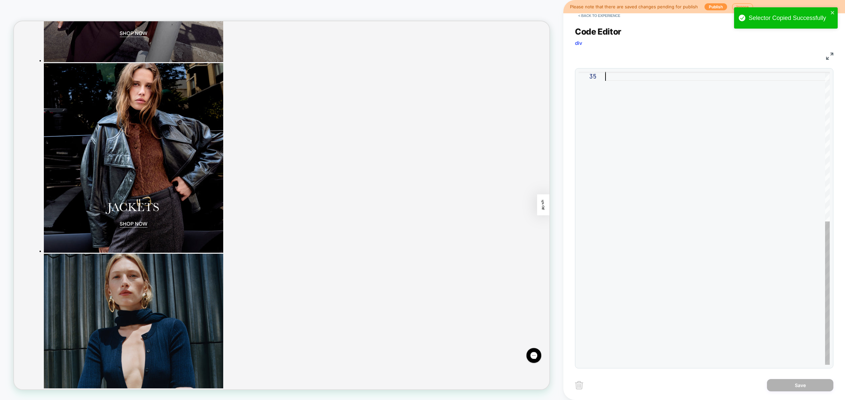
click at [657, 242] on div at bounding box center [717, 66] width 225 height 598
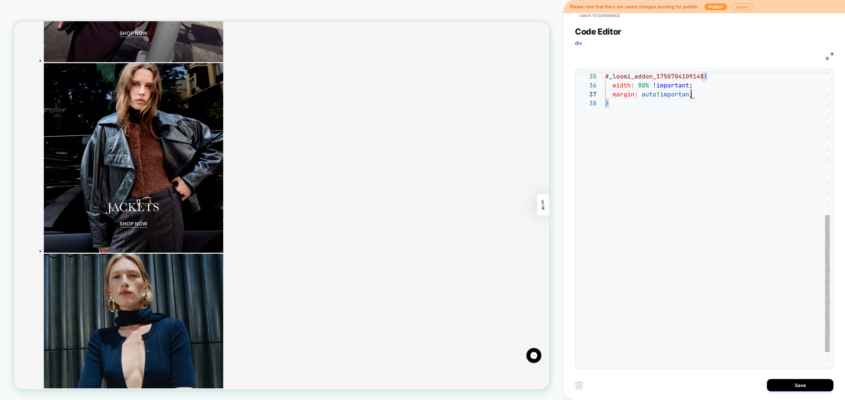
scroll to position [54, 90]
type textarea "**********"
drag, startPoint x: 799, startPoint y: 386, endPoint x: 795, endPoint y: 387, distance: 4.4
click at [799, 386] on button "Save" at bounding box center [800, 385] width 66 height 12
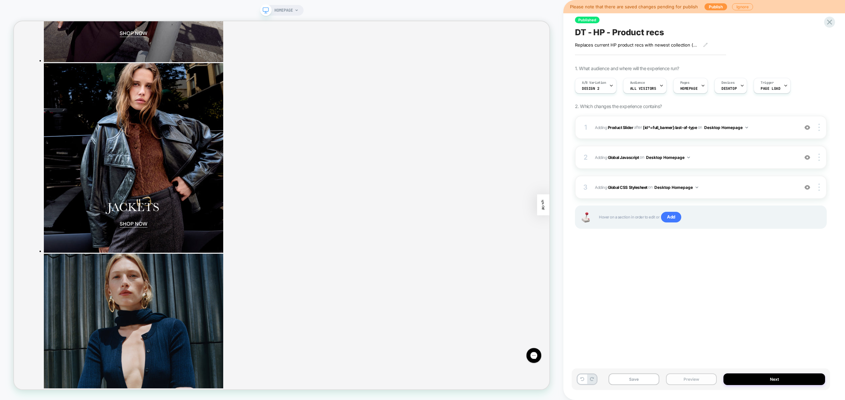
click at [683, 379] on button "Preview" at bounding box center [691, 379] width 51 height 12
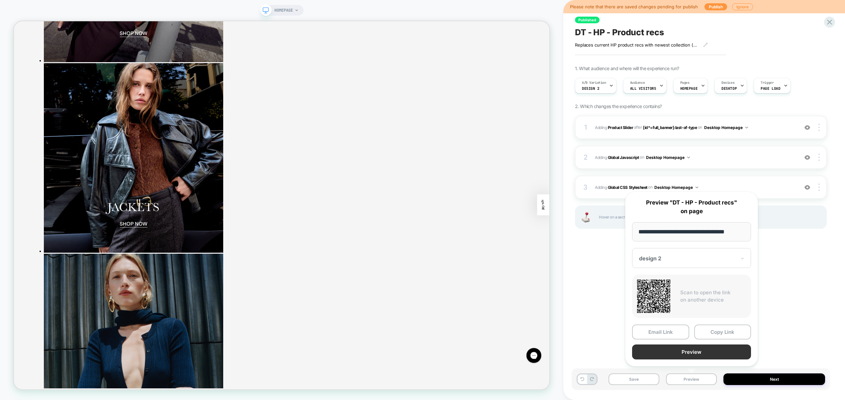
click at [687, 354] on button "Preview" at bounding box center [691, 351] width 119 height 15
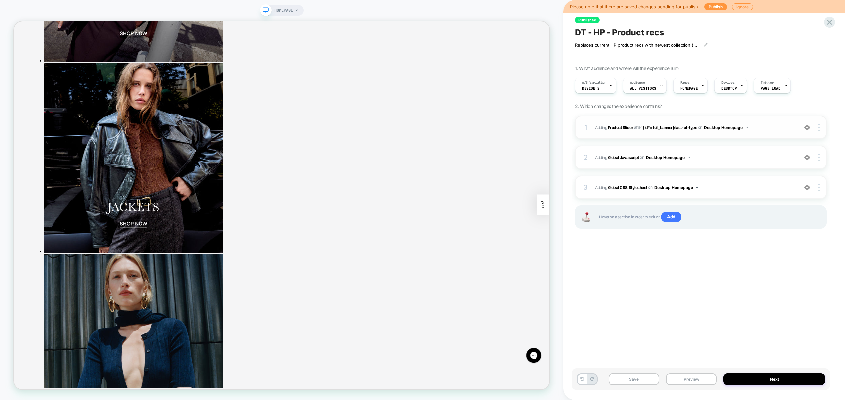
click at [780, 130] on span "#_loomi_addon_1750704109148 Adding Product Slider AFTER [id*=full_banner]:last-…" at bounding box center [695, 127] width 200 height 8
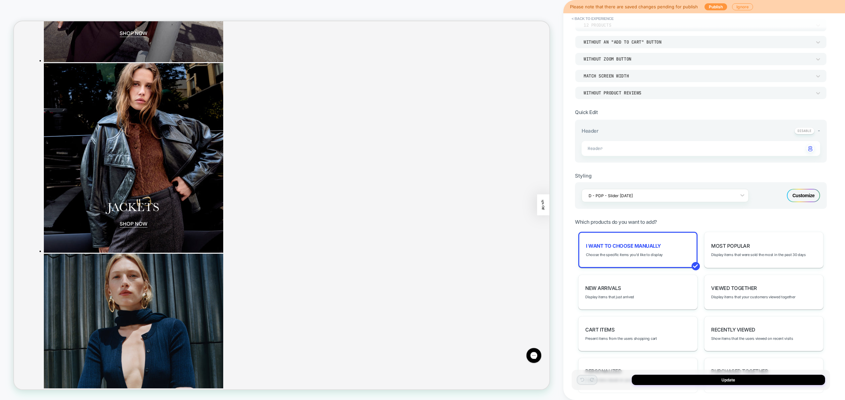
scroll to position [0, 0]
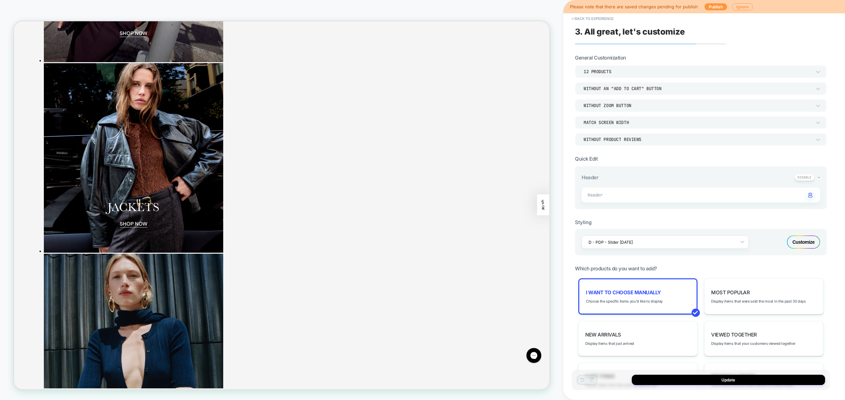
click at [797, 239] on div "Customize" at bounding box center [803, 241] width 33 height 13
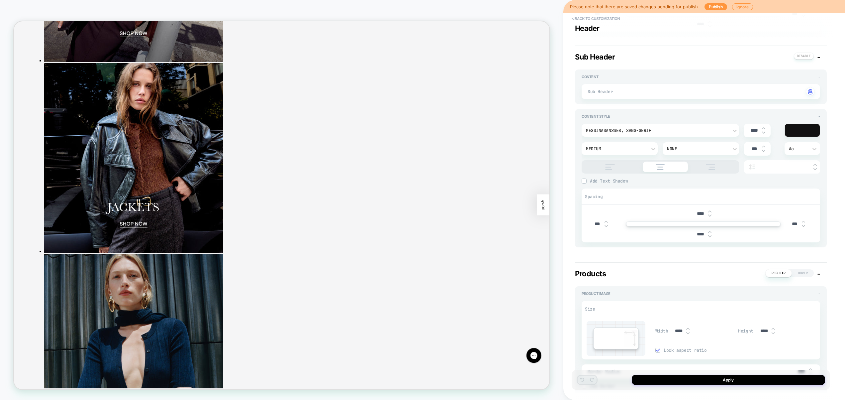
scroll to position [256, 0]
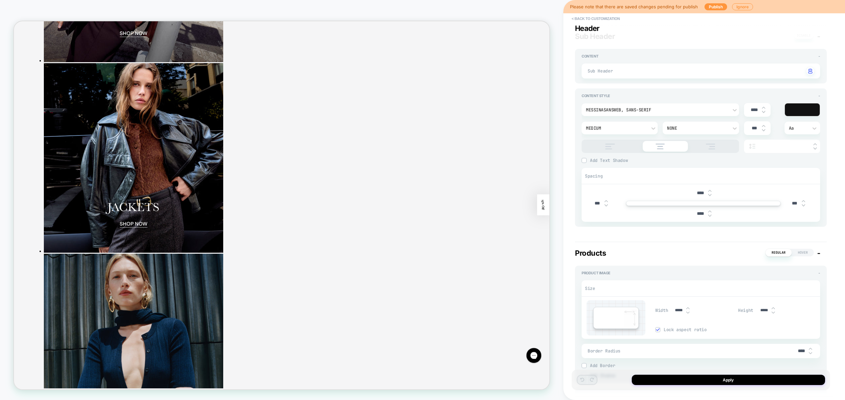
drag, startPoint x: 698, startPoint y: 193, endPoint x: 691, endPoint y: 193, distance: 7.0
click at [691, 193] on div "****" at bounding box center [704, 193] width 234 height 14
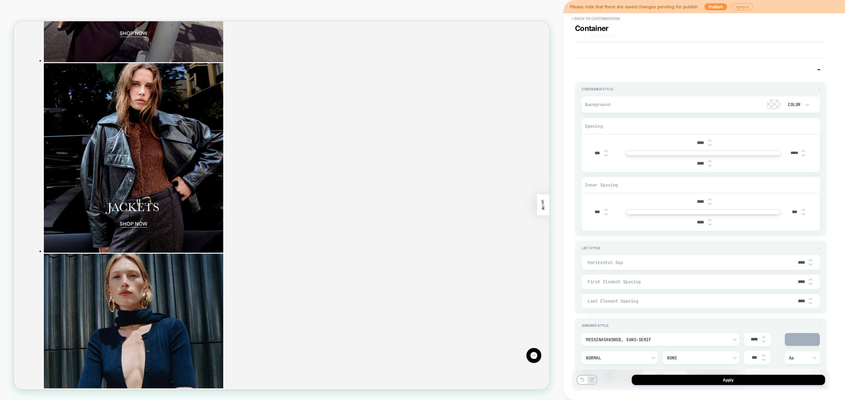
scroll to position [1289, 0]
type input "***"
drag, startPoint x: 699, startPoint y: 203, endPoint x: 689, endPoint y: 202, distance: 10.0
click at [689, 202] on div "****" at bounding box center [704, 203] width 234 height 14
type input "***"
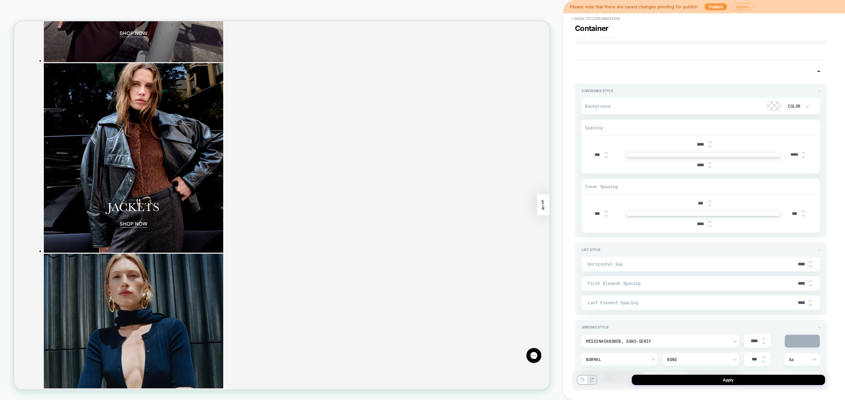
drag, startPoint x: 700, startPoint y: 143, endPoint x: 691, endPoint y: 143, distance: 9.0
click at [691, 143] on div "****" at bounding box center [704, 145] width 234 height 14
type input "***"
click at [726, 383] on button "Apply" at bounding box center [728, 379] width 193 height 10
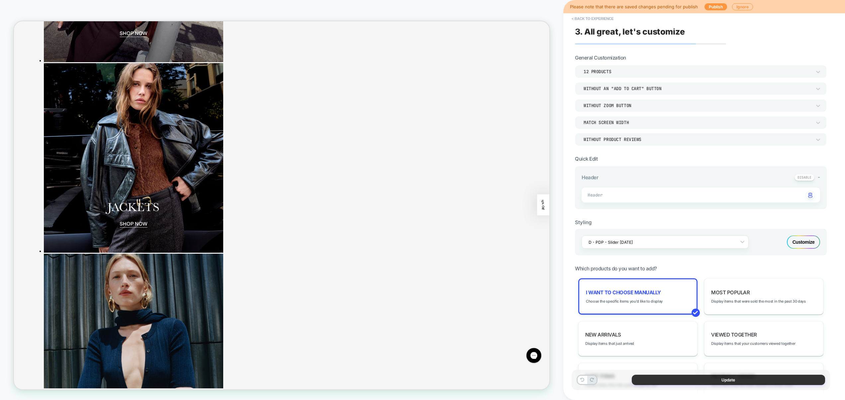
click at [698, 382] on button "Update" at bounding box center [728, 379] width 193 height 10
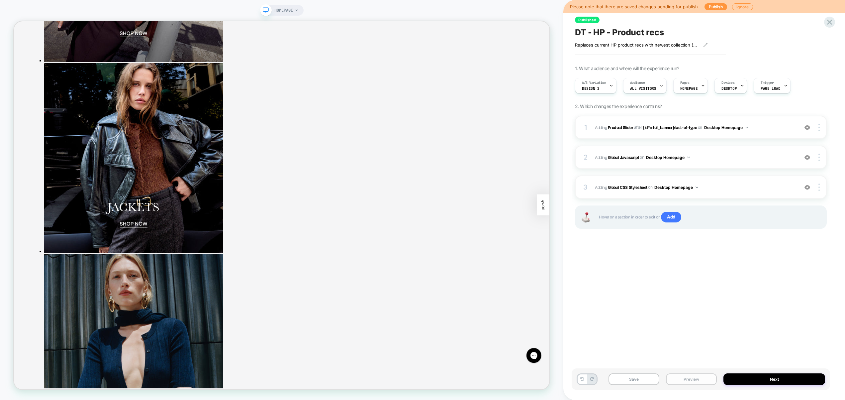
click at [700, 379] on button "Preview" at bounding box center [691, 379] width 51 height 12
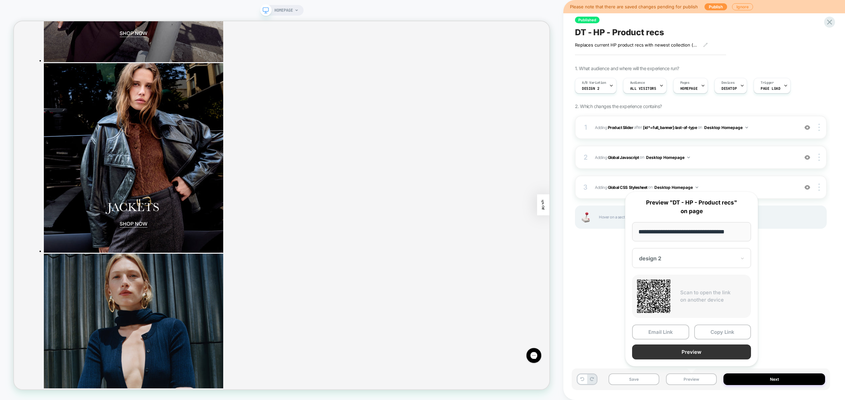
click at [705, 348] on button "Preview" at bounding box center [691, 351] width 119 height 15
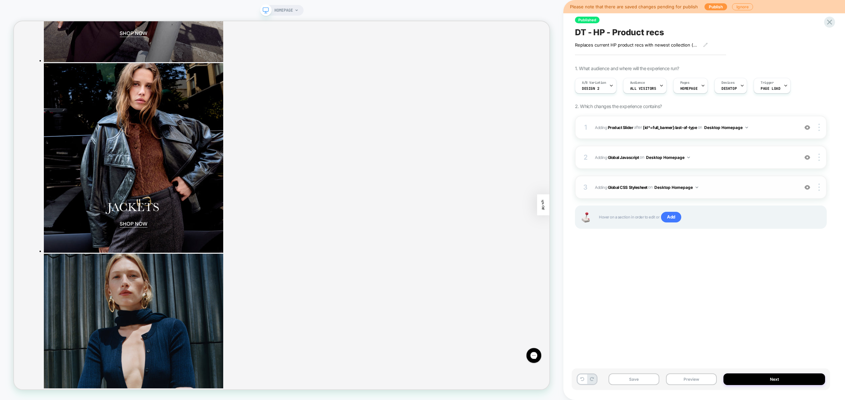
click at [750, 189] on span "Adding Global CSS Stylesheet on Desktop Homepage" at bounding box center [695, 187] width 200 height 8
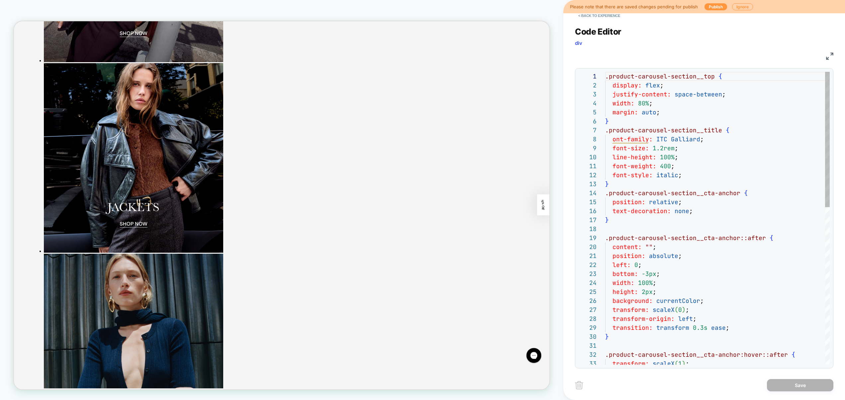
scroll to position [90, 0]
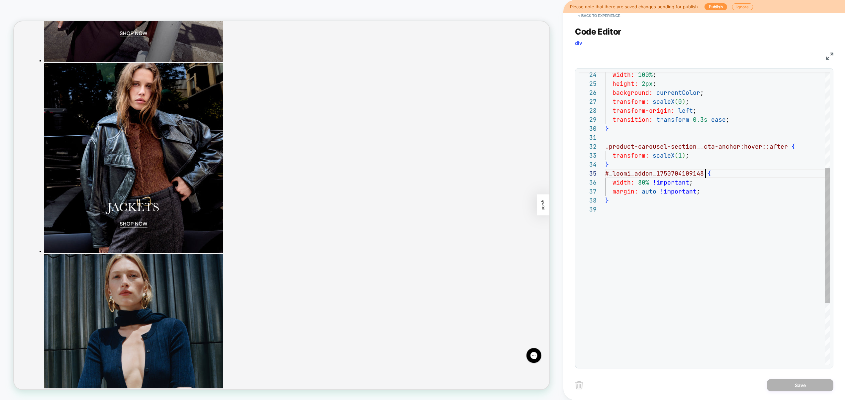
click at [706, 176] on div "margin: auto !important ; } # _ loomi_addon_1750704109148 { width: 80% !importa…" at bounding box center [717, 181] width 225 height 634
type textarea "**********"
click at [797, 385] on button "Save" at bounding box center [800, 385] width 66 height 12
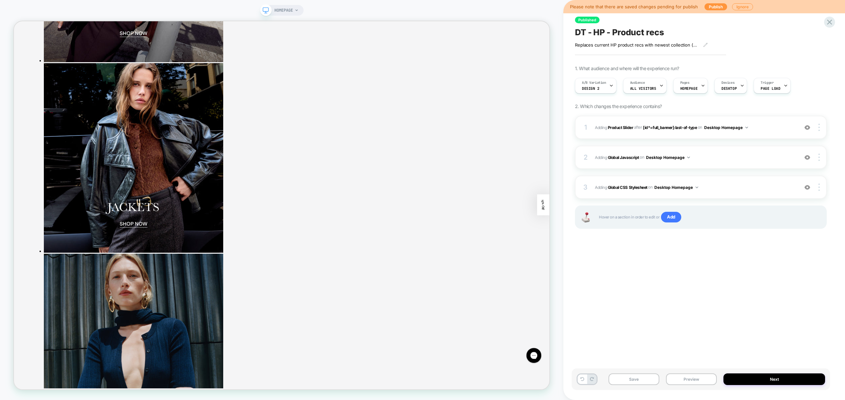
click at [682, 377] on button "Preview" at bounding box center [691, 379] width 51 height 12
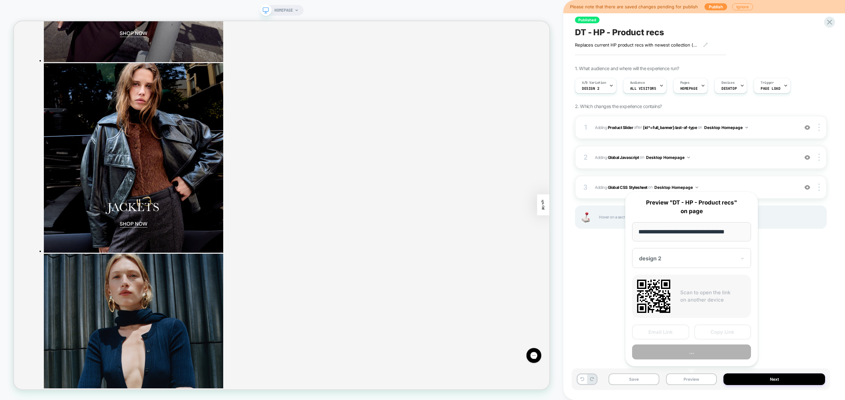
click at [682, 352] on button "..." at bounding box center [691, 351] width 119 height 15
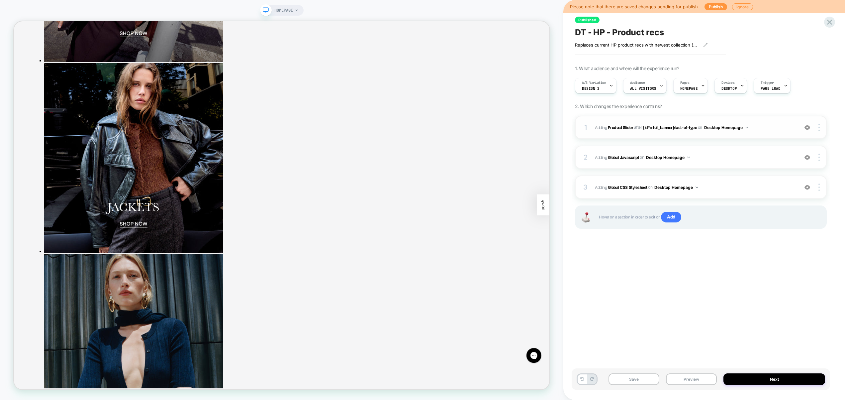
click at [770, 130] on span "#_loomi_addon_1750704109148 Adding Product Slider AFTER [id*=full_banner]:last-…" at bounding box center [695, 127] width 200 height 8
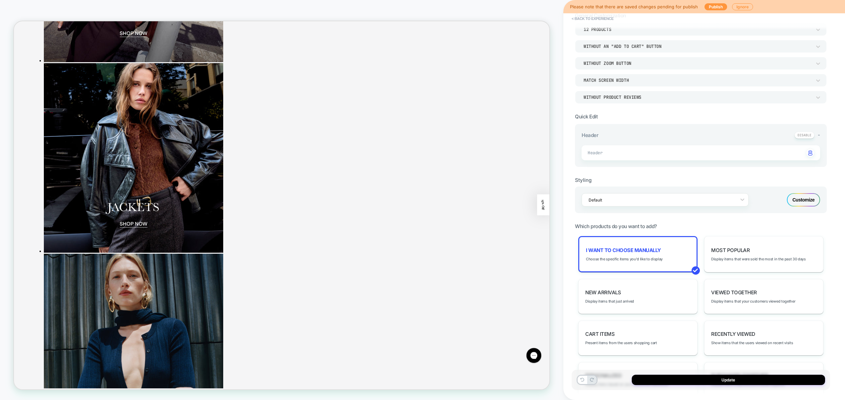
scroll to position [170, 0]
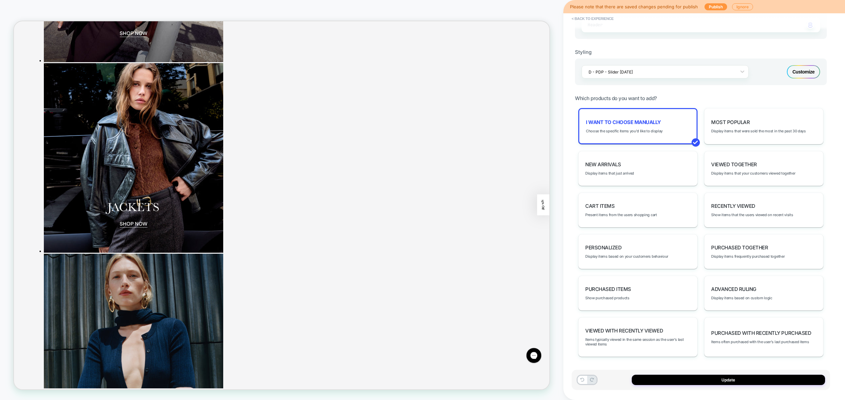
click at [804, 65] on div "Customize" at bounding box center [803, 71] width 33 height 13
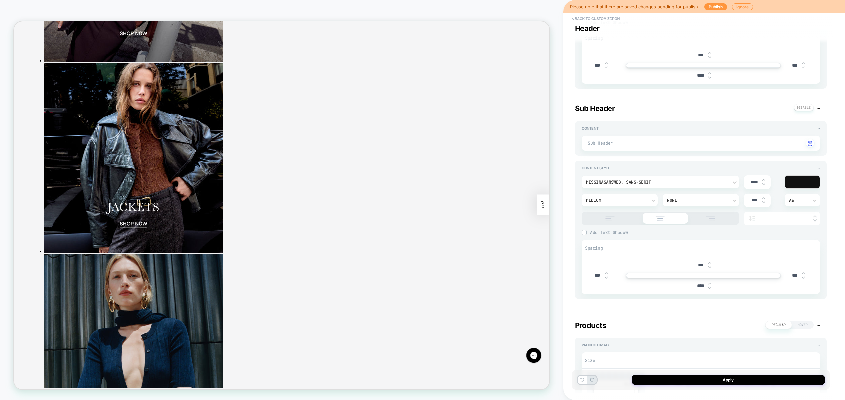
scroll to position [69, 0]
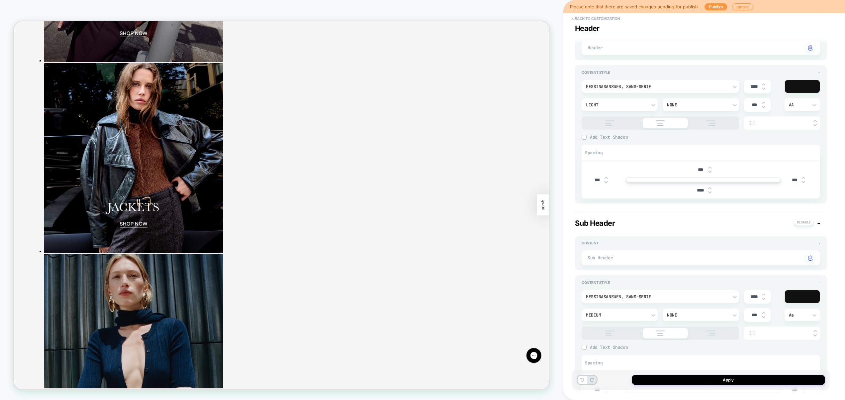
drag, startPoint x: 699, startPoint y: 191, endPoint x: 694, endPoint y: 191, distance: 5.4
click at [694, 191] on input "****" at bounding box center [700, 190] width 15 height 6
click at [698, 192] on input "****" at bounding box center [700, 190] width 15 height 6
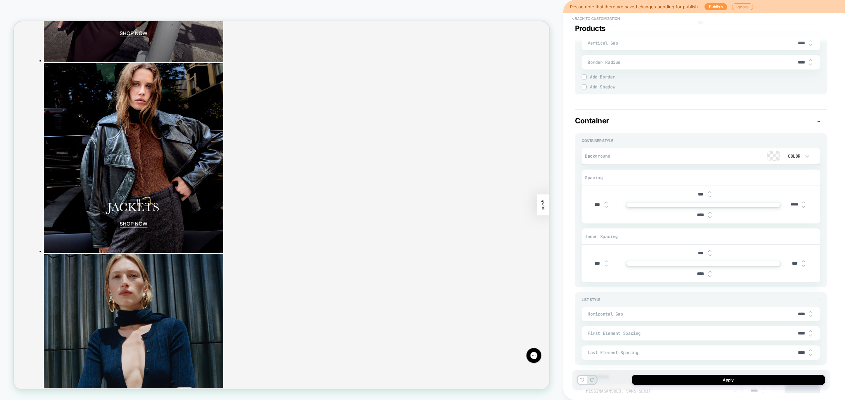
scroll to position [1439, 0]
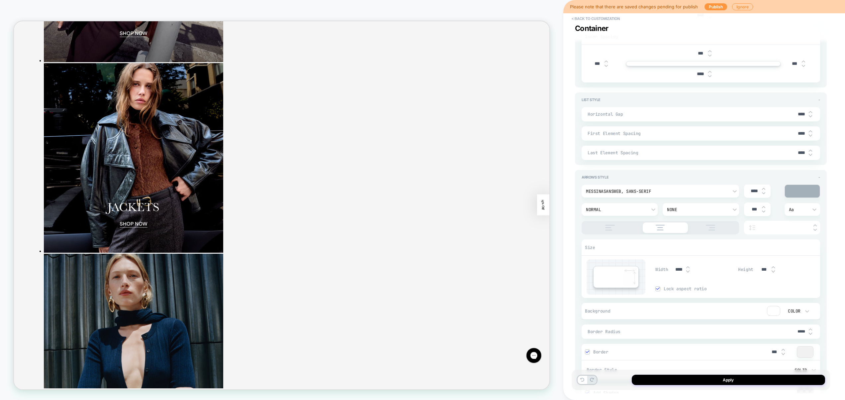
drag, startPoint x: 802, startPoint y: 134, endPoint x: 793, endPoint y: 133, distance: 9.3
click at [793, 133] on div "First Element Spacing ****" at bounding box center [701, 133] width 239 height 14
type input "****"
drag, startPoint x: 802, startPoint y: 151, endPoint x: 798, endPoint y: 151, distance: 3.7
click at [798, 151] on input "****" at bounding box center [801, 153] width 15 height 6
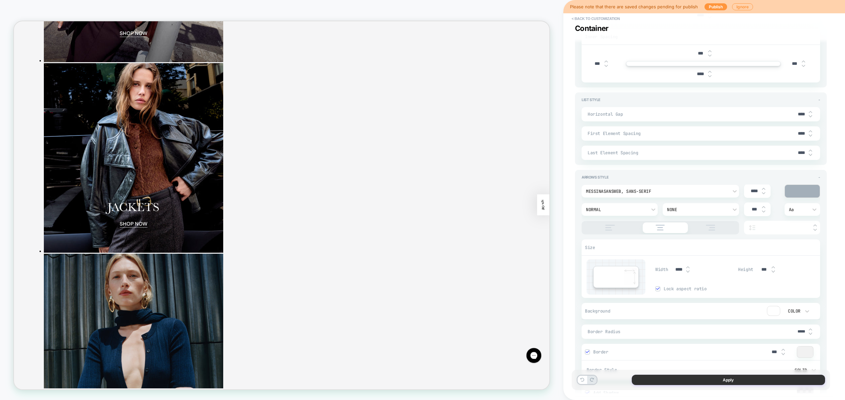
click at [777, 381] on button "Apply" at bounding box center [728, 379] width 193 height 10
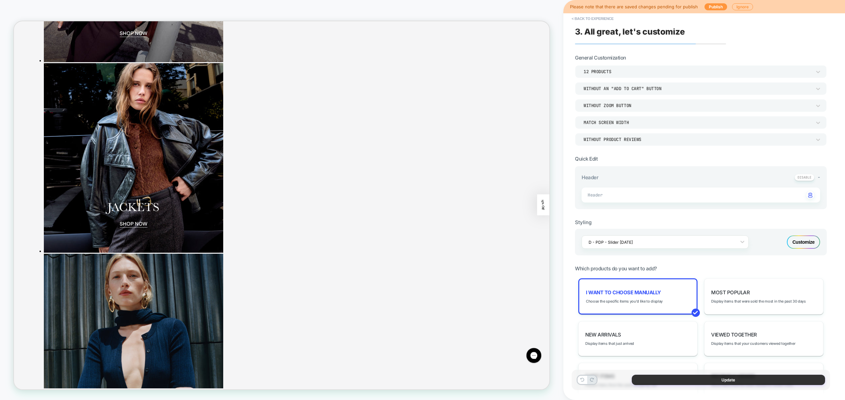
click at [710, 380] on button "Update" at bounding box center [728, 379] width 193 height 10
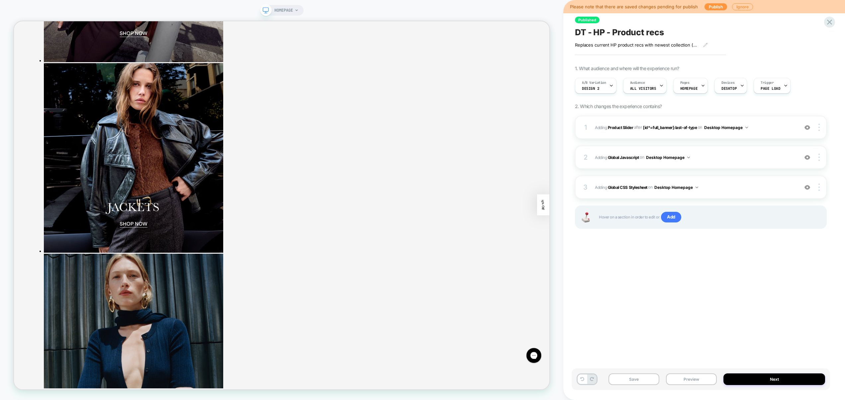
click at [708, 378] on button "Preview" at bounding box center [691, 379] width 51 height 12
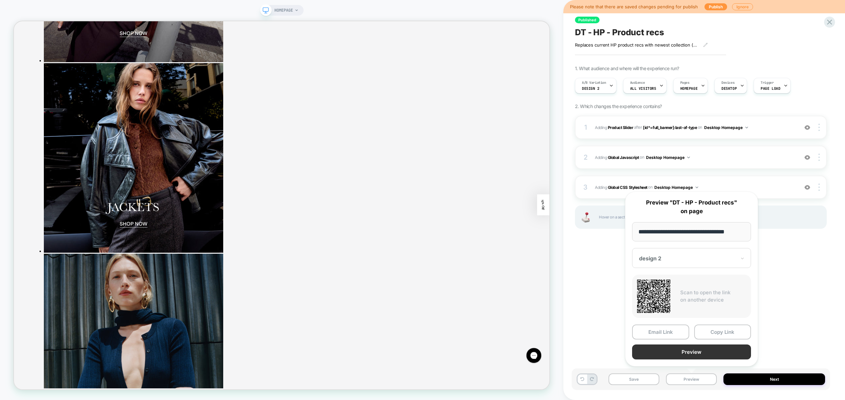
click at [700, 354] on button "Preview" at bounding box center [691, 351] width 119 height 15
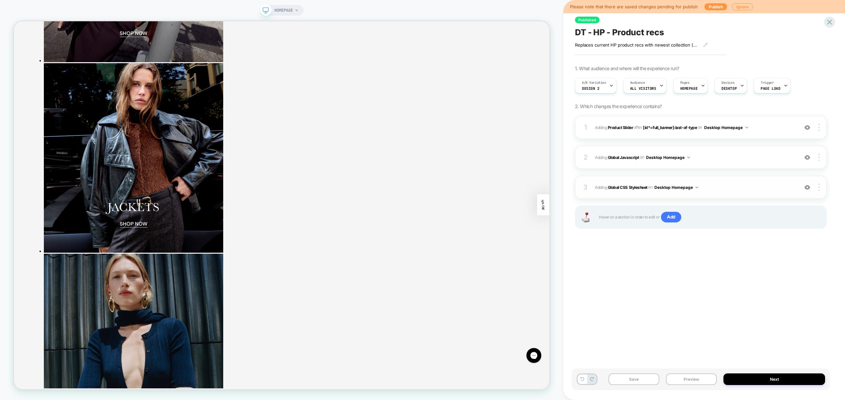
click at [714, 191] on div "3 Adding Global CSS Stylesheet on Desktop Homepage Add Before Add After Copy to…" at bounding box center [701, 186] width 252 height 23
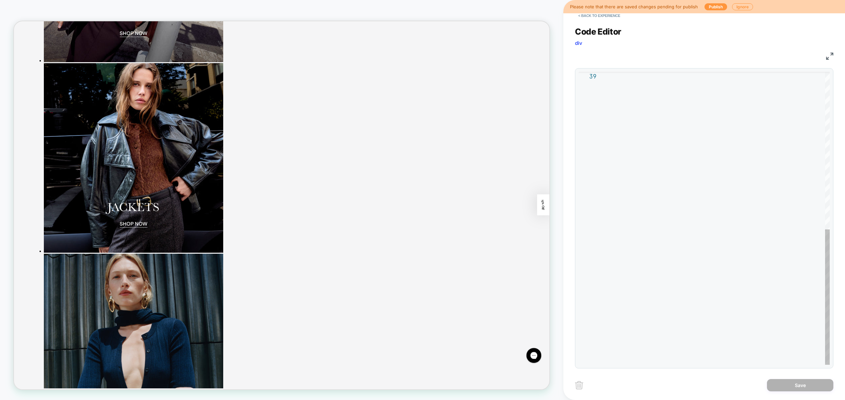
scroll to position [72, 0]
click at [669, 237] on div at bounding box center [717, 48] width 225 height 634
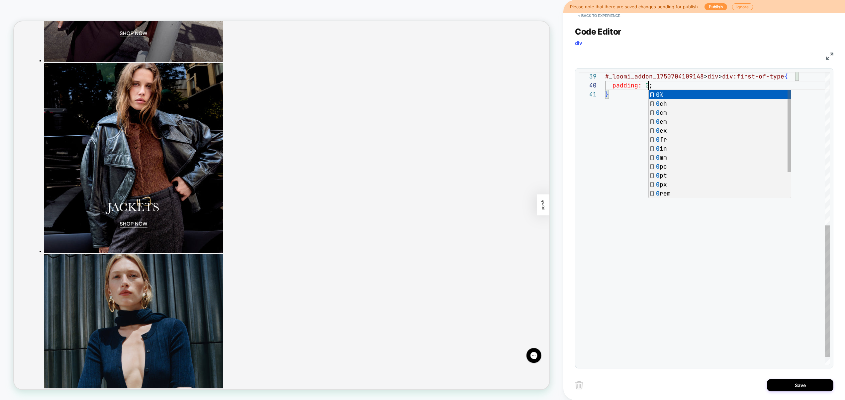
scroll to position [81, 50]
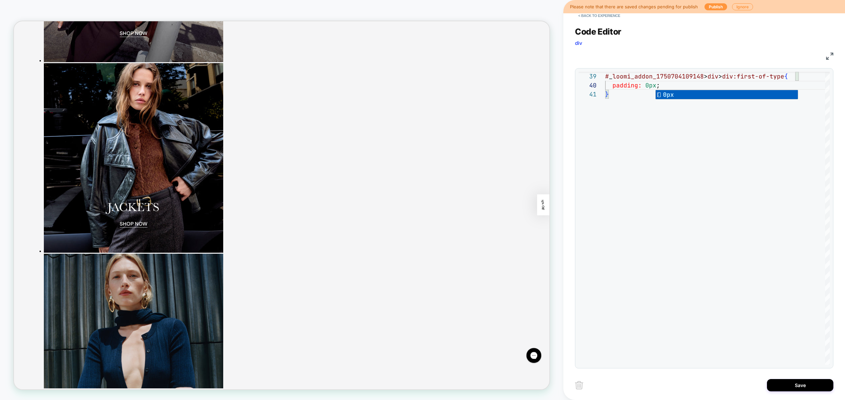
click at [692, 267] on div "# _ loomi_addon_1750704109148 > div > div:first-of-type { padding: 0px ; }" at bounding box center [717, 57] width 225 height 652
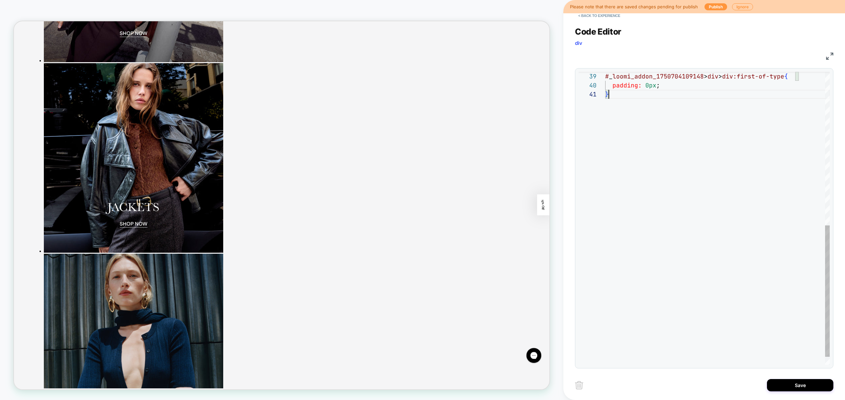
scroll to position [0, 3]
type textarea "*"
click at [801, 383] on button "Save" at bounding box center [800, 385] width 66 height 12
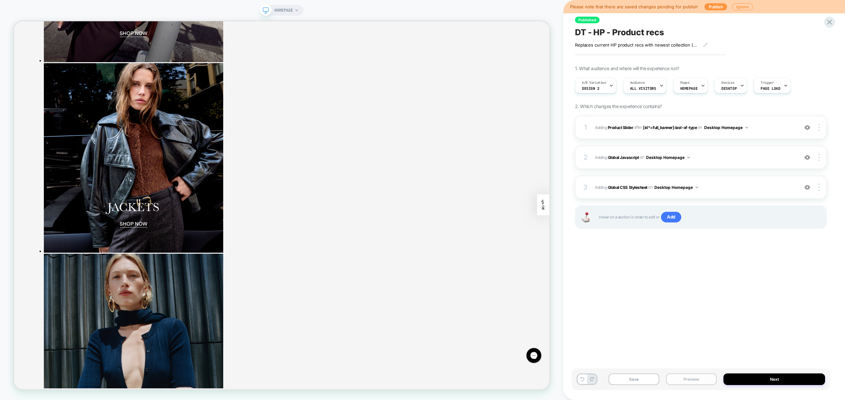
click at [686, 381] on button "Preview" at bounding box center [691, 379] width 51 height 12
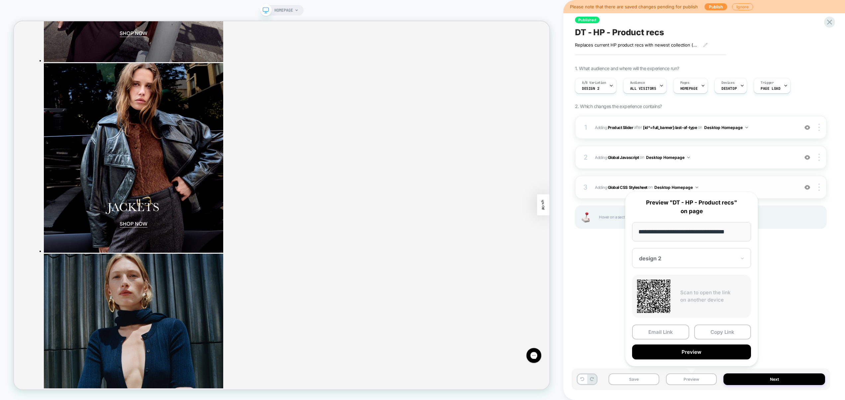
drag, startPoint x: 802, startPoint y: 259, endPoint x: 775, endPoint y: 176, distance: 87.6
click at [802, 259] on div "Published DT - HP - Product recs Replaces current HP product recs with newest c…" at bounding box center [701, 200] width 259 height 386
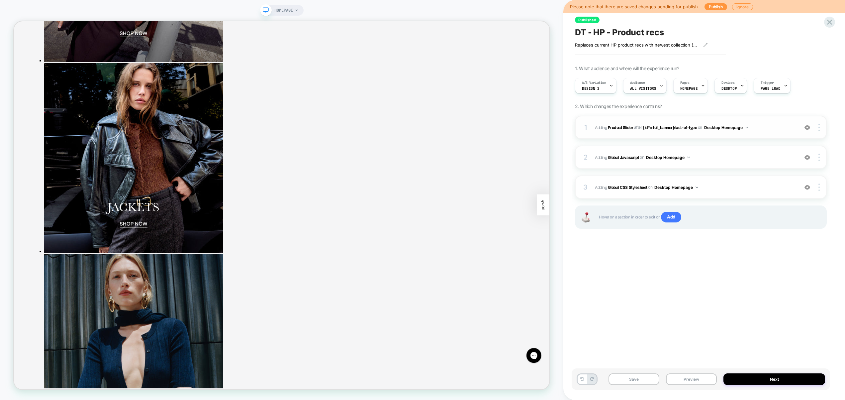
click at [778, 129] on span "#_loomi_addon_1750704109148 Adding Product Slider AFTER [id*=full_banner]:last-…" at bounding box center [695, 127] width 200 height 8
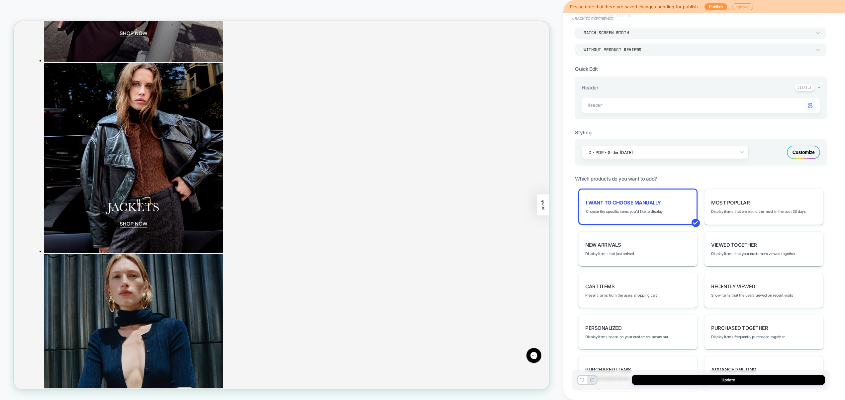
scroll to position [64, 0]
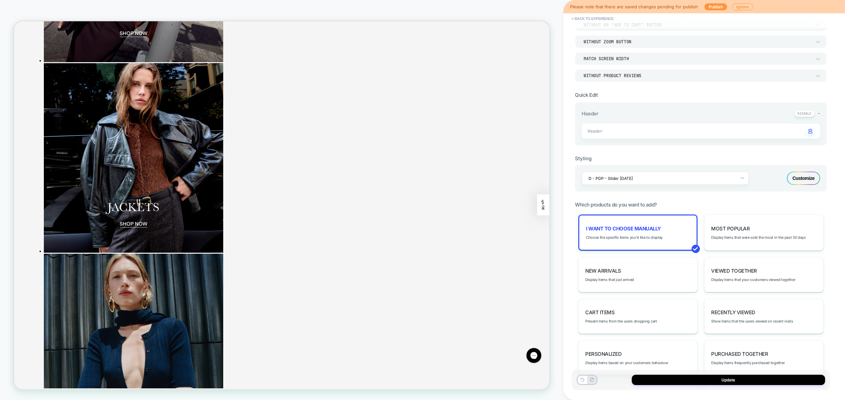
click at [806, 175] on div "Customize" at bounding box center [803, 177] width 33 height 13
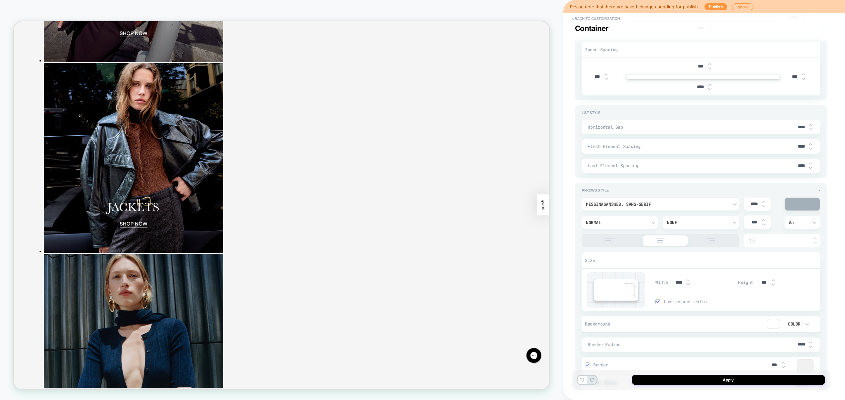
scroll to position [1426, 0]
drag, startPoint x: 801, startPoint y: 166, endPoint x: 795, endPoint y: 166, distance: 6.3
click at [795, 166] on input "****" at bounding box center [801, 166] width 15 height 6
click at [796, 165] on input "****" at bounding box center [801, 166] width 15 height 6
drag, startPoint x: 798, startPoint y: 166, endPoint x: 795, endPoint y: 165, distance: 3.7
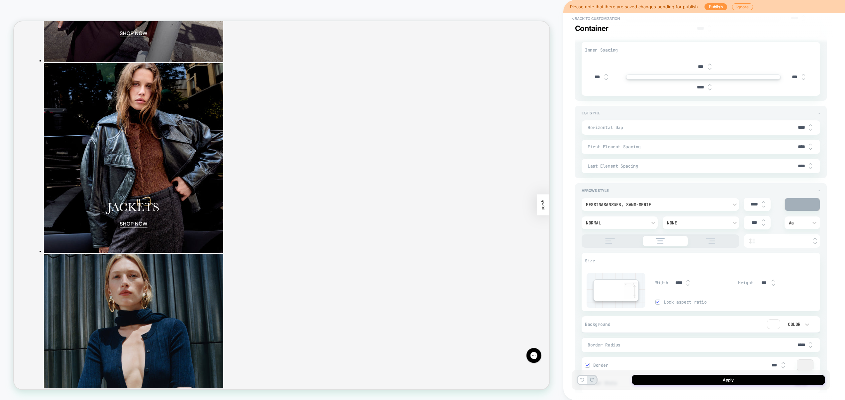
click at [795, 165] on input "****" at bounding box center [801, 166] width 15 height 6
type input "****"
drag, startPoint x: 800, startPoint y: 147, endPoint x: 797, endPoint y: 153, distance: 7.0
click at [794, 148] on input "****" at bounding box center [801, 147] width 15 height 6
type input "***"
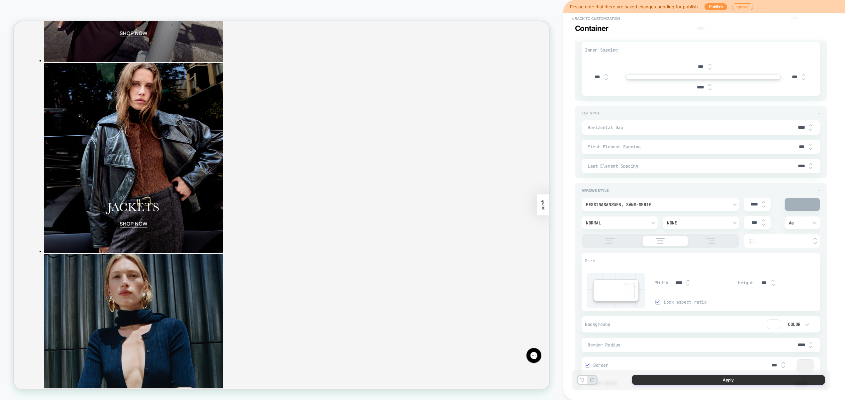
click at [776, 382] on button "Apply" at bounding box center [728, 379] width 193 height 10
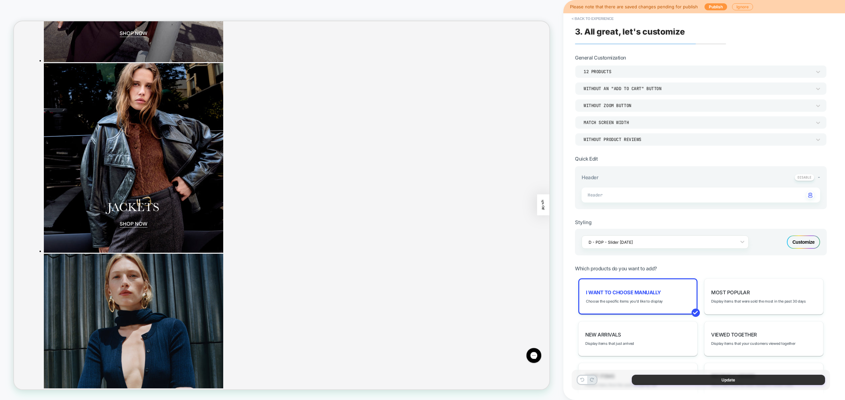
click at [722, 379] on button "Update" at bounding box center [728, 379] width 193 height 10
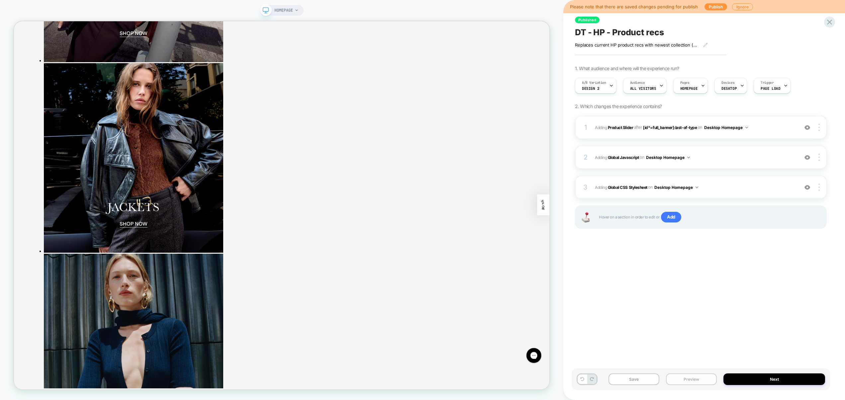
click at [709, 380] on button "Preview" at bounding box center [691, 379] width 51 height 12
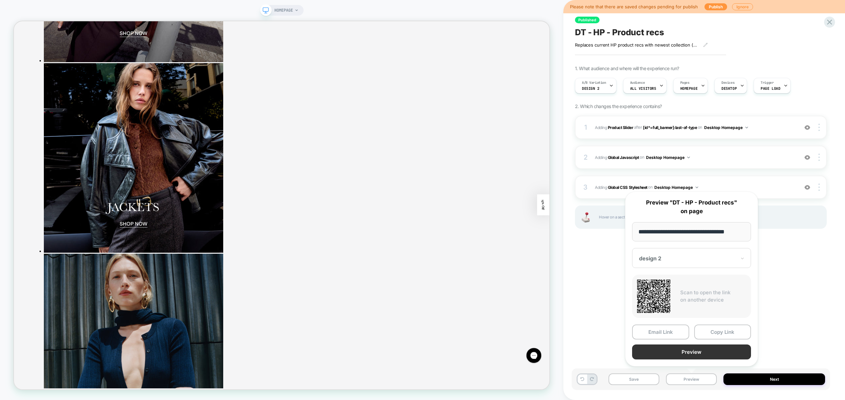
click at [700, 356] on button "Preview" at bounding box center [691, 351] width 119 height 15
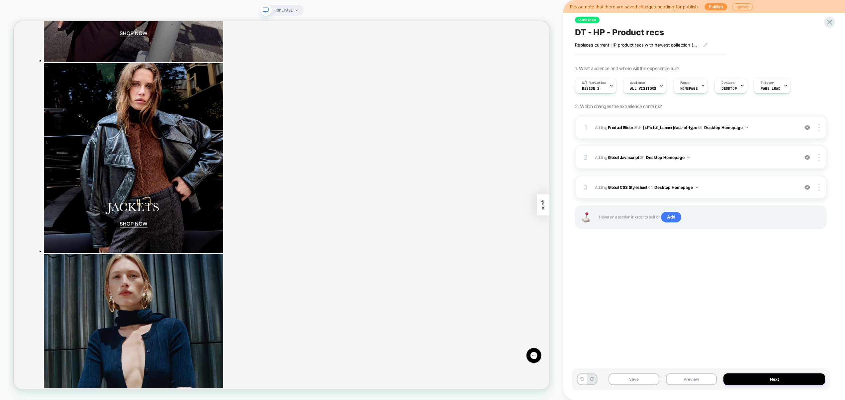
click at [735, 190] on span "Adding Global CSS Stylesheet on Desktop Homepage" at bounding box center [695, 187] width 200 height 8
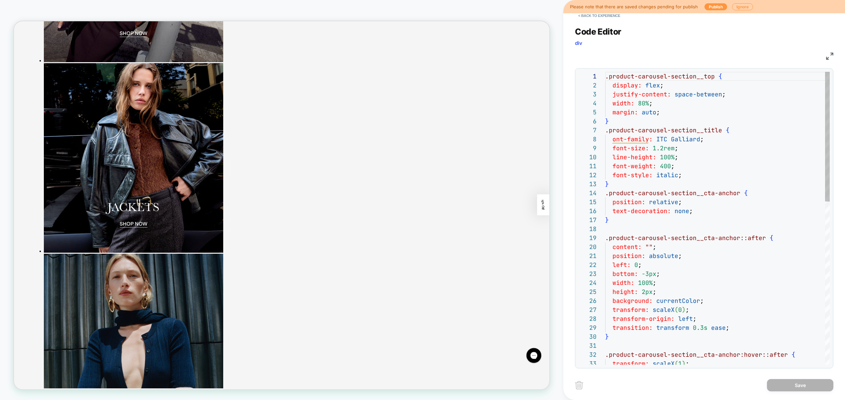
scroll to position [90, 0]
click at [662, 149] on div "background: currentColor ; transform: scaleX ( 0 ) ; transform-origin: left ; t…" at bounding box center [717, 402] width 225 height 661
click at [703, 170] on div "background: currentColor ; transform: scaleX ( 0 ) ; transform-origin: left ; t…" at bounding box center [717, 402] width 225 height 661
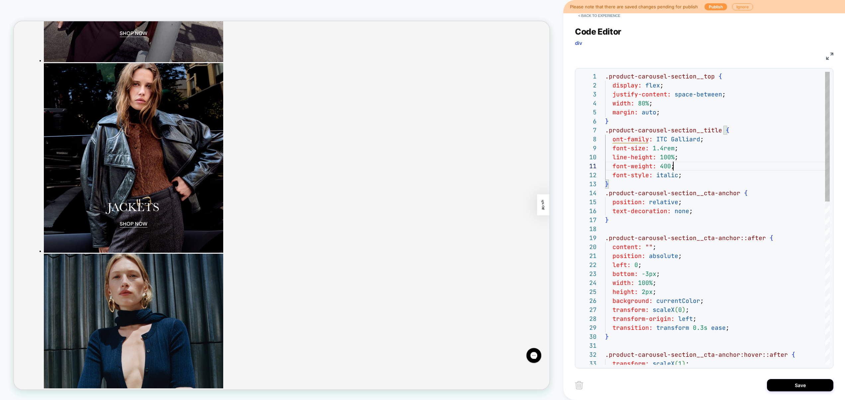
click at [709, 137] on div "background: currentColor ; transform: scaleX ( 0 ) ; transform-origin: left ; t…" at bounding box center [717, 402] width 225 height 661
type textarea "**********"
click at [793, 383] on button "Save" at bounding box center [800, 385] width 66 height 12
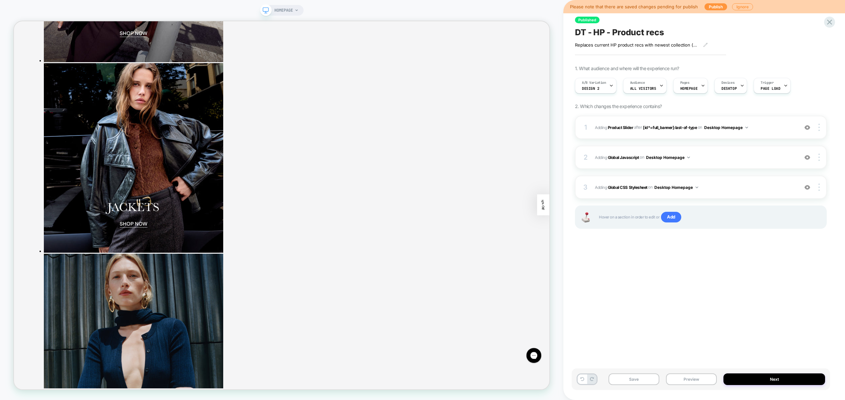
drag, startPoint x: 711, startPoint y: 379, endPoint x: 703, endPoint y: 362, distance: 19.0
click at [711, 379] on button "Preview" at bounding box center [691, 379] width 51 height 12
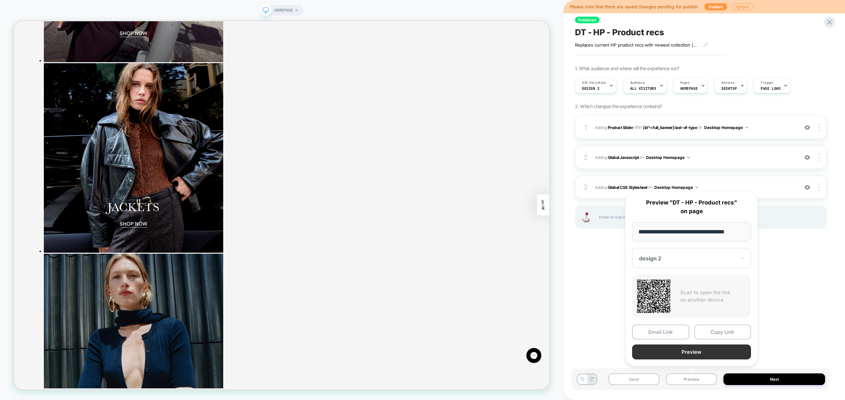
click at [698, 354] on button "Preview" at bounding box center [691, 351] width 119 height 15
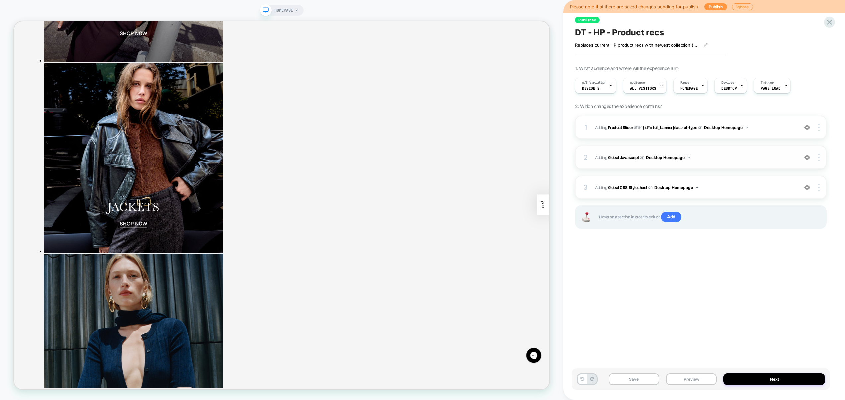
click at [713, 156] on span "Adding Global Javascript on Desktop Homepage" at bounding box center [695, 157] width 200 height 8
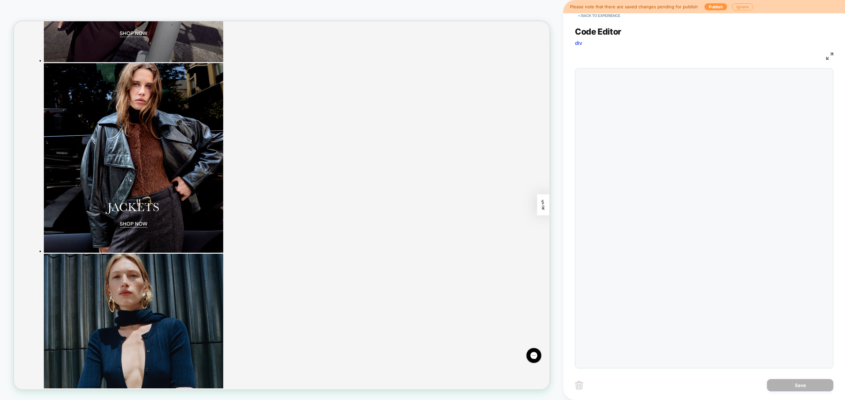
scroll to position [90, 0]
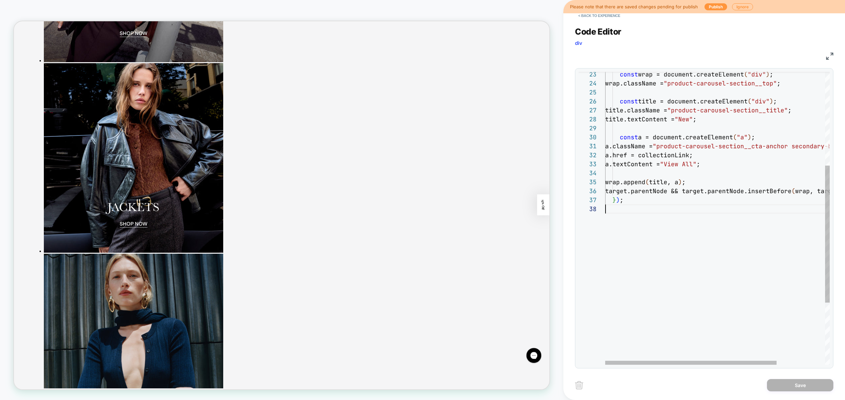
click at [666, 236] on div "const wrap = document.createElement ( "div" ) ; wrap.className = "product-carou…" at bounding box center [749, 184] width 288 height 625
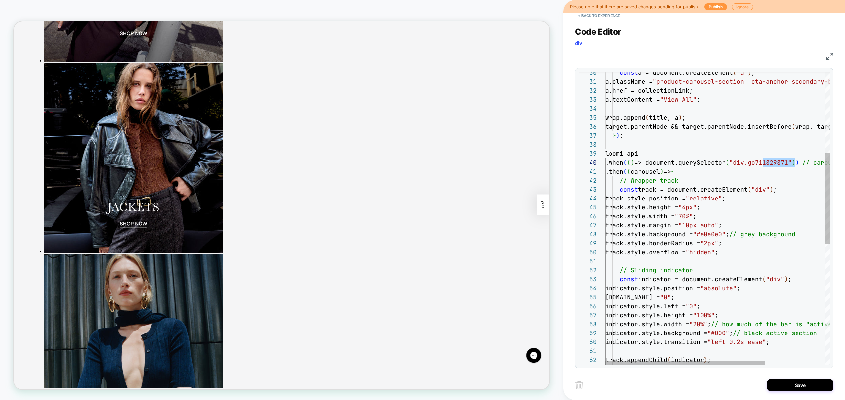
scroll to position [81, 154]
drag, startPoint x: 796, startPoint y: 164, endPoint x: 749, endPoint y: 162, distance: 47.9
click at [759, 164] on div "const track = document.createElement ( "div" ) ; track.style.position = "relati…" at bounding box center [760, 282] width 310 height 948
click at [617, 147] on div "const track = document.createElement ( "div" ) ; track.style.position = "relati…" at bounding box center [760, 282] width 310 height 948
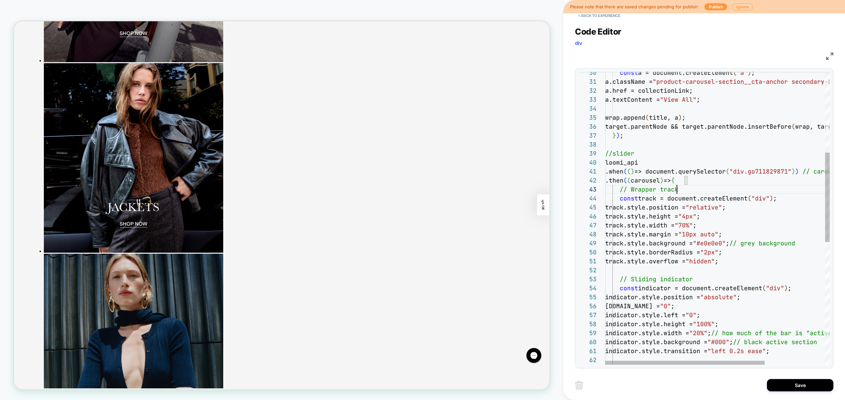
scroll to position [18, 72]
click at [696, 187] on div "const track = document.createElement ( "div" ) ; track.style.position = "relati…" at bounding box center [760, 286] width 310 height 957
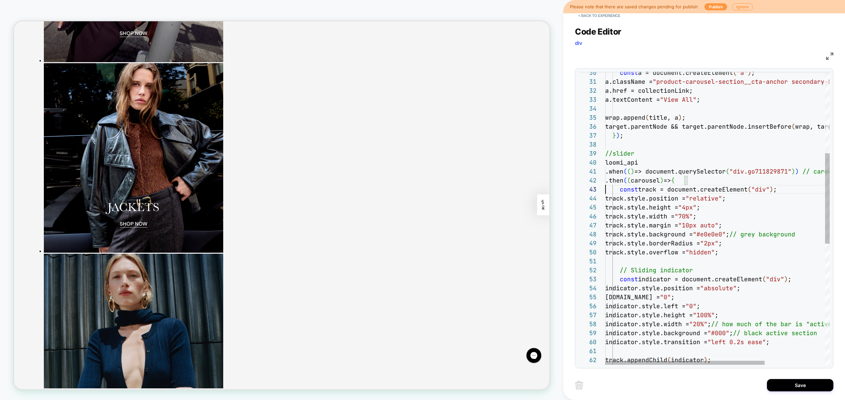
scroll to position [18, 0]
drag, startPoint x: 818, startPoint y: 234, endPoint x: 749, endPoint y: 237, distance: 68.5
click at [749, 236] on div "track.style.position = "relative" ; track.style.height = "4px" ; track.style.wi…" at bounding box center [760, 282] width 310 height 948
click at [703, 270] on div "track.style.position = "relative" ; track.style.height = "4px" ; track.style.wi…" at bounding box center [760, 282] width 310 height 948
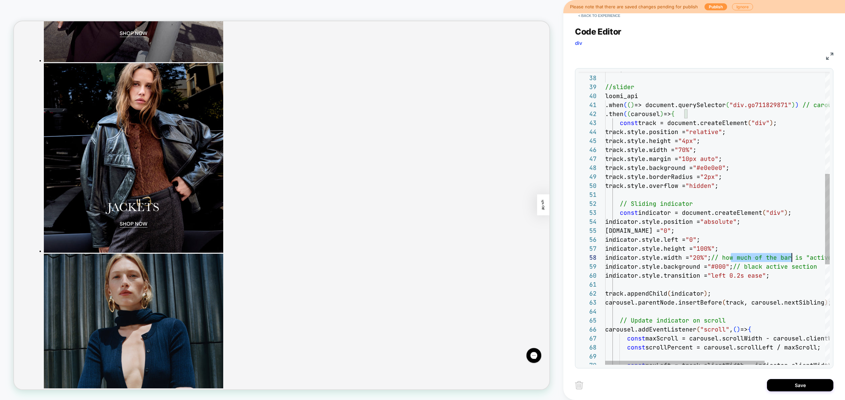
scroll to position [63, 290]
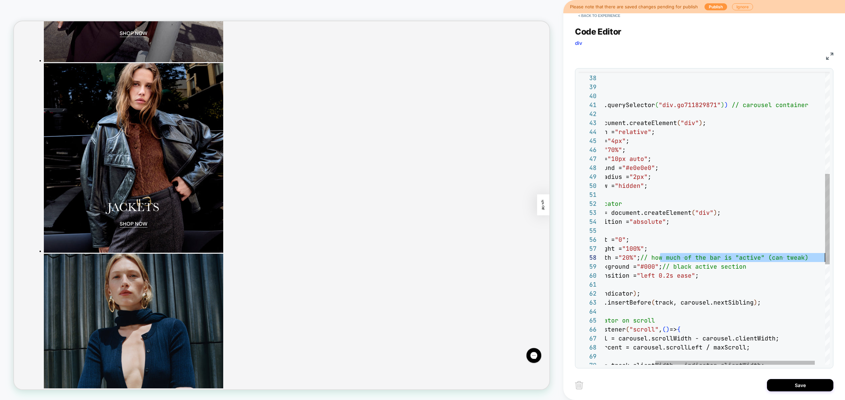
drag, startPoint x: 730, startPoint y: 257, endPoint x: 841, endPoint y: 256, distance: 111.3
click at [841, 256] on div "track.style.position = "relative" ; track.style.height = "4px" ; track.style.wi…" at bounding box center [690, 215] width 310 height 948
click at [743, 264] on div "track.style.position = "relative" ; track.style.height = "4px" ; track.style.wi…" at bounding box center [690, 215] width 310 height 948
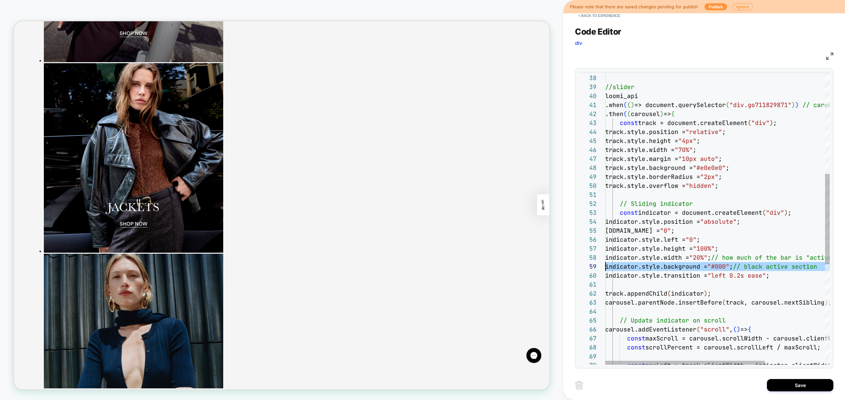
drag, startPoint x: 781, startPoint y: 266, endPoint x: 733, endPoint y: 263, distance: 48.3
click at [605, 267] on div "track.style.position = "relative" ; track.style.height = "4px" ; track.style.wi…" at bounding box center [760, 215] width 310 height 948
click at [772, 263] on div "track.style.position = "relative" ; track.style.height = "4px" ; track.style.wi…" at bounding box center [760, 215] width 310 height 948
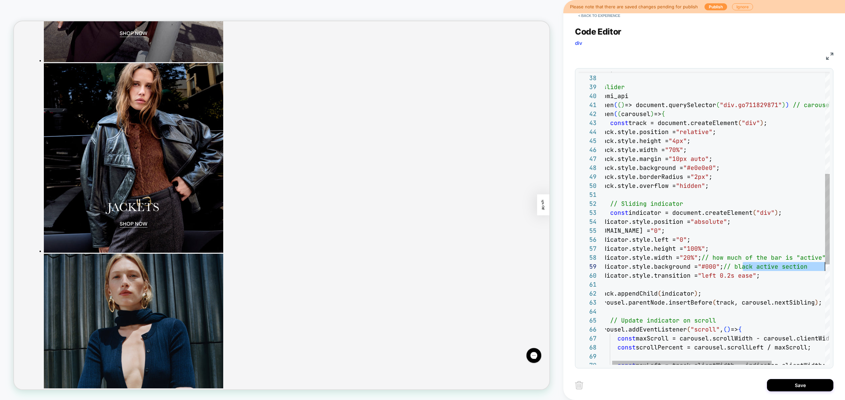
drag, startPoint x: 754, startPoint y: 267, endPoint x: 836, endPoint y: 262, distance: 82.6
click at [836, 262] on div "track.style.position = "relative" ; track.style.height = "4px" ; track.style.wi…" at bounding box center [751, 215] width 310 height 948
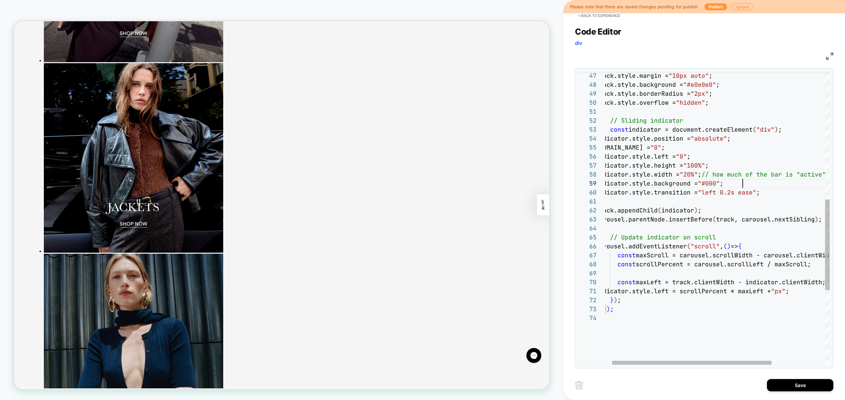
scroll to position [36, 118]
click at [729, 236] on div "track.style.margin = "10px auto" ; track.style.background = "#e0e0e0" ; track.s…" at bounding box center [751, 132] width 310 height 948
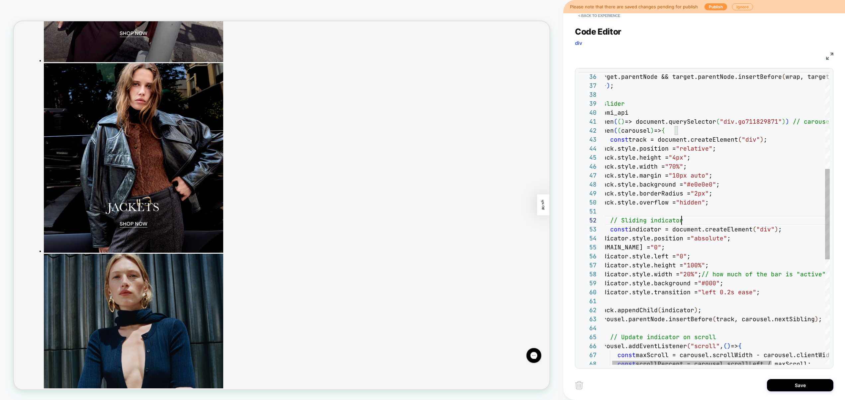
scroll to position [9, 86]
click at [696, 219] on div "track.style.margin = "10px auto" ; track.style.background = "#e0e0e0" ; track.s…" at bounding box center [751, 232] width 310 height 948
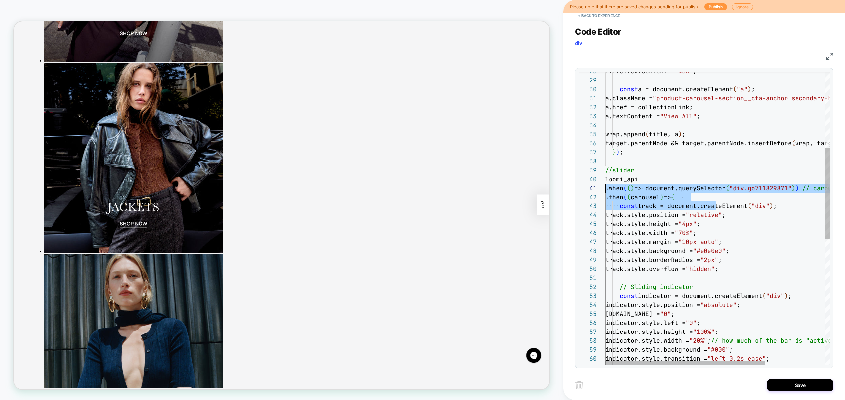
scroll to position [0, 0]
drag, startPoint x: 592, startPoint y: 197, endPoint x: 504, endPoint y: 185, distance: 89.0
click at [605, 185] on div "track.style.margin = "10px auto" ; track.style.background = "#e0e0e0" ; track.s…" at bounding box center [760, 299] width 310 height 948
click at [710, 158] on div "track.style.margin = "10px auto" ; track.style.background = "#e0e0e0" ; track.s…" at bounding box center [760, 299] width 310 height 948
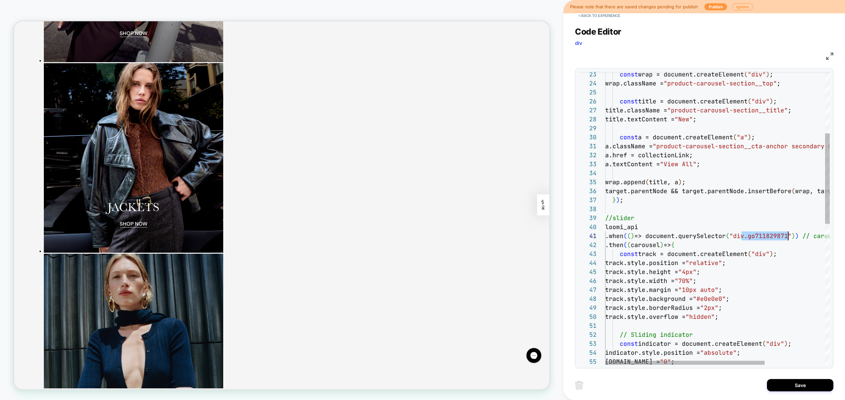
scroll to position [0, 190]
drag, startPoint x: 744, startPoint y: 238, endPoint x: 797, endPoint y: 237, distance: 52.8
click at [797, 237] on div "a.href = collectionLink; a.textContent = "View All" ; title.textContent = "New"…" at bounding box center [760, 346] width 310 height 948
click at [763, 234] on div "a.href = collectionLink; a.textContent = "View All" ; title.textContent = "New"…" at bounding box center [760, 346] width 310 height 948
drag, startPoint x: 796, startPoint y: 236, endPoint x: 743, endPoint y: 230, distance: 53.9
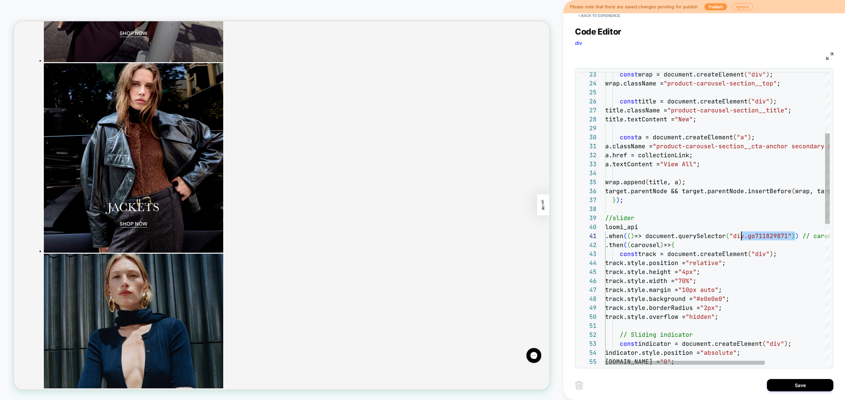
click at [741, 232] on div "a.href = collectionLink; a.textContent = "View All" ; title.textContent = "New"…" at bounding box center [760, 346] width 310 height 948
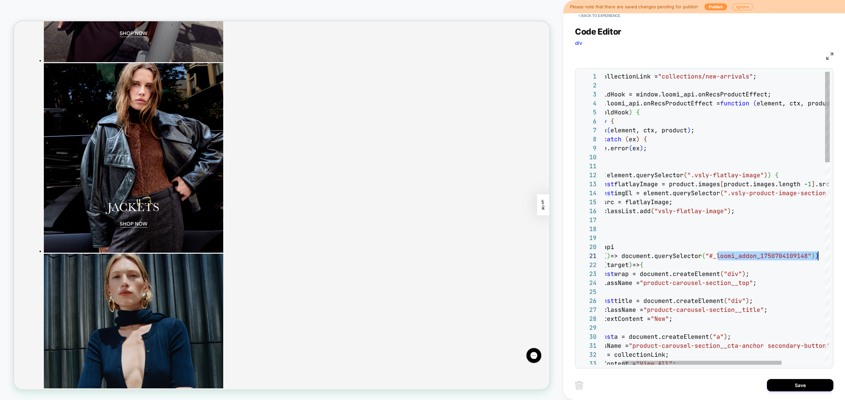
scroll to position [0, 233]
drag, startPoint x: 766, startPoint y: 255, endPoint x: 815, endPoint y: 256, distance: 48.9
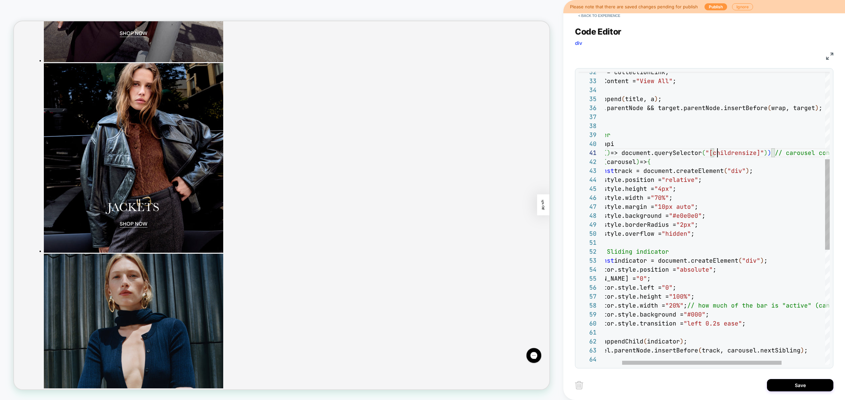
click at [717, 152] on div "// Update indicator on scroll carousel.parentNode.insertBefore ( track, carouse…" at bounding box center [737, 263] width 310 height 948
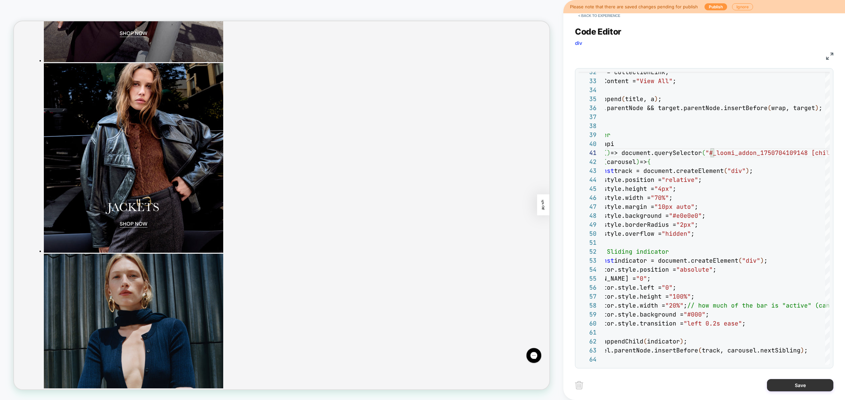
type textarea "**********"
click at [800, 384] on button "Save" at bounding box center [800, 385] width 66 height 12
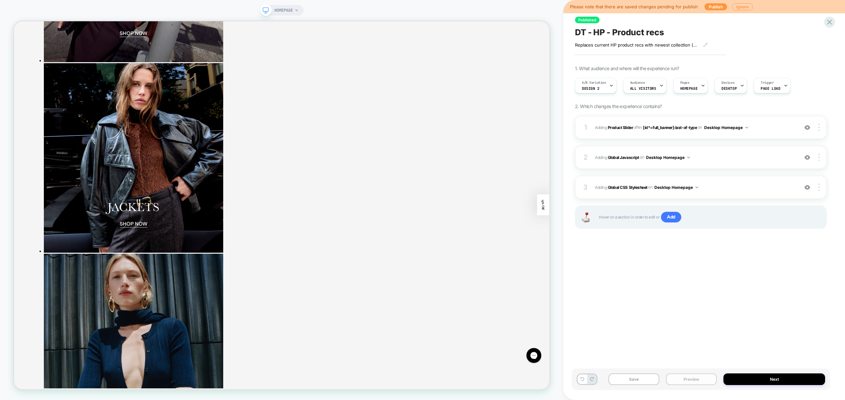
click at [695, 377] on button "Preview" at bounding box center [691, 379] width 51 height 12
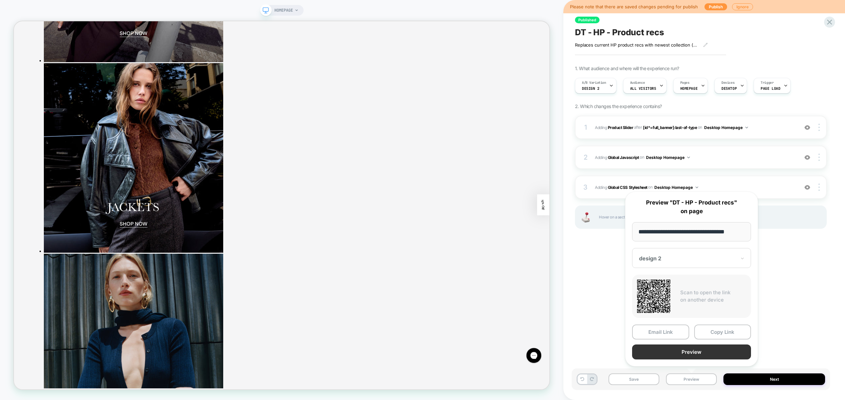
click at [695, 351] on button "Preview" at bounding box center [691, 351] width 119 height 15
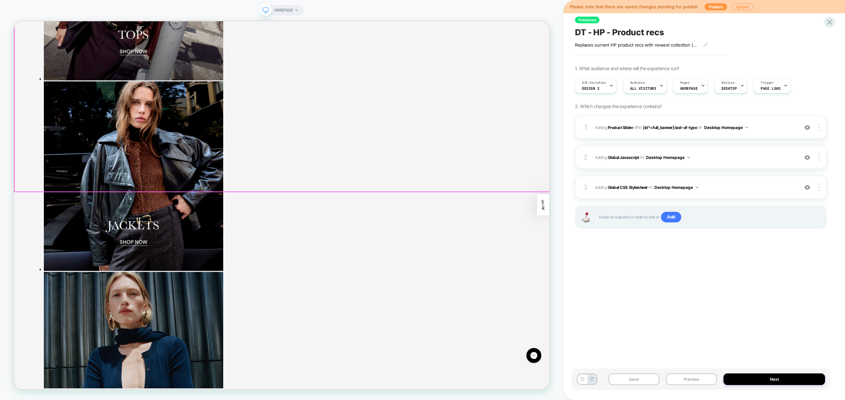
scroll to position [1198, 0]
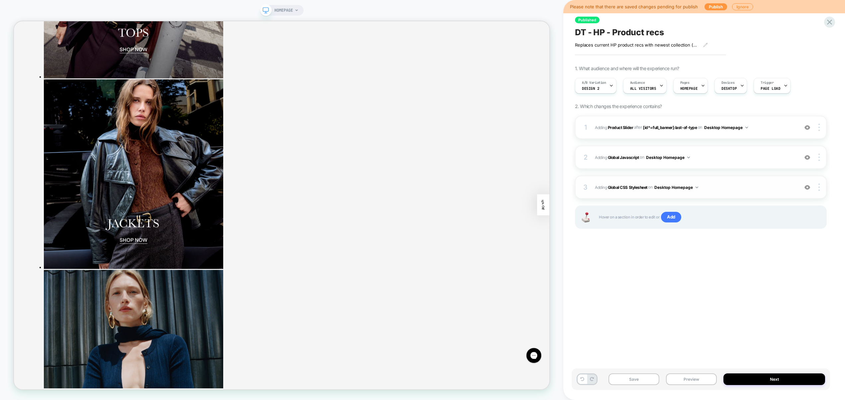
click at [731, 189] on span "Adding Global CSS Stylesheet on Desktop Homepage" at bounding box center [695, 187] width 200 height 8
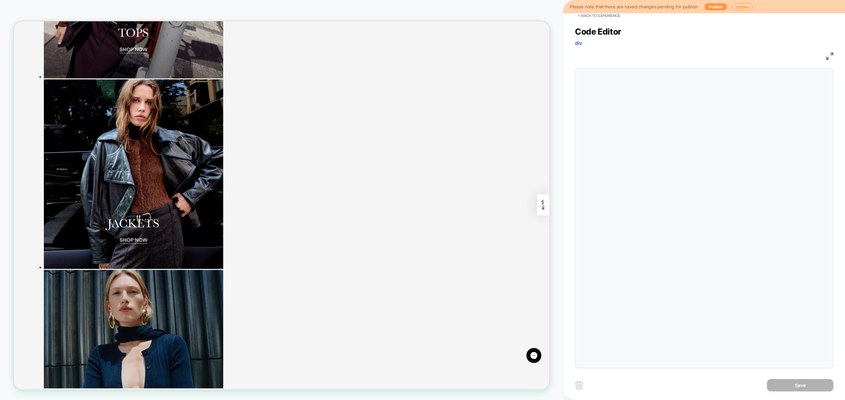
scroll to position [90, 0]
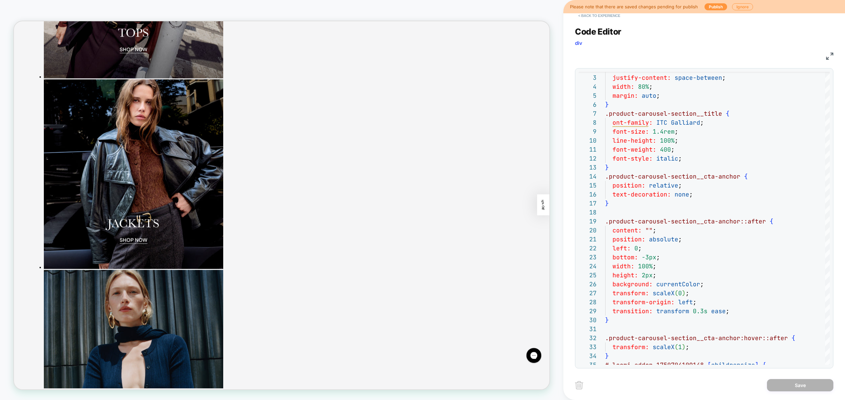
click at [607, 20] on button "< Back to experience" at bounding box center [599, 15] width 49 height 11
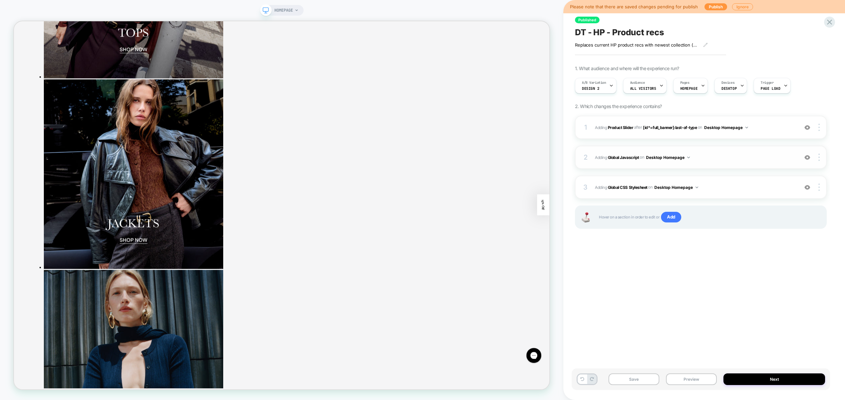
click at [717, 161] on div "2 Adding Global Javascript on Desktop Homepage Add Before Add After Copy to Mob…" at bounding box center [701, 157] width 252 height 23
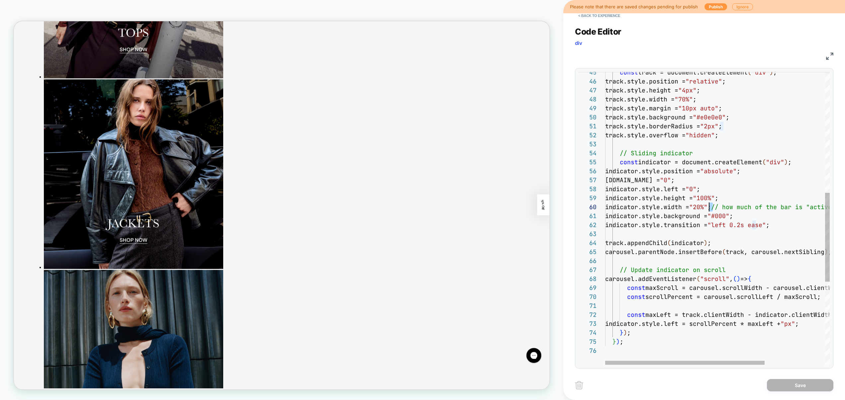
click at [710, 207] on div "const track = document.createElement ( "div" ) ; track.style.position = "relati…" at bounding box center [760, 156] width 310 height 966
click at [716, 208] on div "const track = document.createElement ( "div" ) ; track.style.position = "relati…" at bounding box center [760, 156] width 310 height 966
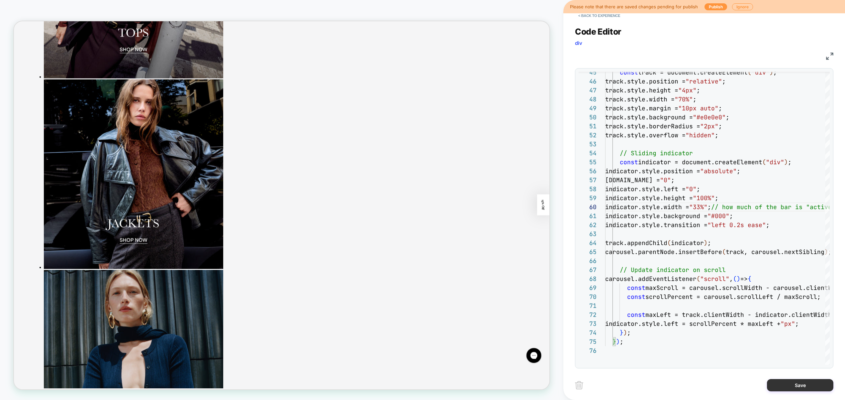
type textarea "**********"
click at [789, 380] on button "Save" at bounding box center [800, 385] width 66 height 12
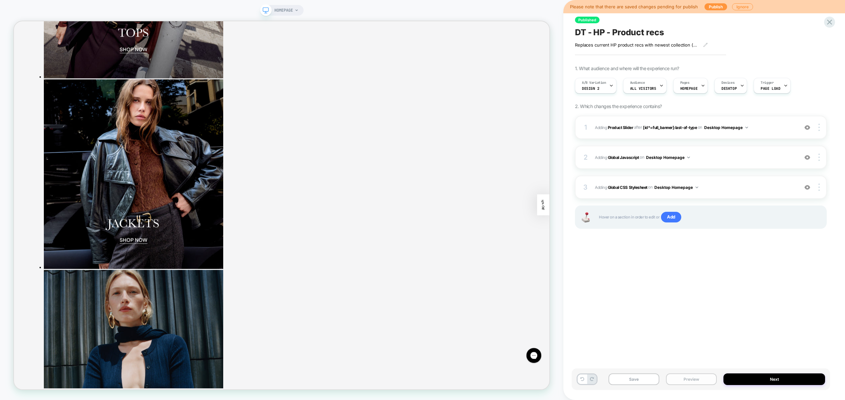
click at [682, 379] on button "Preview" at bounding box center [691, 379] width 51 height 12
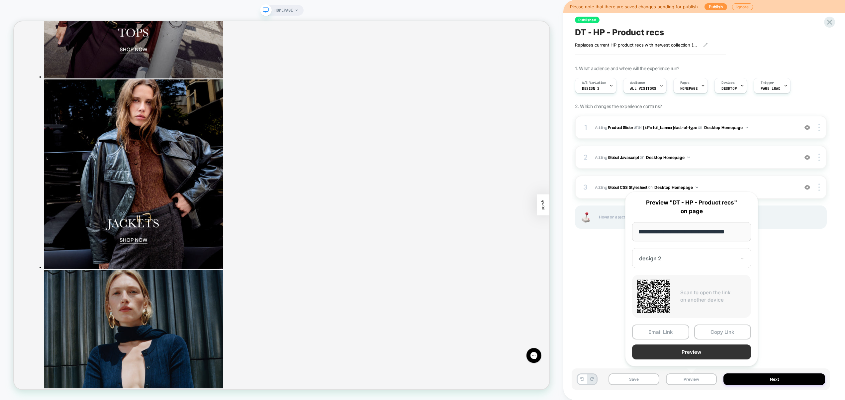
click at [684, 351] on button "Preview" at bounding box center [691, 351] width 119 height 15
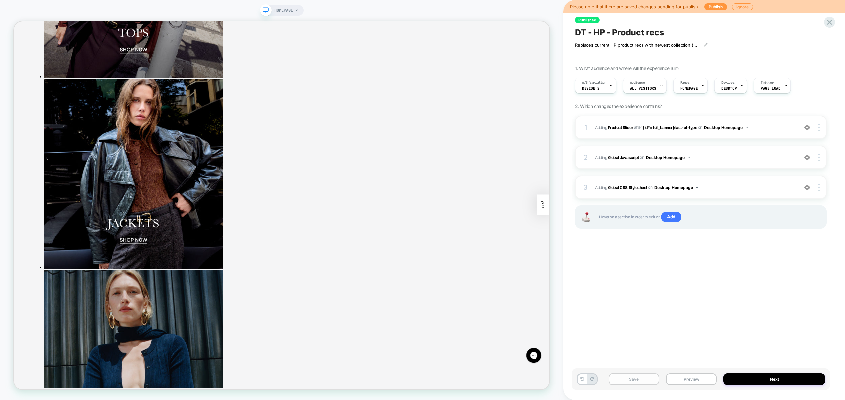
drag, startPoint x: 645, startPoint y: 377, endPoint x: 652, endPoint y: 380, distance: 8.1
click at [645, 377] on button "Save" at bounding box center [634, 379] width 51 height 12
click at [727, 157] on span "Adding Global Javascript on Desktop Homepage" at bounding box center [695, 157] width 200 height 8
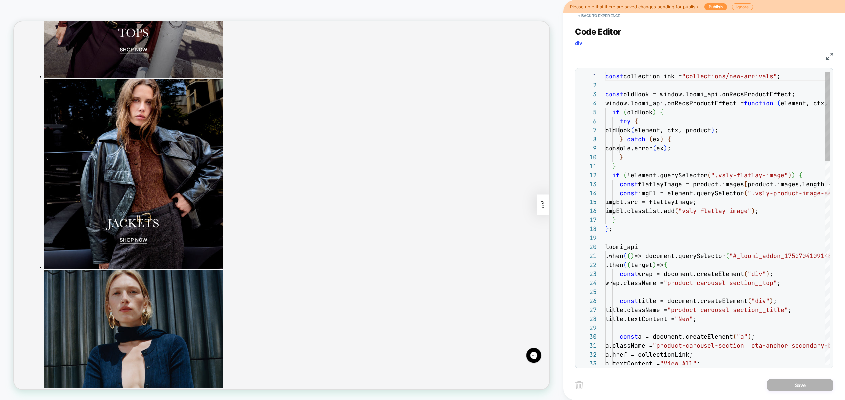
scroll to position [90, 0]
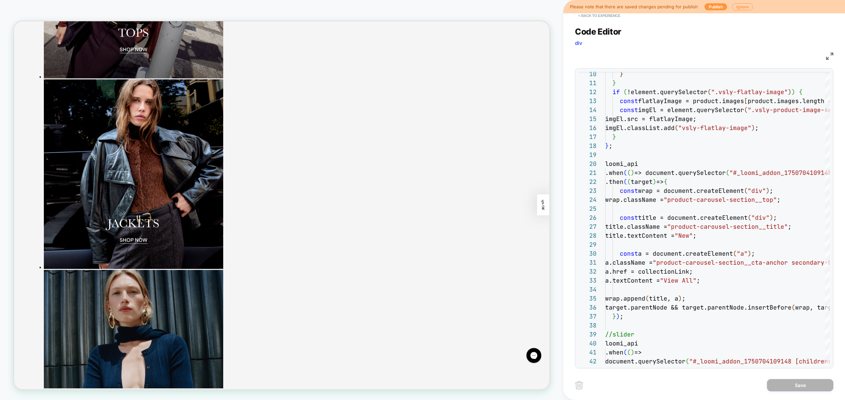
click at [609, 16] on button "< Back to experience" at bounding box center [599, 15] width 49 height 11
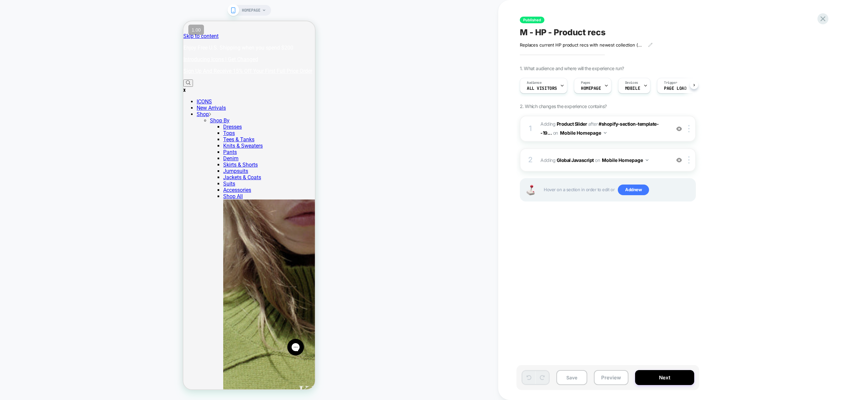
scroll to position [0, 0]
click at [620, 377] on button "Preview" at bounding box center [611, 377] width 35 height 15
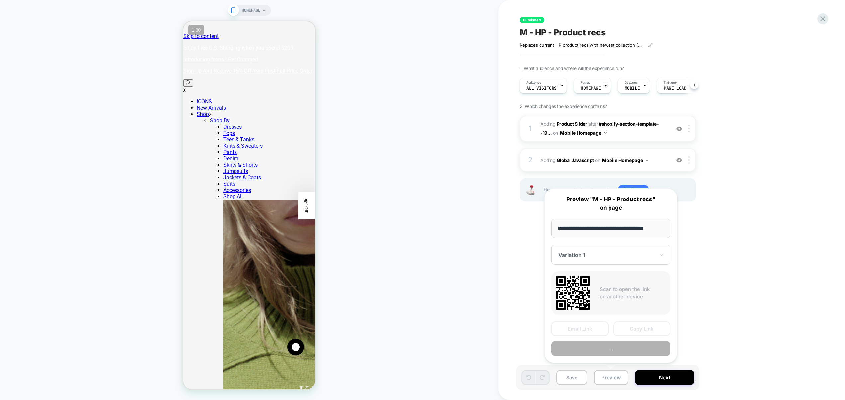
click at [613, 350] on button "..." at bounding box center [611, 348] width 119 height 15
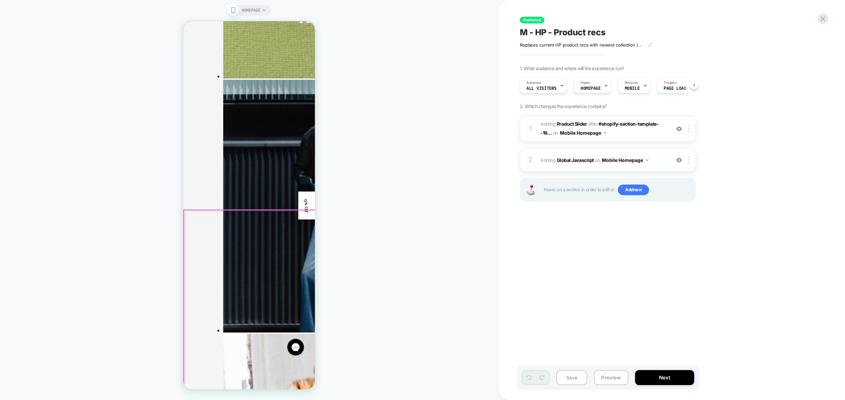
scroll to position [0, 0]
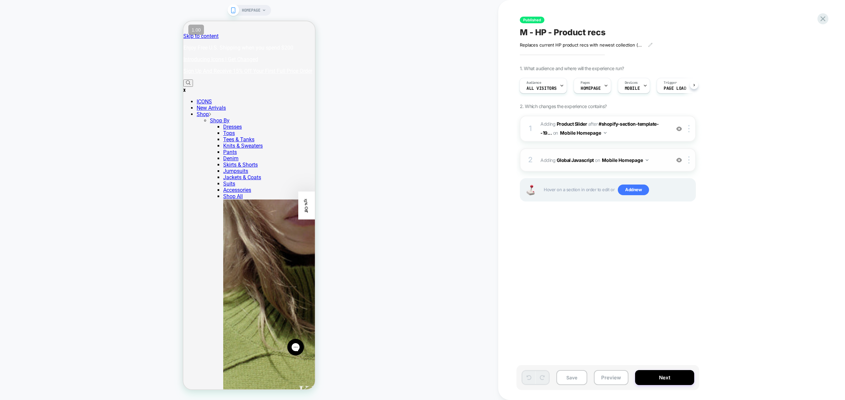
click at [670, 163] on div "2 Adding Global Javascript on Mobile Homepage Add Before Add After Copy to Desk…" at bounding box center [608, 159] width 176 height 23
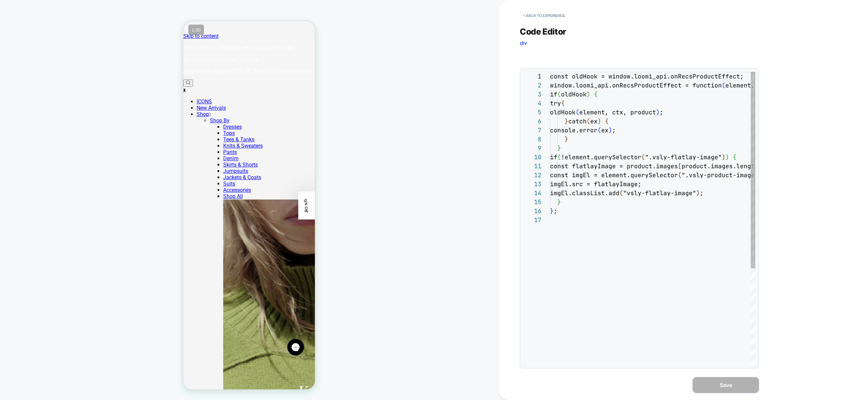
scroll to position [90, 0]
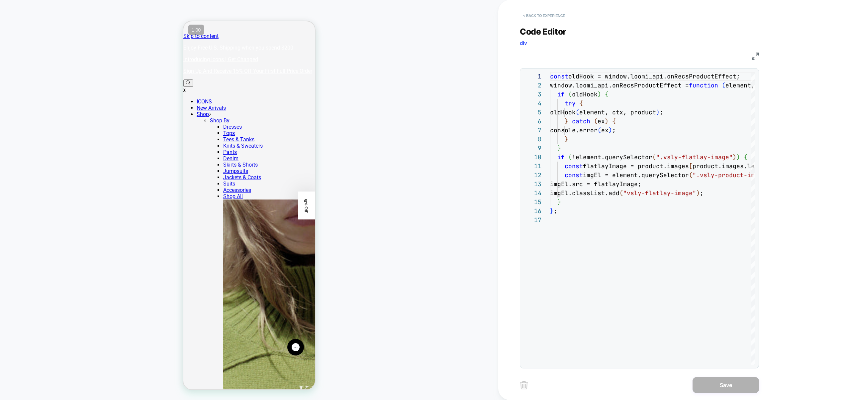
click at [542, 17] on button "< Back to experience" at bounding box center [544, 15] width 49 height 11
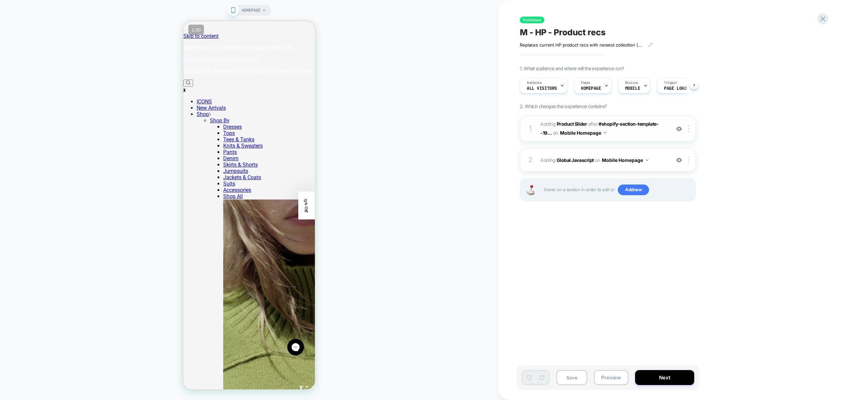
scroll to position [0, 0]
click at [660, 134] on span "#_loomi_addon_1749056954332 Adding Product Slider AFTER #shopify-section-templa…" at bounding box center [604, 129] width 127 height 18
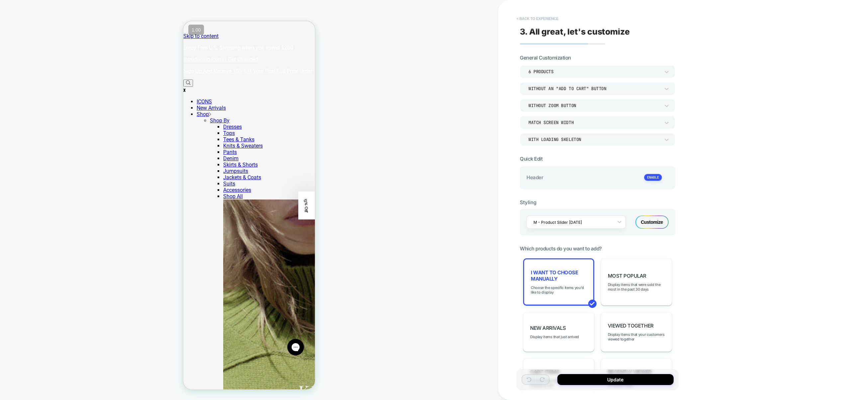
click at [543, 16] on button "< Back to experience" at bounding box center [537, 18] width 49 height 11
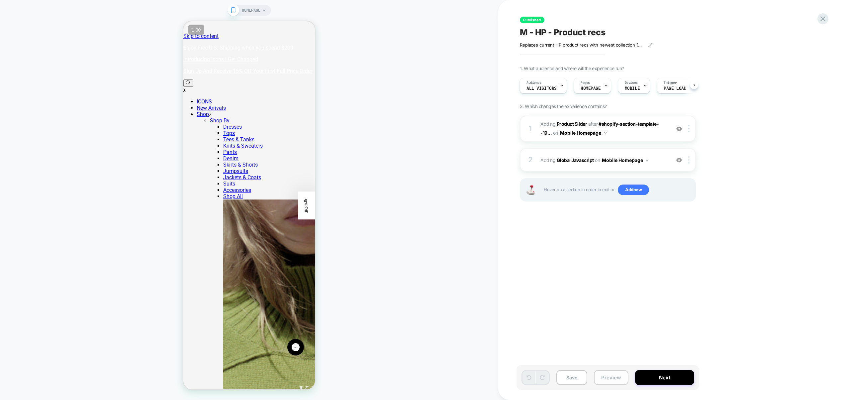
click at [615, 374] on button "Preview" at bounding box center [611, 377] width 35 height 15
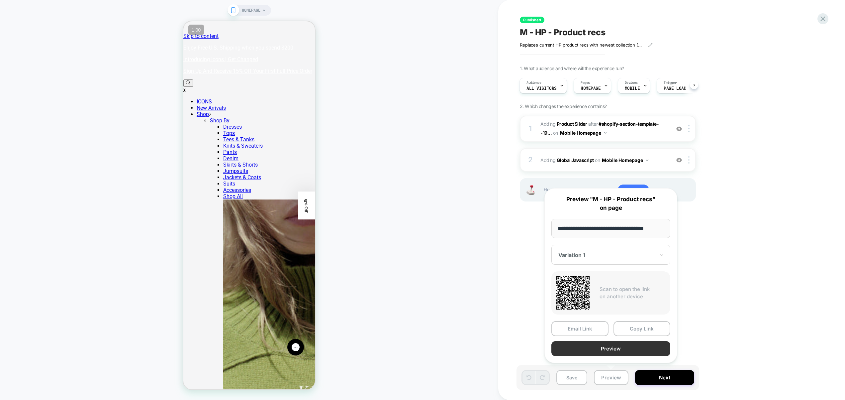
click at [625, 349] on button "Preview" at bounding box center [611, 348] width 119 height 15
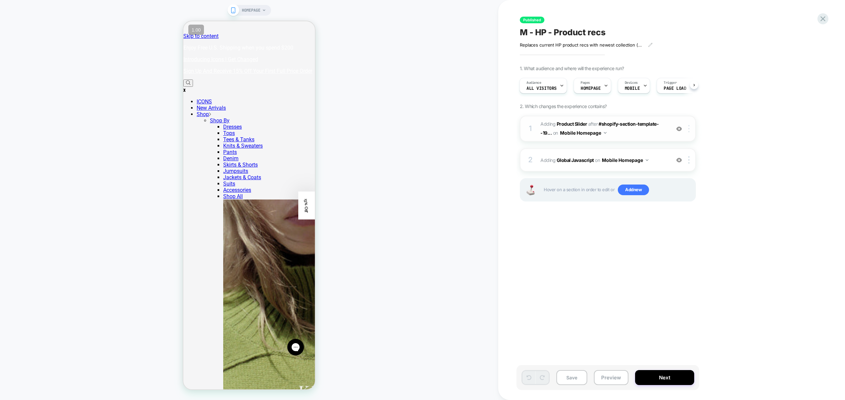
click at [689, 128] on img at bounding box center [689, 128] width 1 height 7
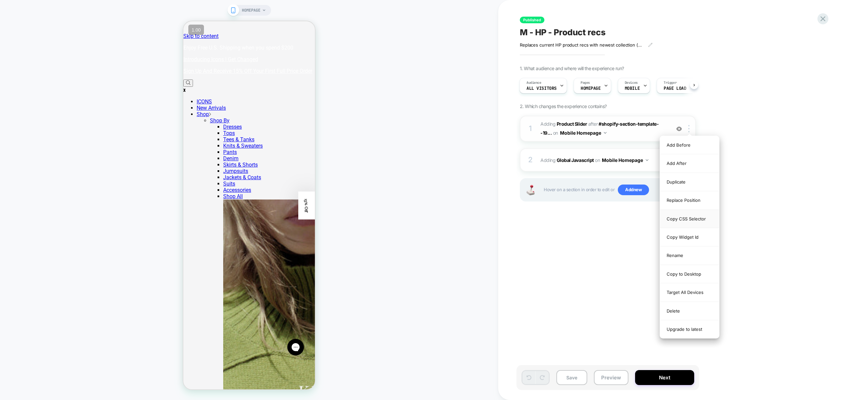
click at [693, 223] on div "Copy CSS Selector" at bounding box center [689, 219] width 59 height 18
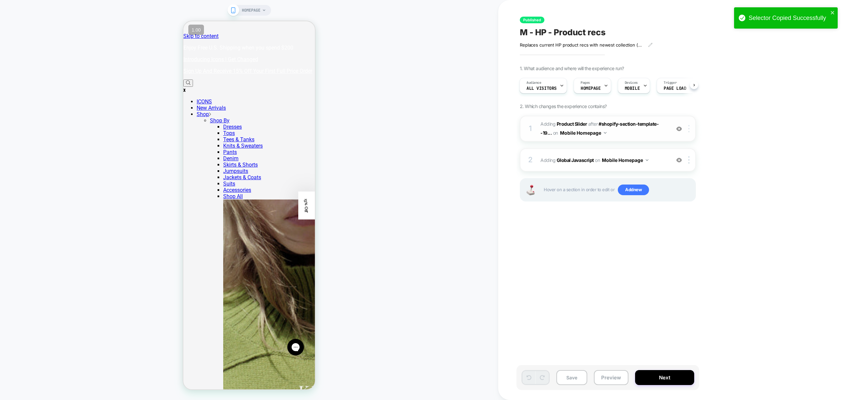
click at [690, 128] on div at bounding box center [690, 128] width 11 height 7
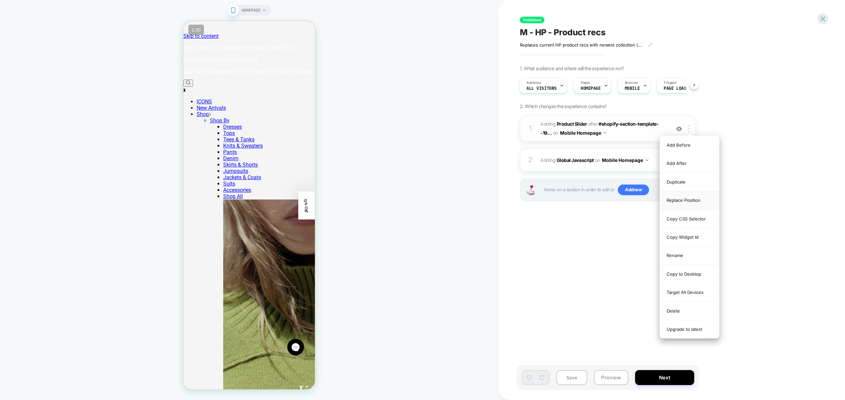
click at [696, 198] on div "Replace Position" at bounding box center [689, 200] width 59 height 18
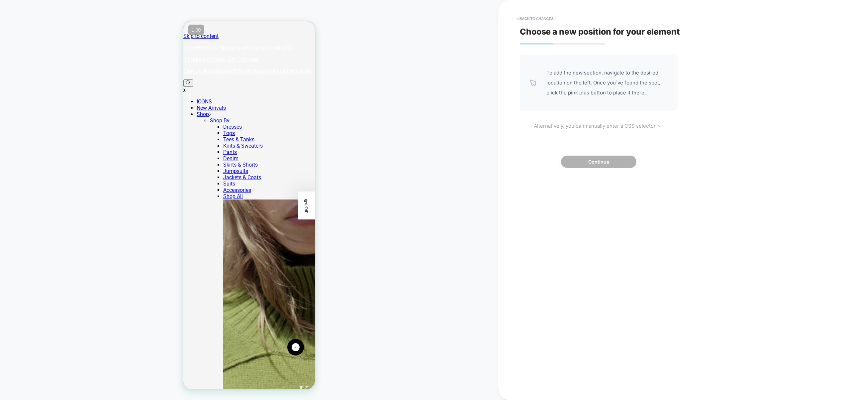
click at [623, 127] on u "manually enter a CSS selector" at bounding box center [619, 126] width 71 height 6
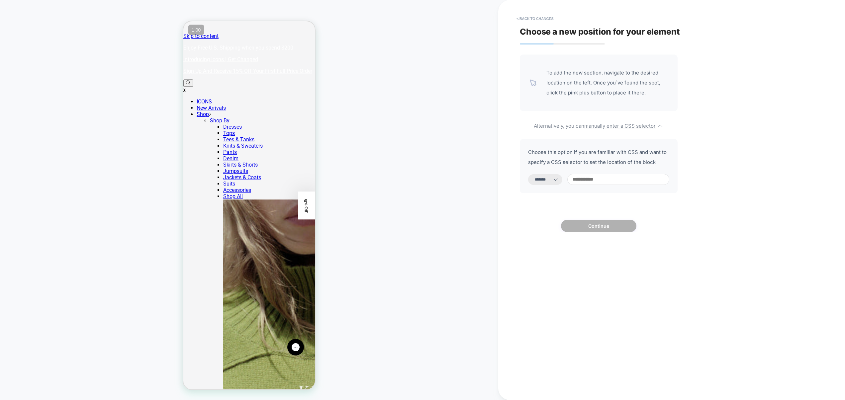
click at [540, 178] on select "**********" at bounding box center [545, 179] width 34 height 11
select select "*********"
click at [528, 174] on select "**********" at bounding box center [545, 179] width 34 height 11
click at [614, 178] on input at bounding box center [619, 179] width 102 height 11
paste input "**********"
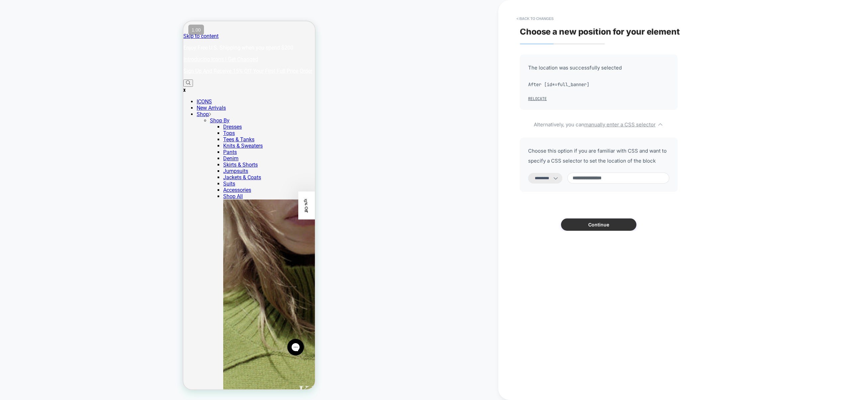
type input "**********"
click at [606, 223] on button "Continue" at bounding box center [598, 224] width 75 height 12
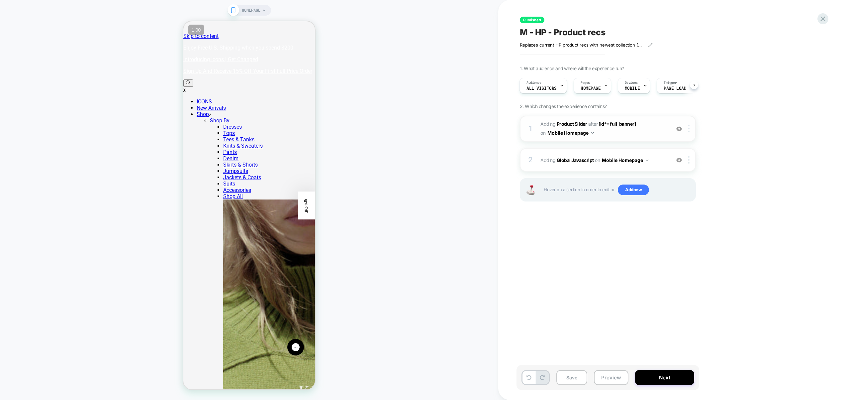
click at [690, 128] on div at bounding box center [690, 128] width 11 height 7
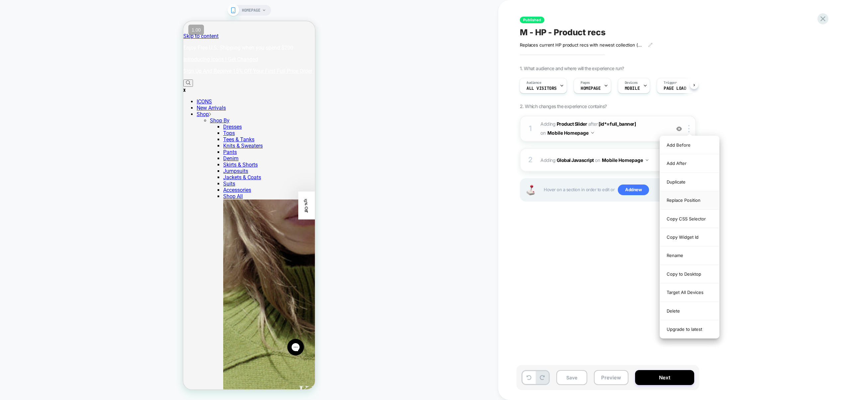
click at [693, 199] on div "Replace Position" at bounding box center [689, 200] width 59 height 18
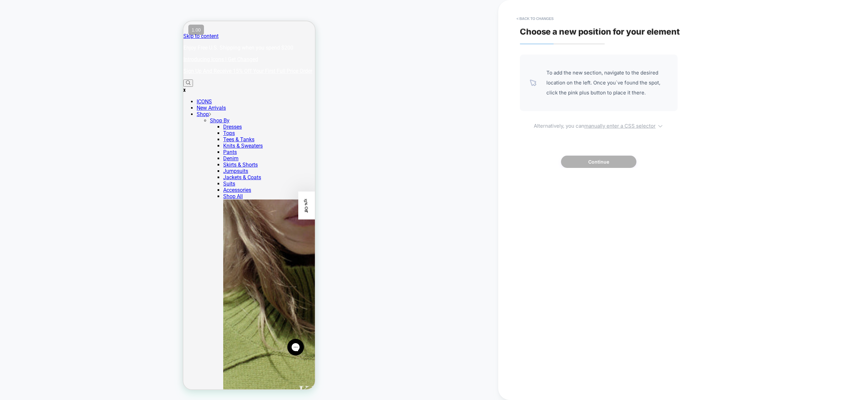
click at [632, 127] on u "manually enter a CSS selector" at bounding box center [619, 126] width 71 height 6
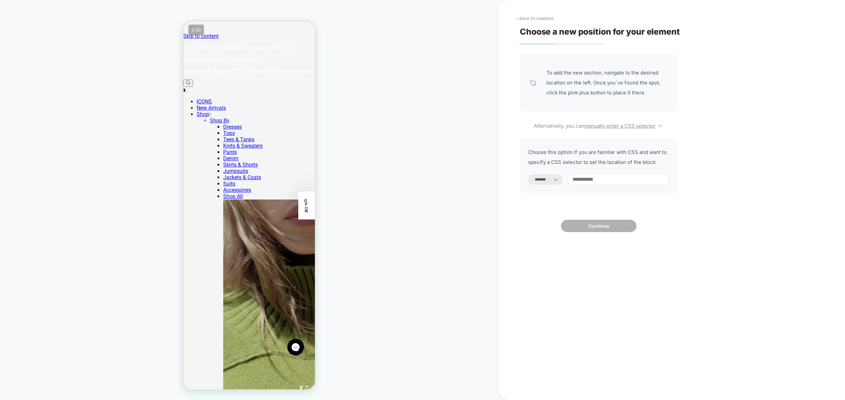
click at [542, 180] on select "**********" at bounding box center [545, 179] width 34 height 11
select select "*********"
click at [528, 174] on select "**********" at bounding box center [545, 179] width 34 height 11
click at [593, 181] on input at bounding box center [619, 179] width 102 height 11
paste input "**********"
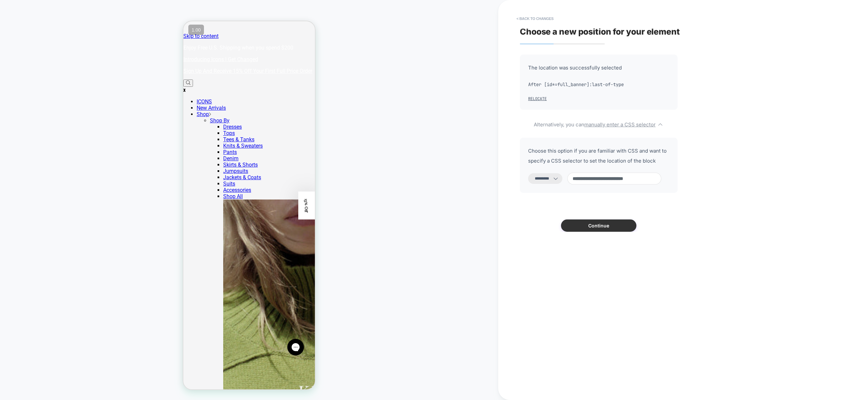
type input "**********"
click at [601, 228] on button "Continue" at bounding box center [598, 225] width 75 height 12
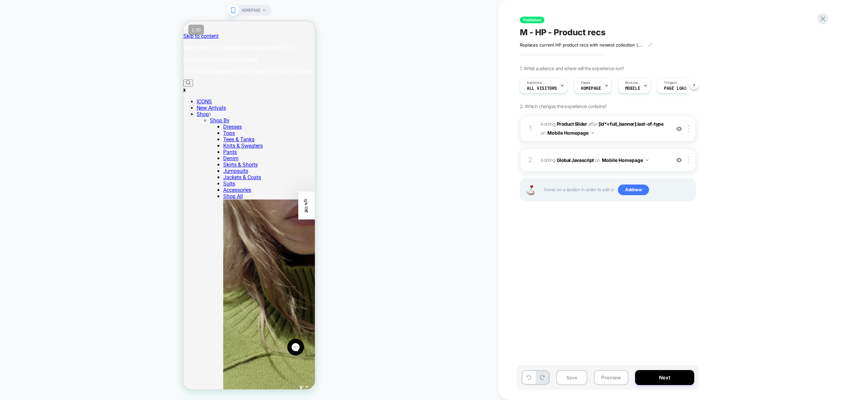
scroll to position [0, 0]
click at [583, 373] on button "Save" at bounding box center [572, 377] width 31 height 15
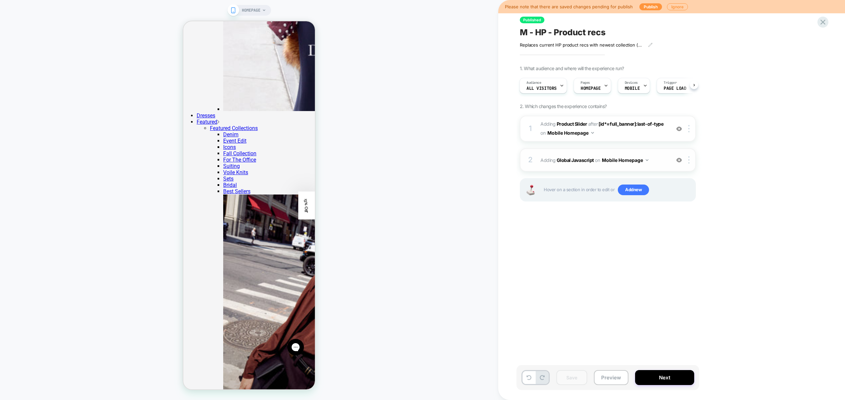
scroll to position [0, 1]
